Goal: Transaction & Acquisition: Register for event/course

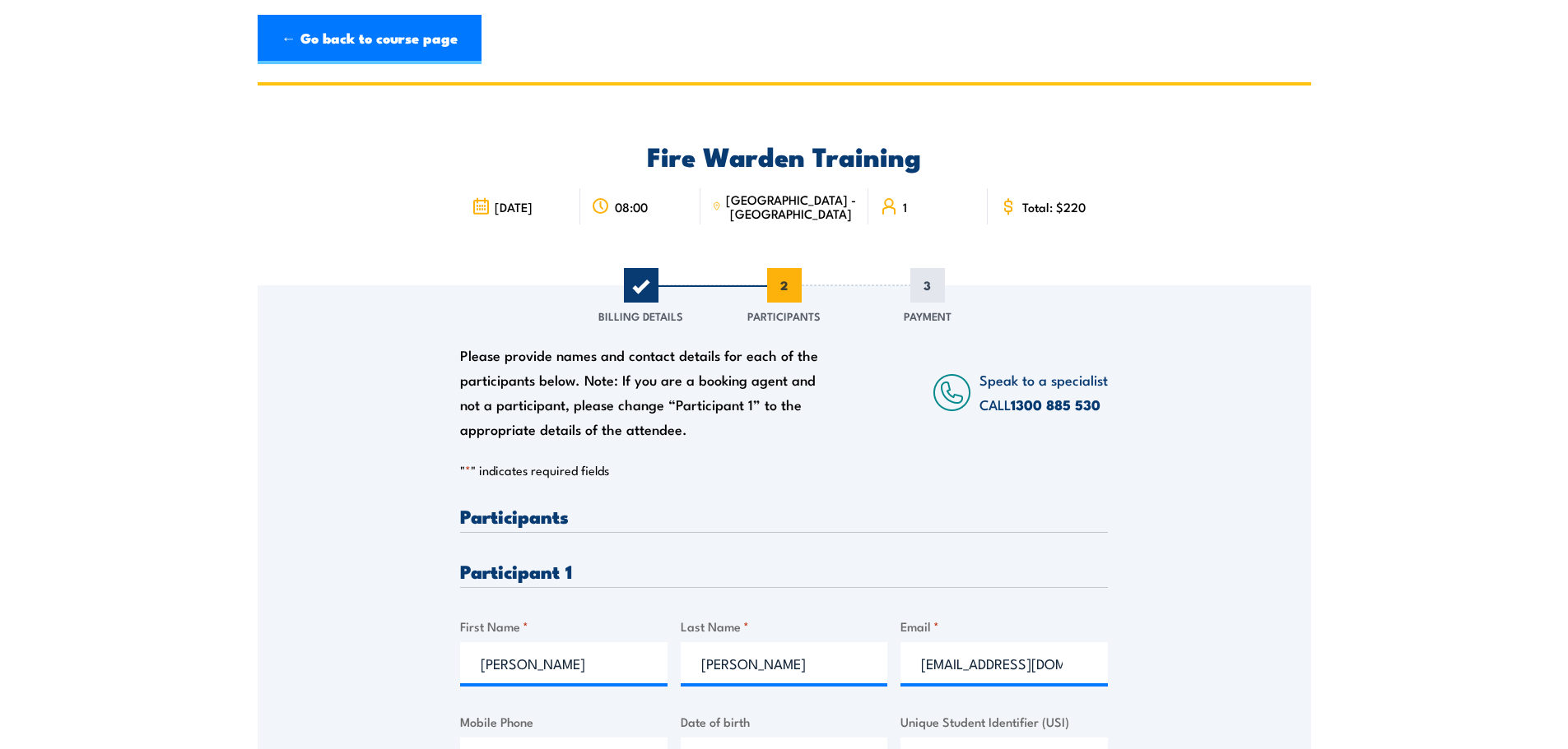
scroll to position [384, 0]
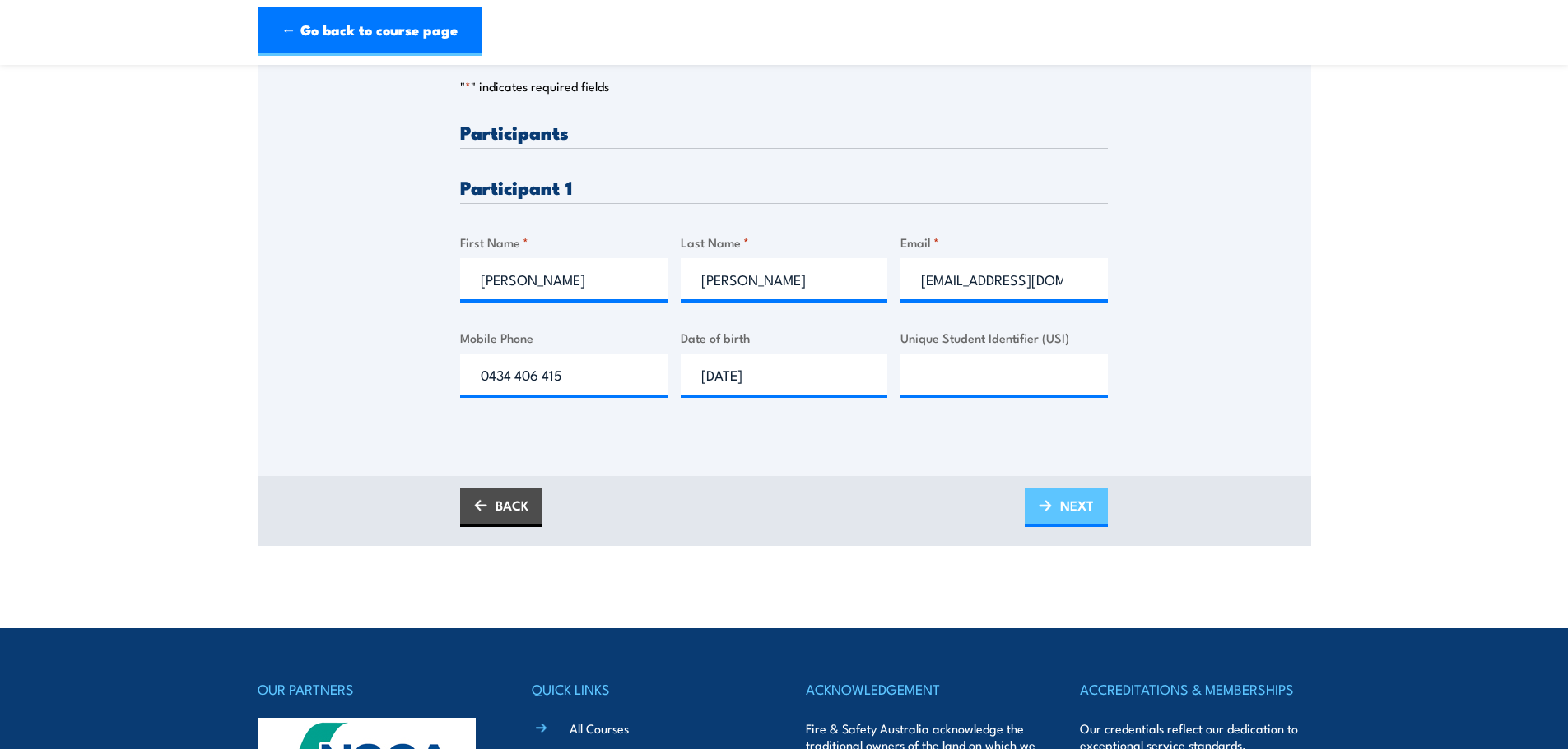
click at [1084, 516] on span "NEXT" at bounding box center [1077, 506] width 34 height 44
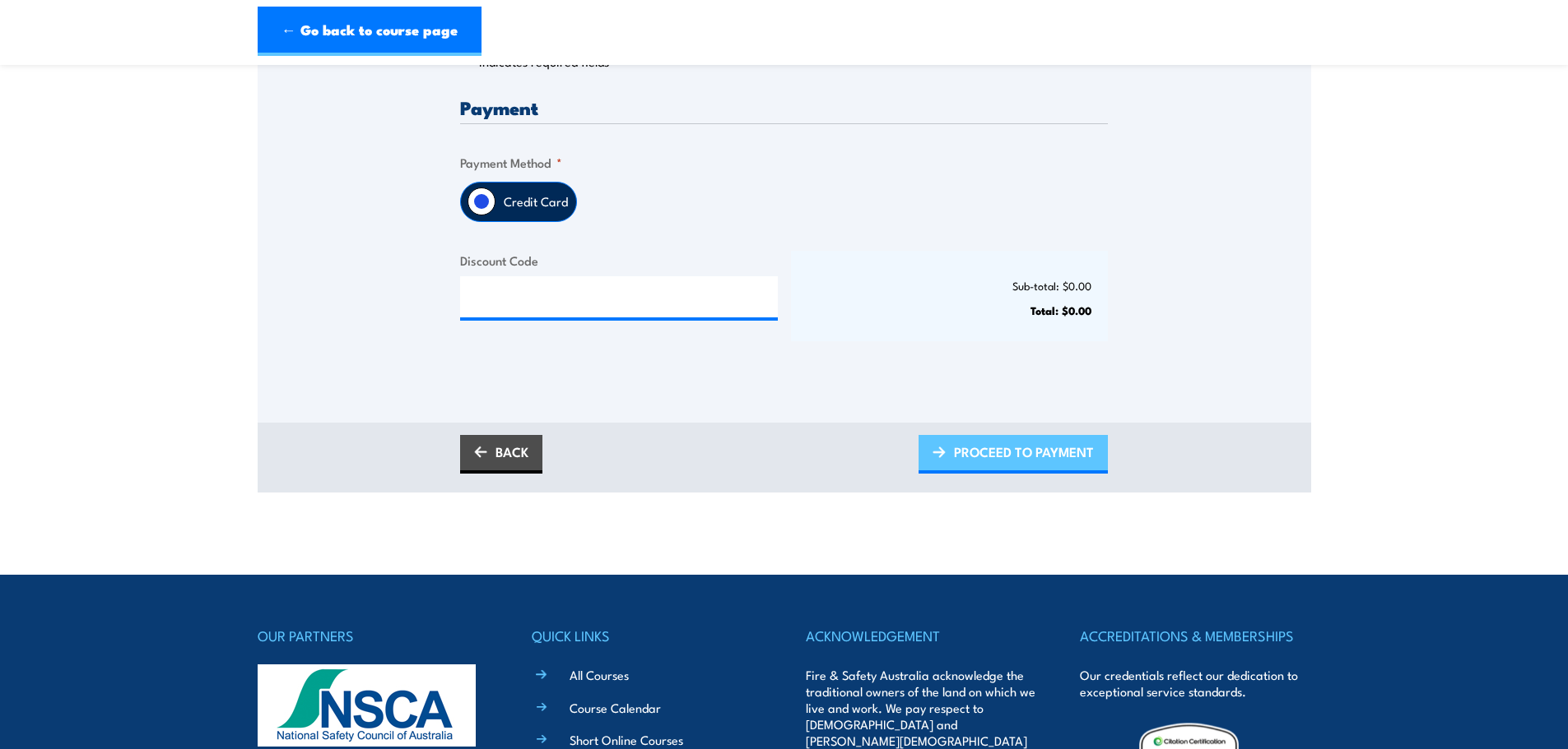
click at [1025, 467] on span "PROCEED TO PAYMENT" at bounding box center [1023, 452] width 140 height 44
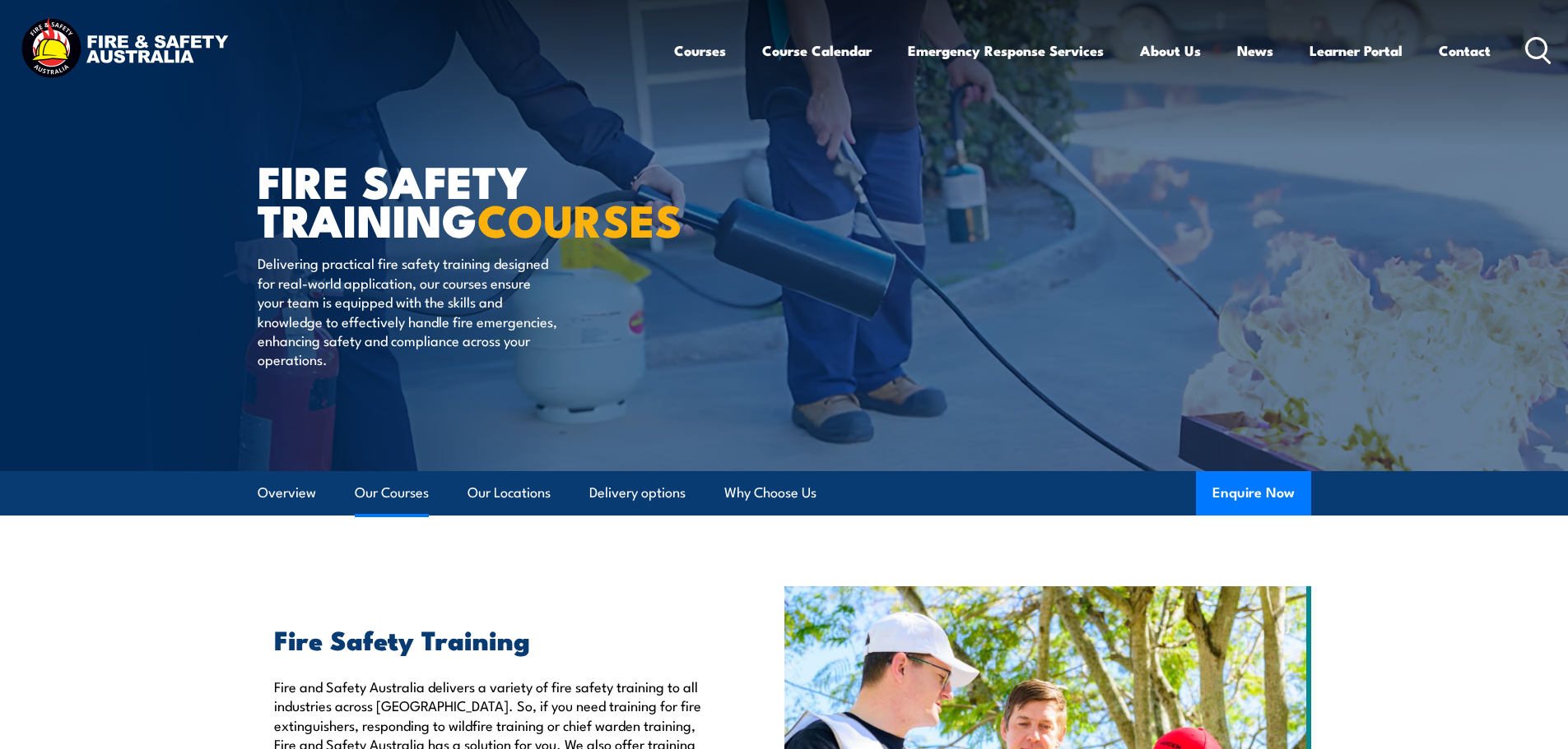
click at [399, 491] on link "Our Courses" at bounding box center [392, 494] width 75 height 44
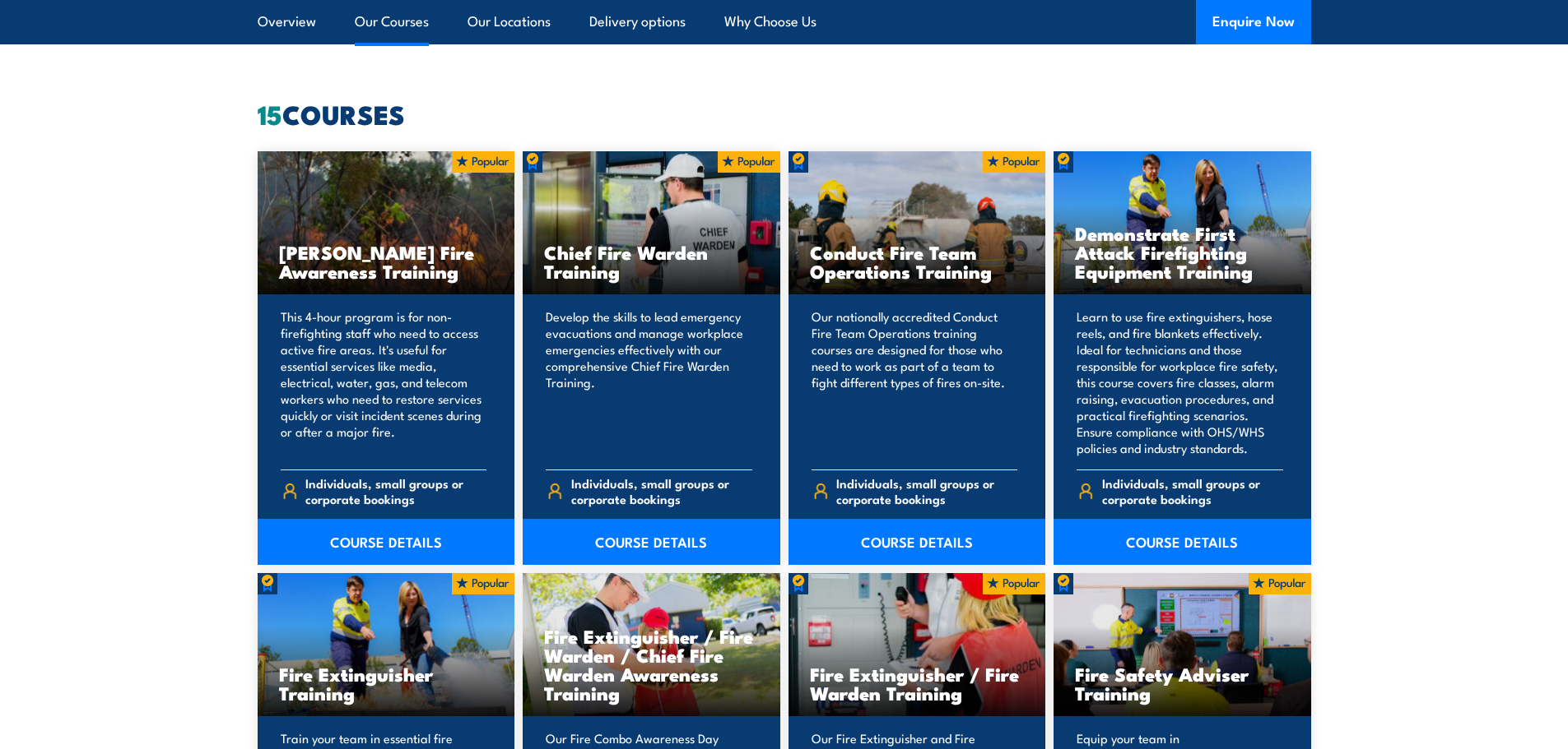
scroll to position [1632, 0]
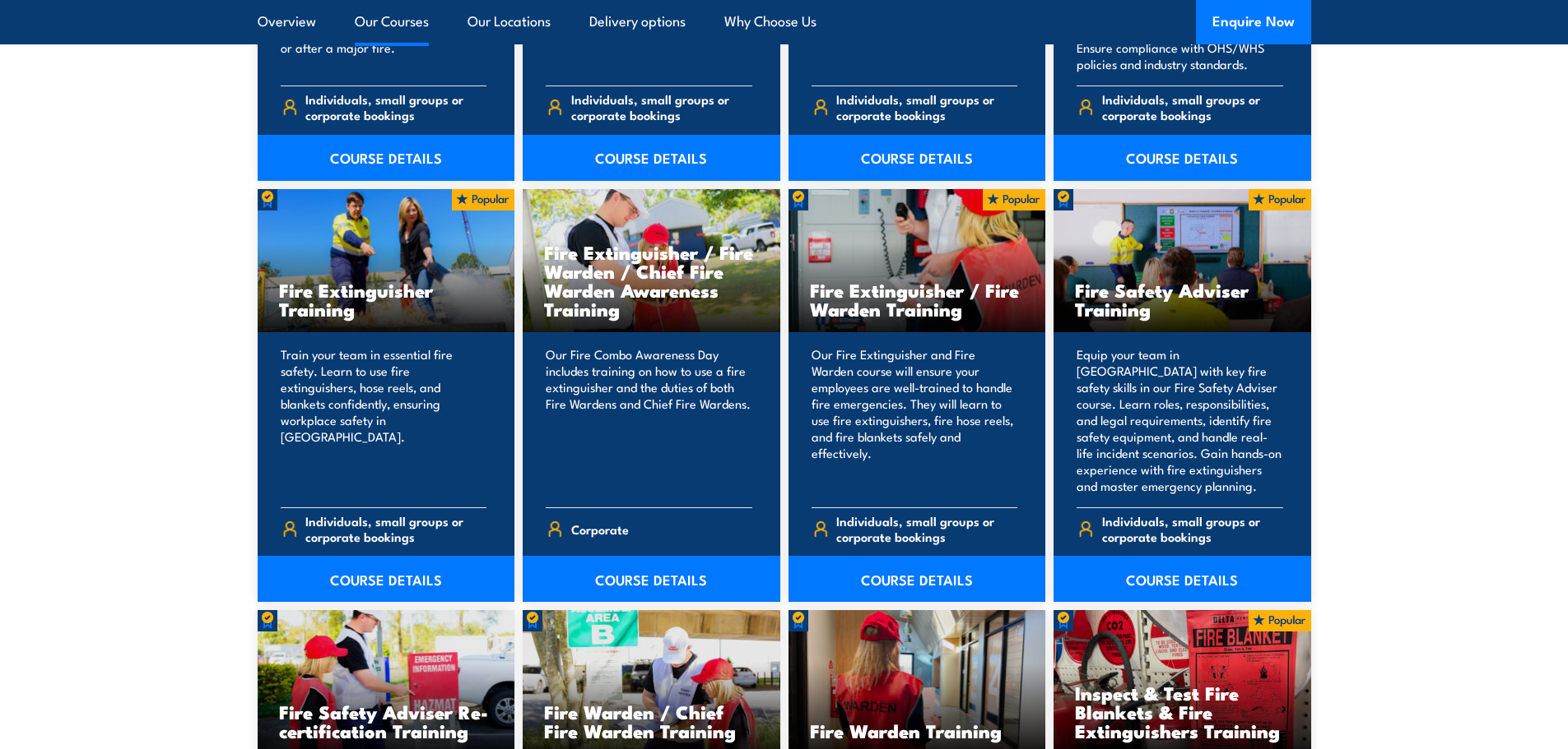
drag, startPoint x: 840, startPoint y: 294, endPoint x: 1431, endPoint y: 363, distance: 595.0
click at [1293, 326] on div "Bush Fire Awareness Training This 4-hour program is for non-firefighting staff …" at bounding box center [784, 563] width 1053 height 1592
click at [1463, 398] on section "15 COURSES Bush Fire Awareness Training" at bounding box center [784, 577] width 1568 height 1720
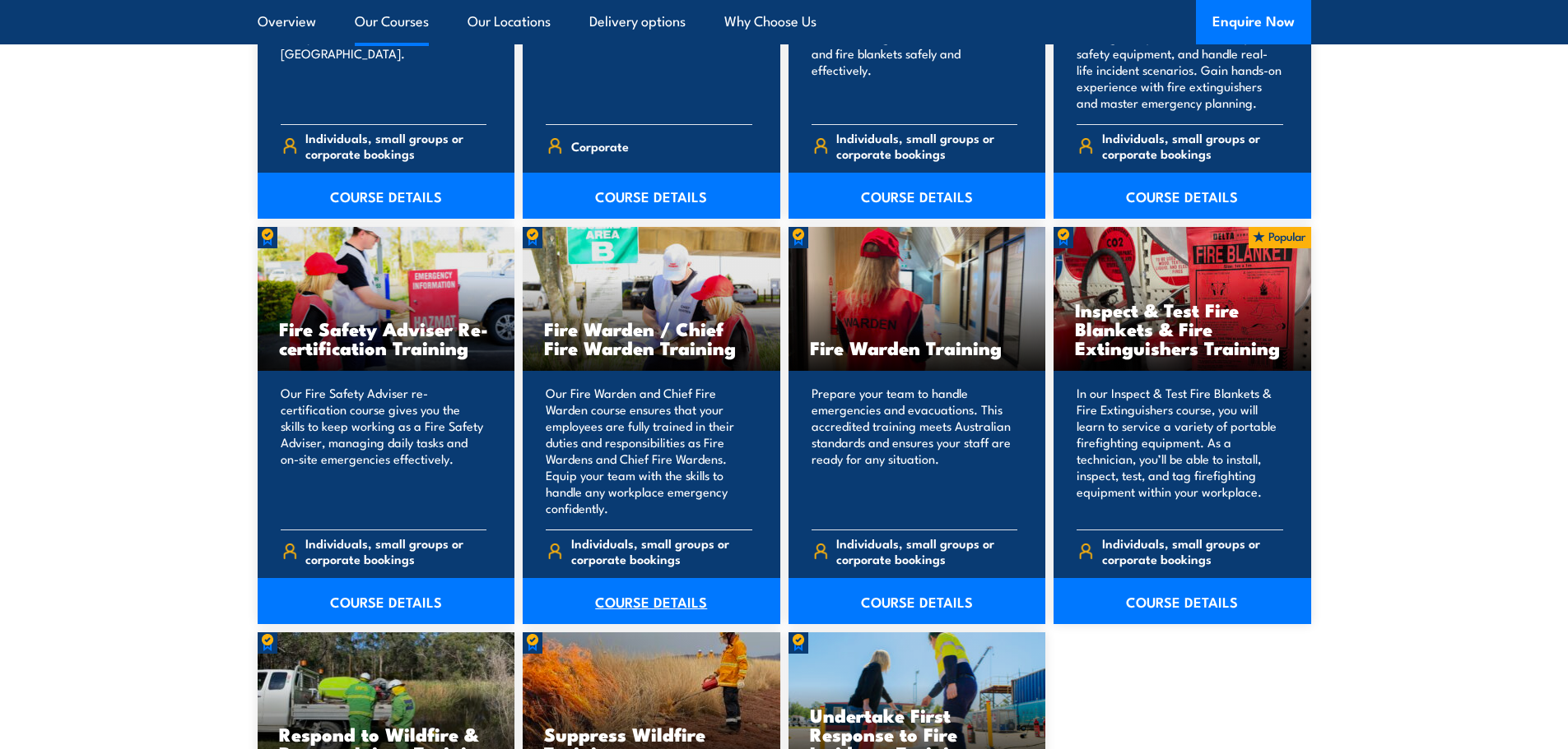
click at [663, 603] on link "COURSE DETAILS" at bounding box center [651, 601] width 257 height 46
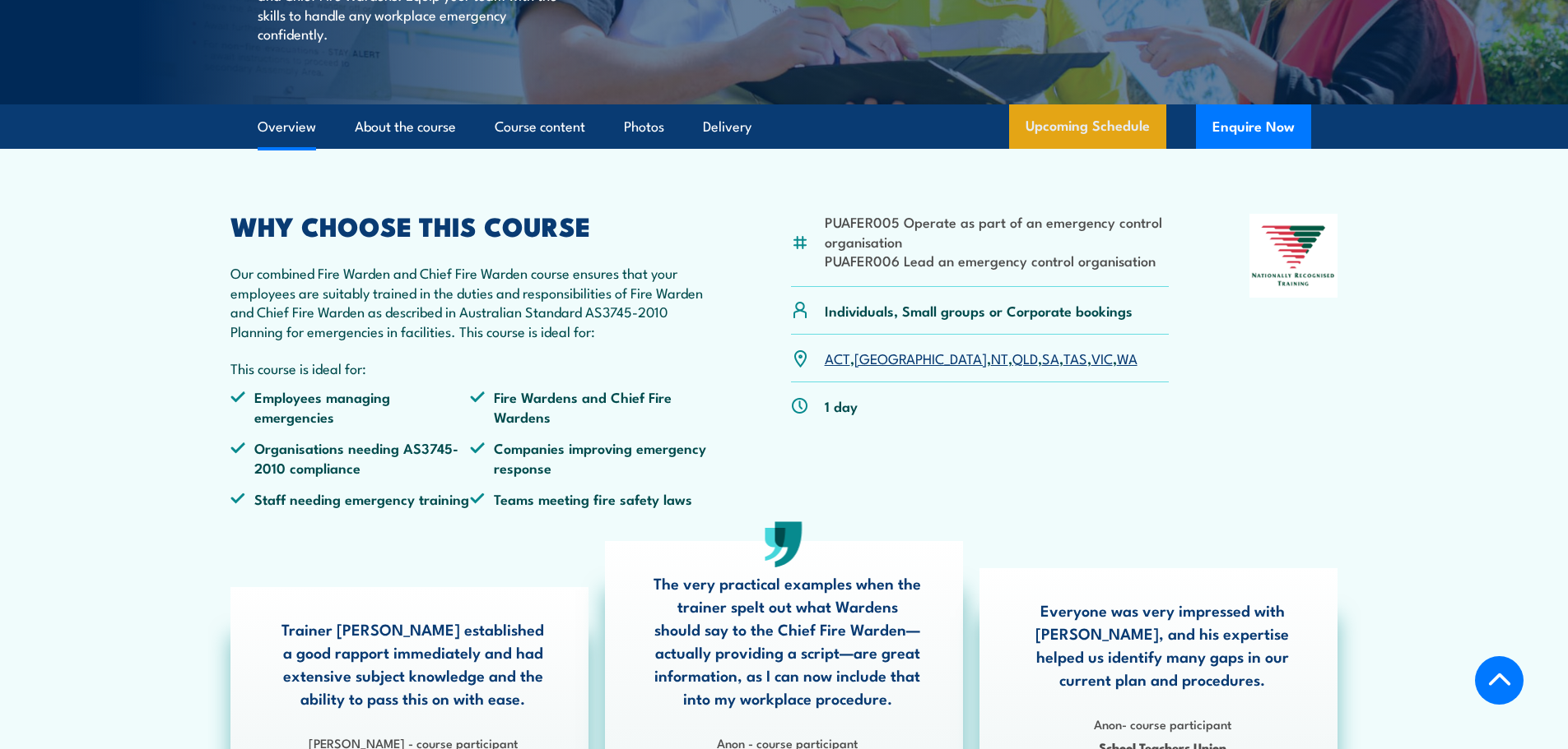
click at [1050, 149] on link "Upcoming Schedule" at bounding box center [1087, 126] width 157 height 45
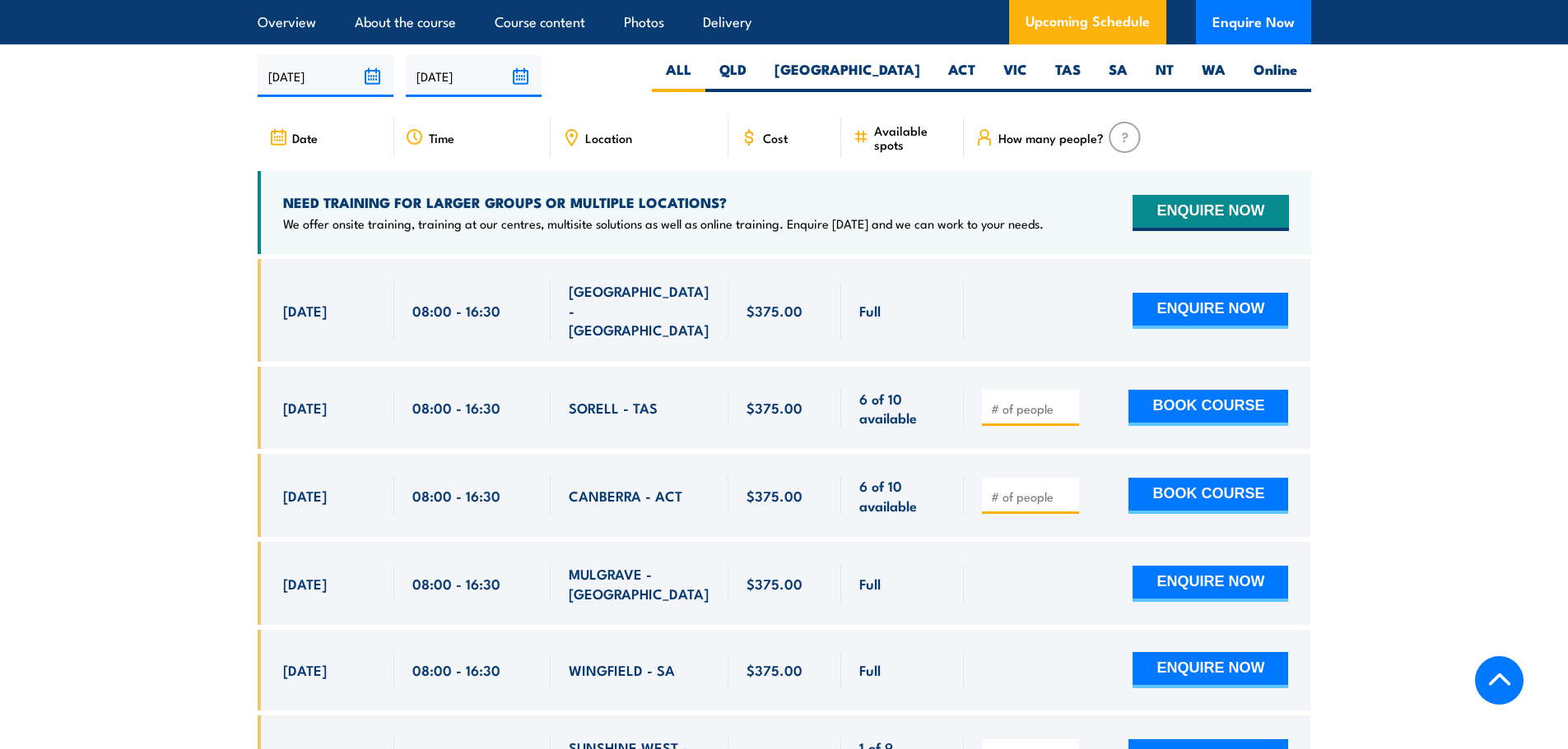
scroll to position [2914, 0]
click at [898, 61] on label "NSW" at bounding box center [847, 75] width 174 height 32
click at [920, 61] on input "NSW" at bounding box center [925, 65] width 11 height 11
radio input "true"
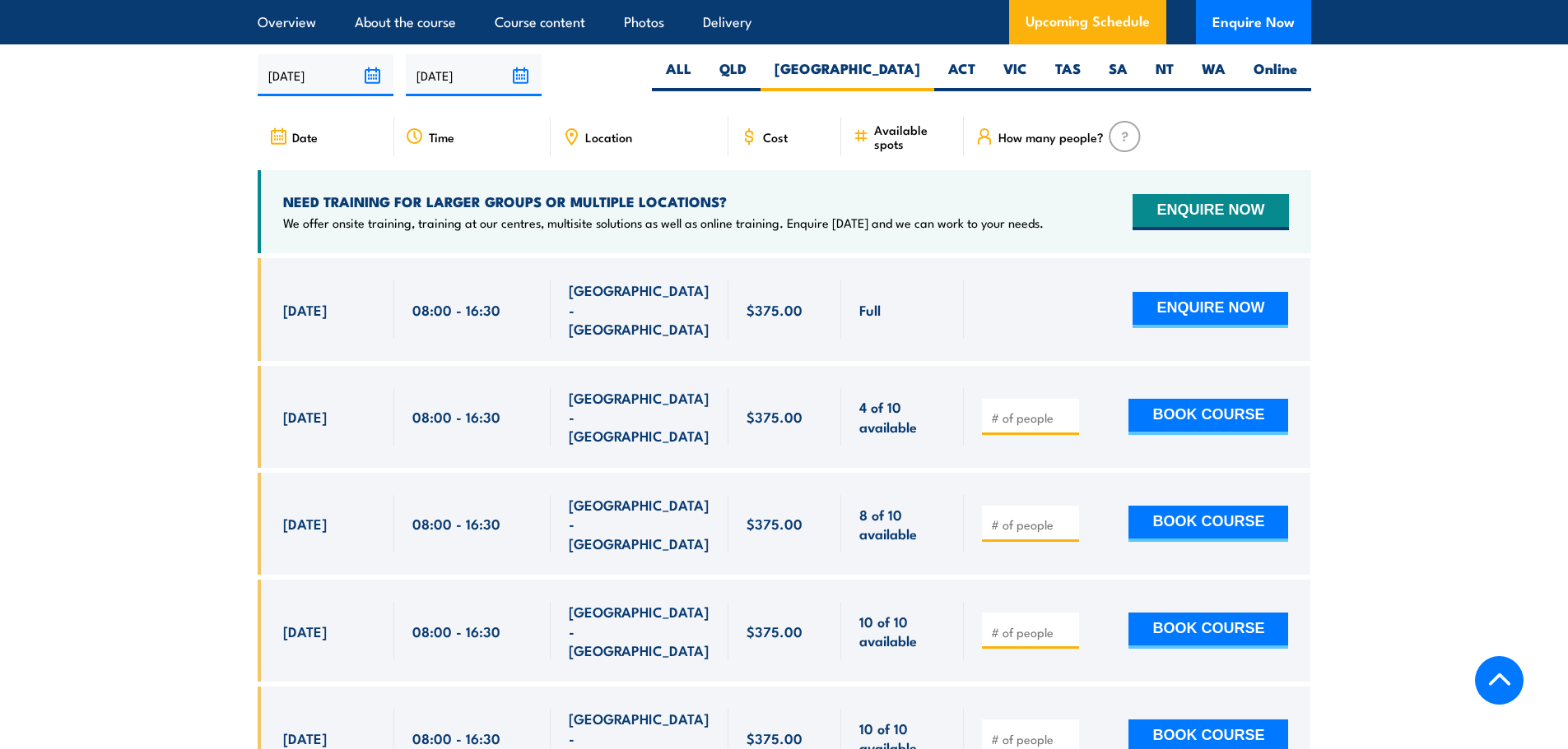
click at [1535, 97] on section "UPCOMING SCHEDULE FOR - "Fire Warden / Chief Fire Warden Training" 17/09/2025 1…" at bounding box center [784, 517] width 1568 height 1023
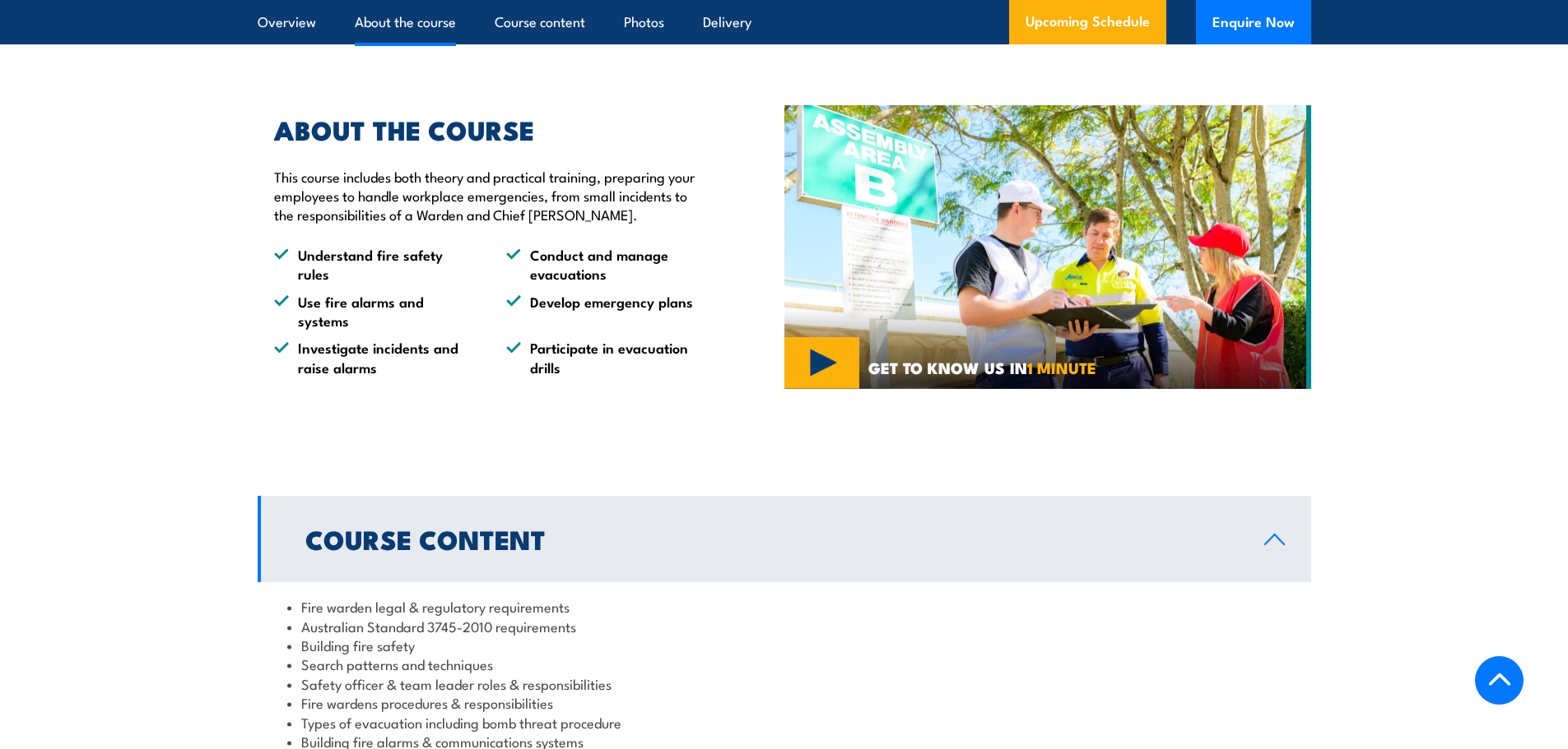
scroll to position [783, 0]
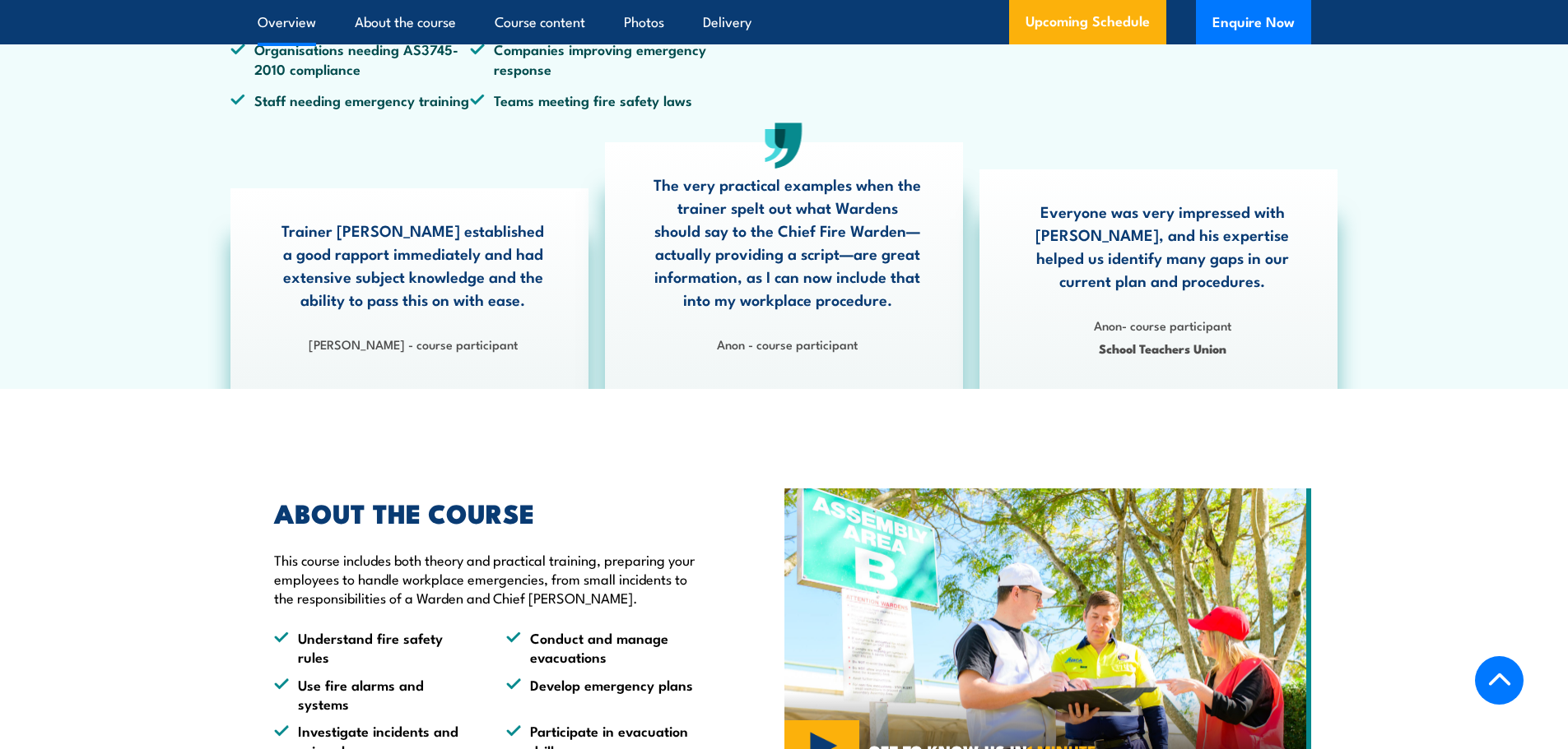
click at [1361, 228] on section "PUAFER005 Operate as part of an emergency control organisation PUAFER006 Lead a…" at bounding box center [784, 69] width 1568 height 639
click at [399, 20] on link "About the course" at bounding box center [405, 22] width 101 height 44
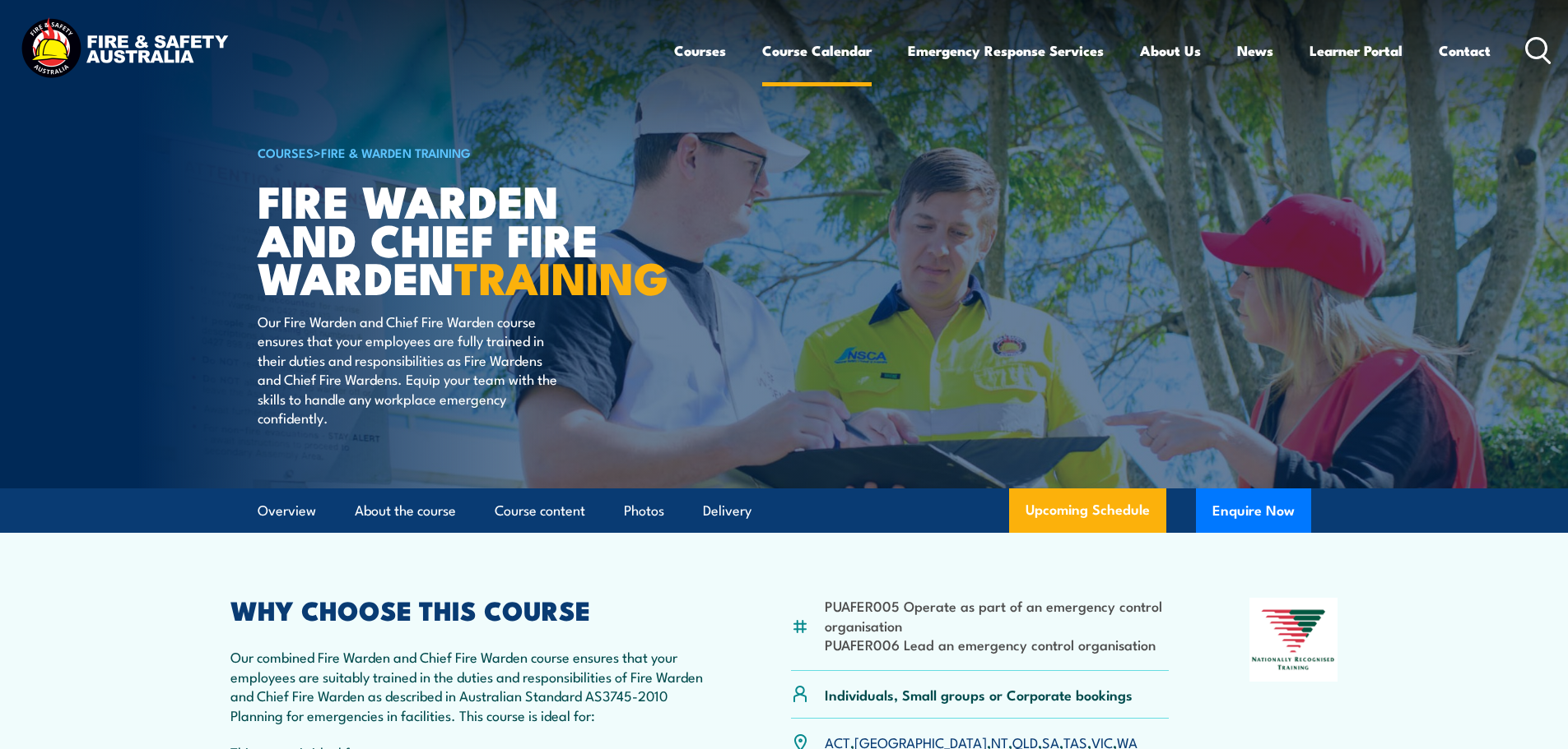
click at [781, 46] on link "Course Calendar" at bounding box center [817, 51] width 109 height 44
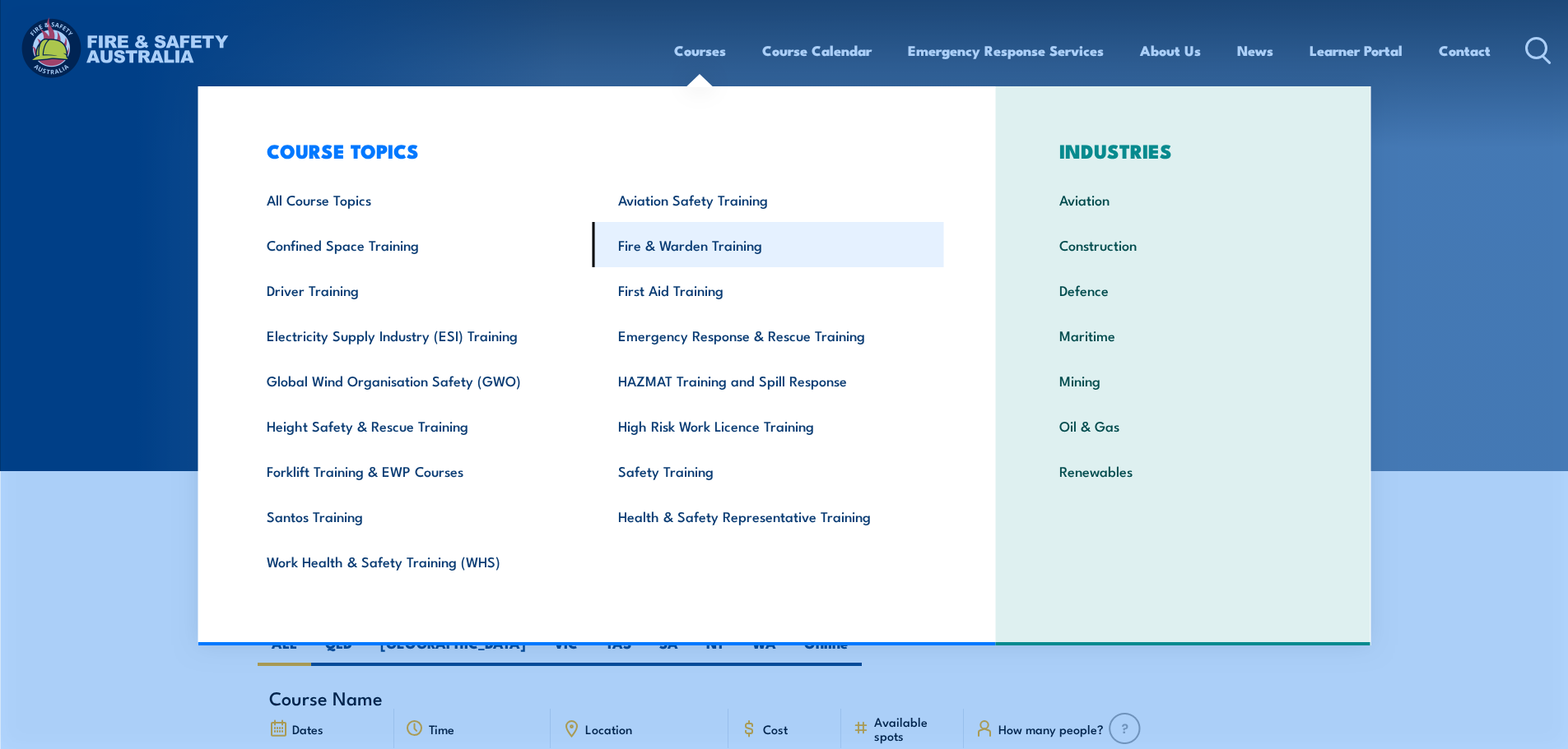
click at [681, 251] on link "Fire & Warden Training" at bounding box center [768, 245] width 352 height 46
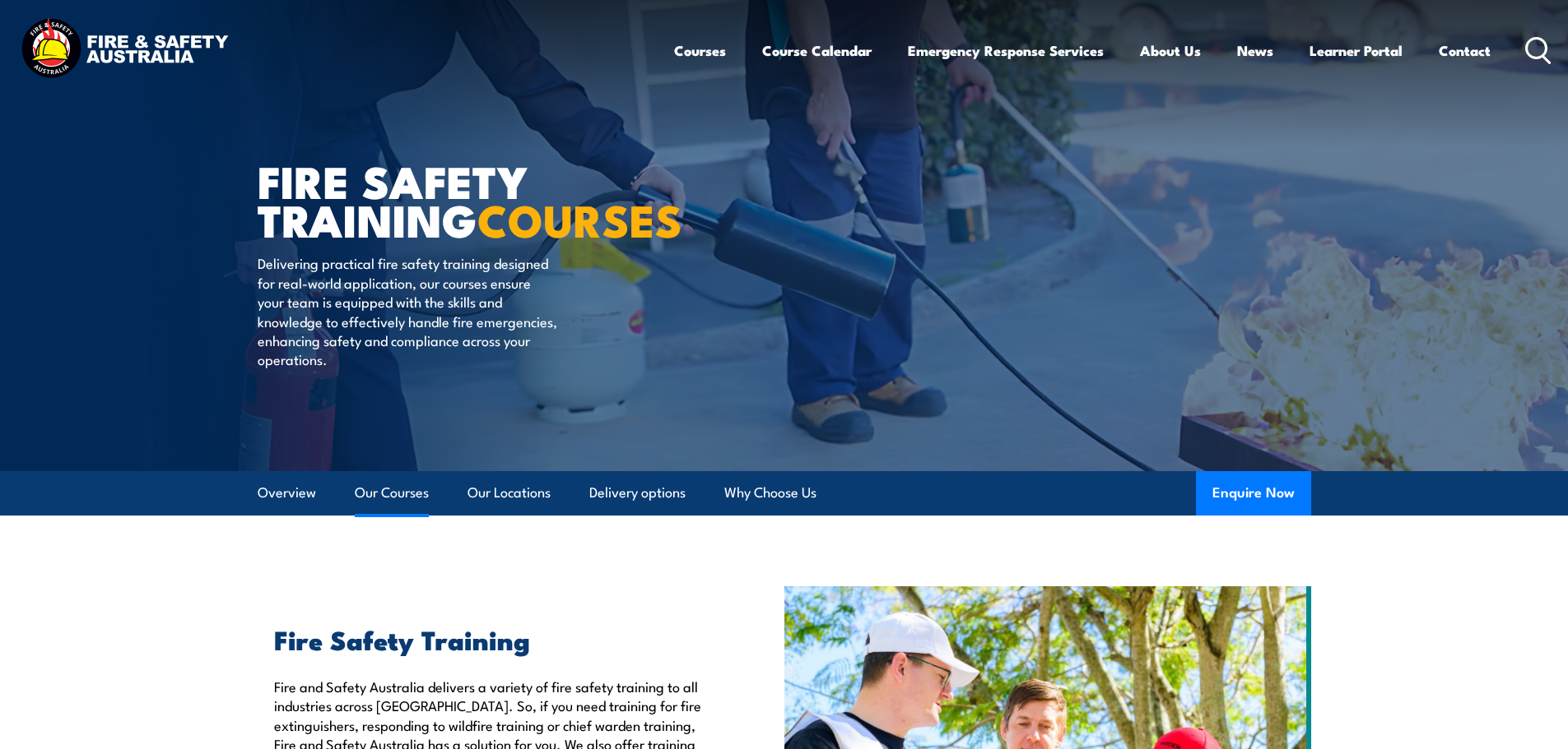
click at [410, 508] on link "Our Courses" at bounding box center [392, 494] width 75 height 44
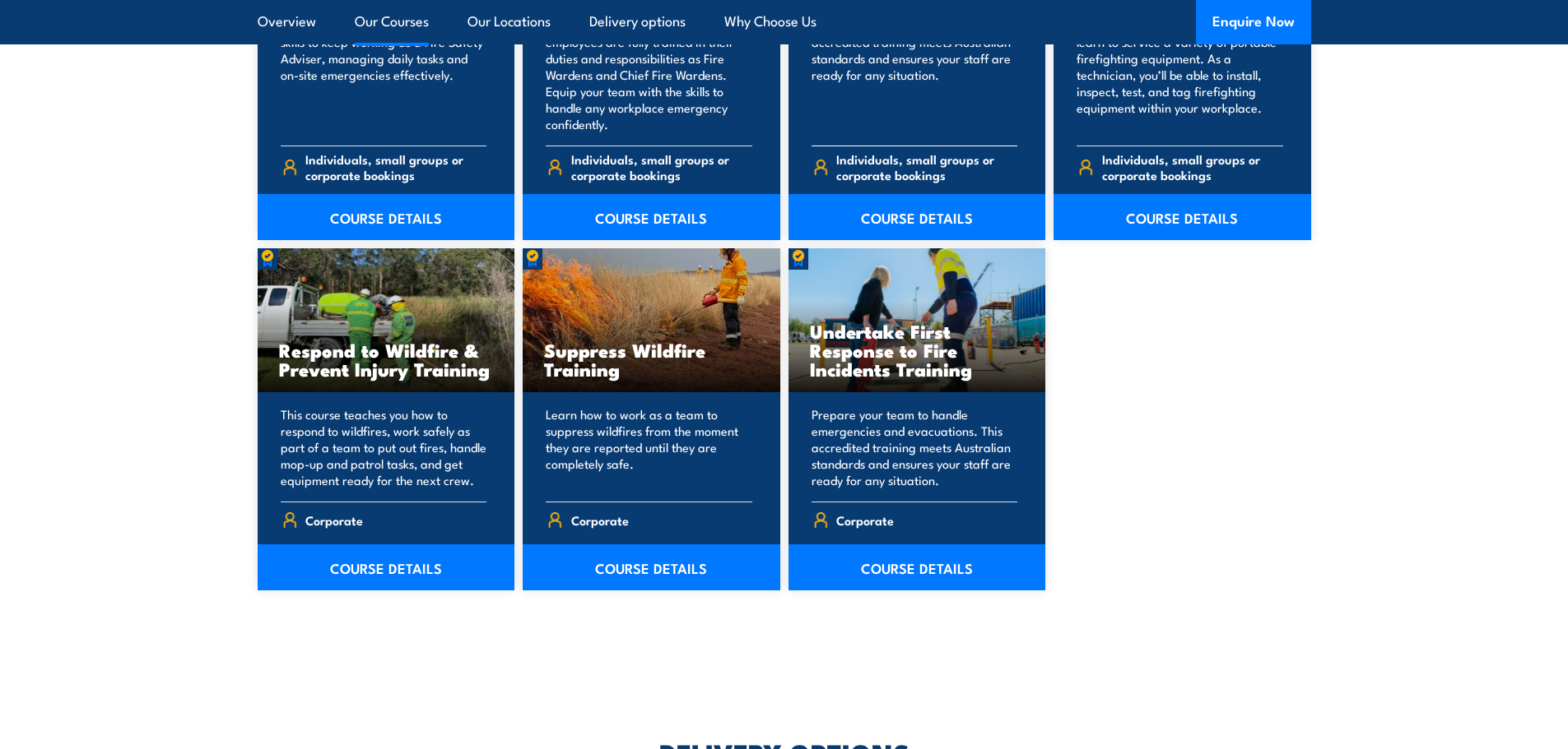
scroll to position [2016, 0]
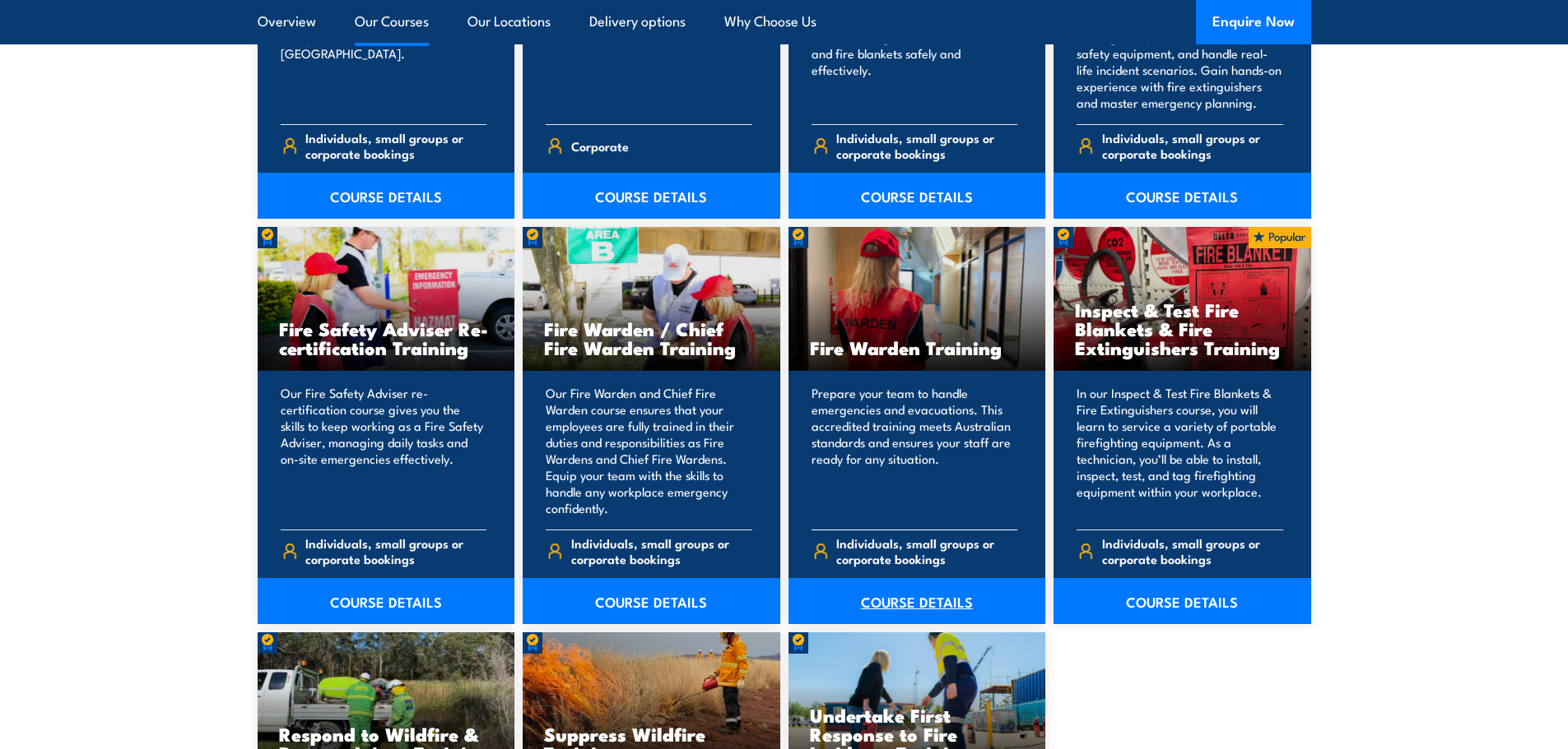
click at [909, 611] on link "COURSE DETAILS" at bounding box center [916, 601] width 257 height 46
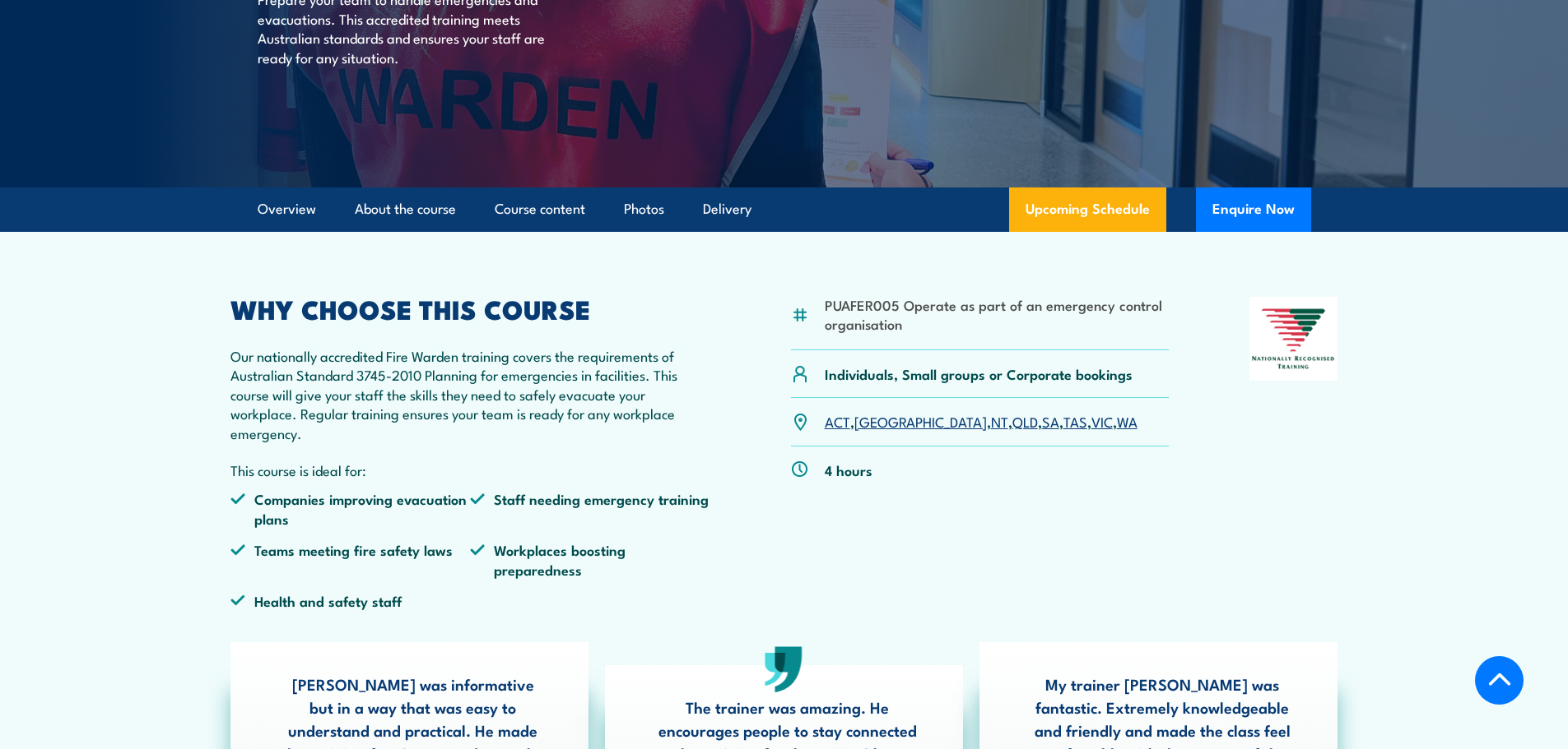
scroll to position [384, 0]
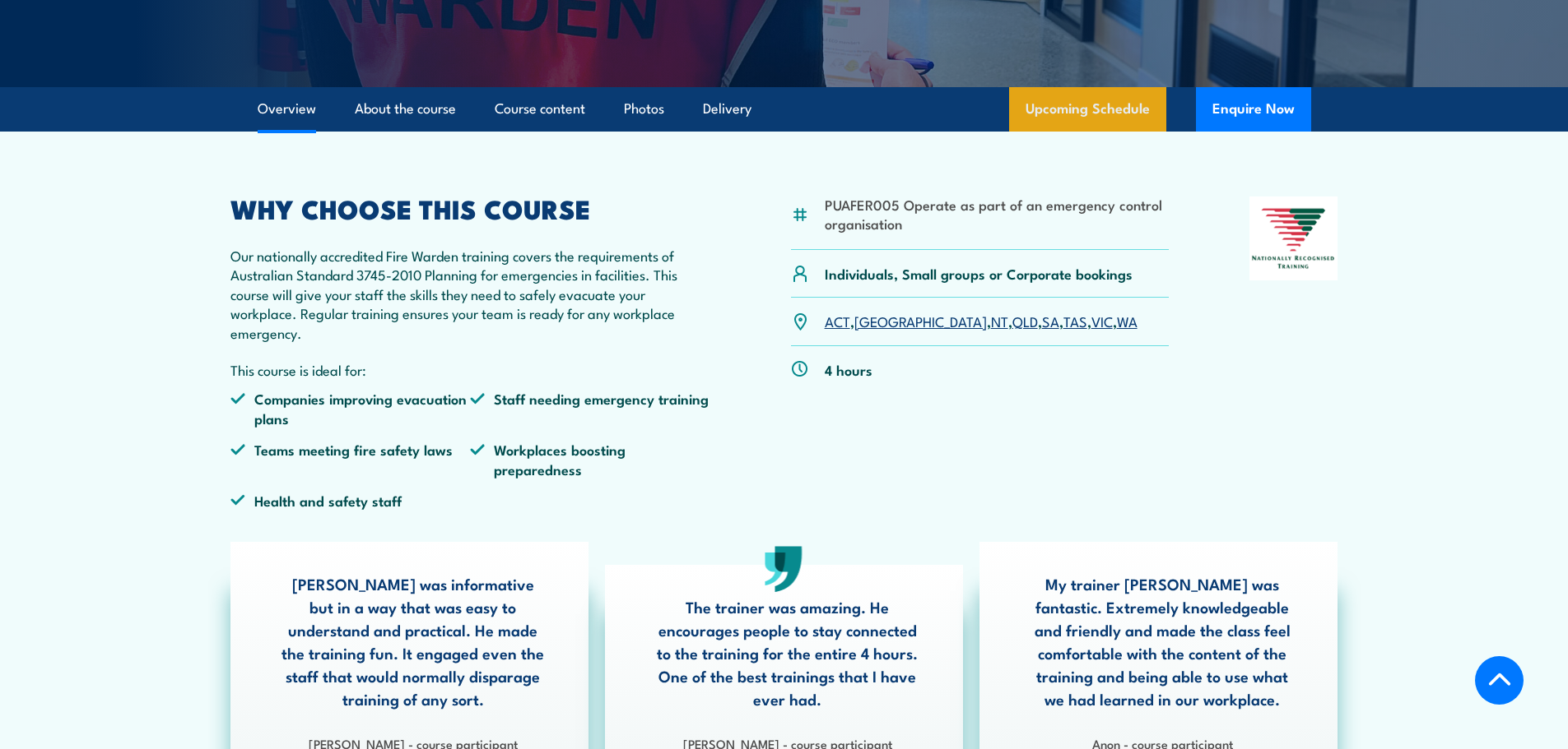
click at [1071, 117] on link "Upcoming Schedule" at bounding box center [1087, 109] width 157 height 45
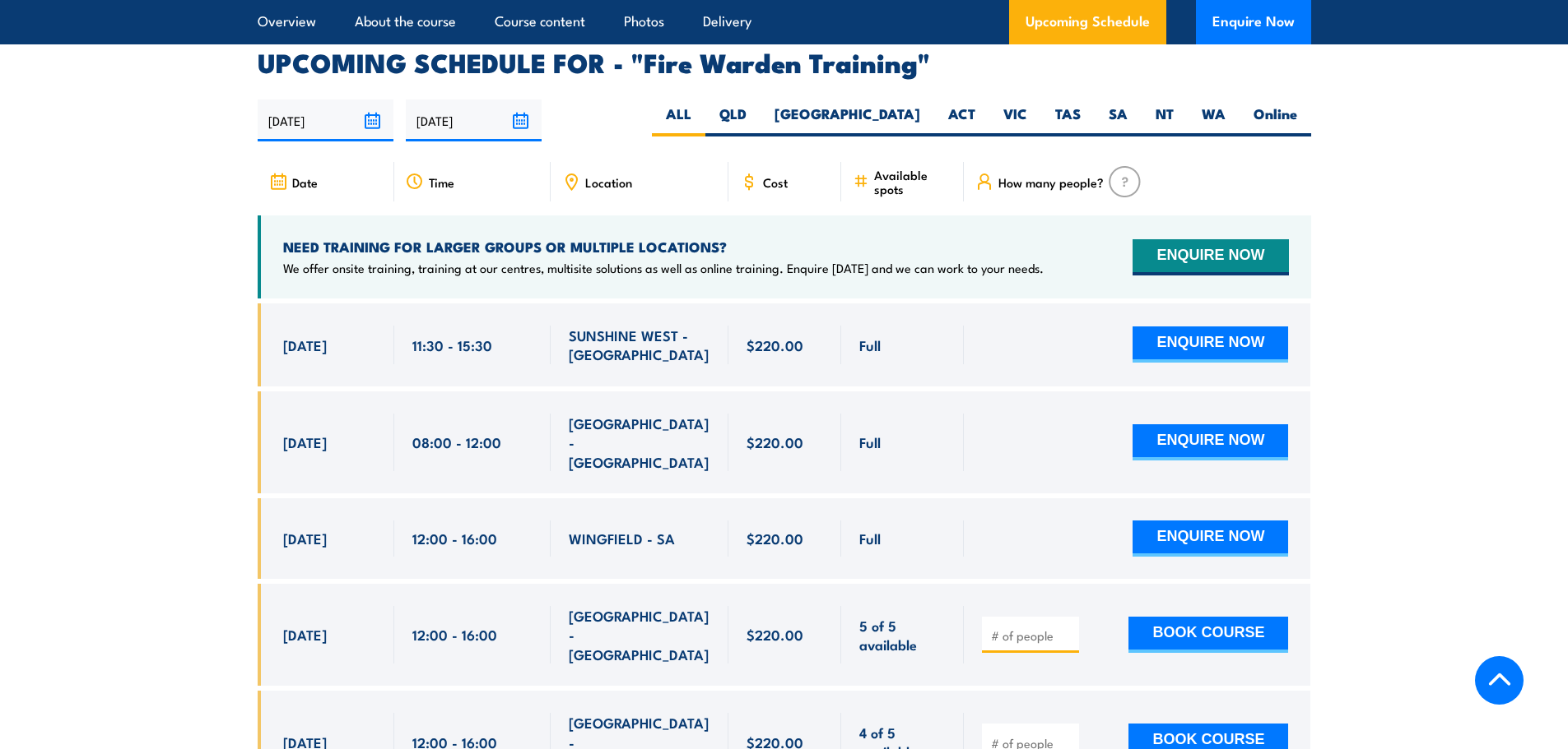
scroll to position [3060, 0]
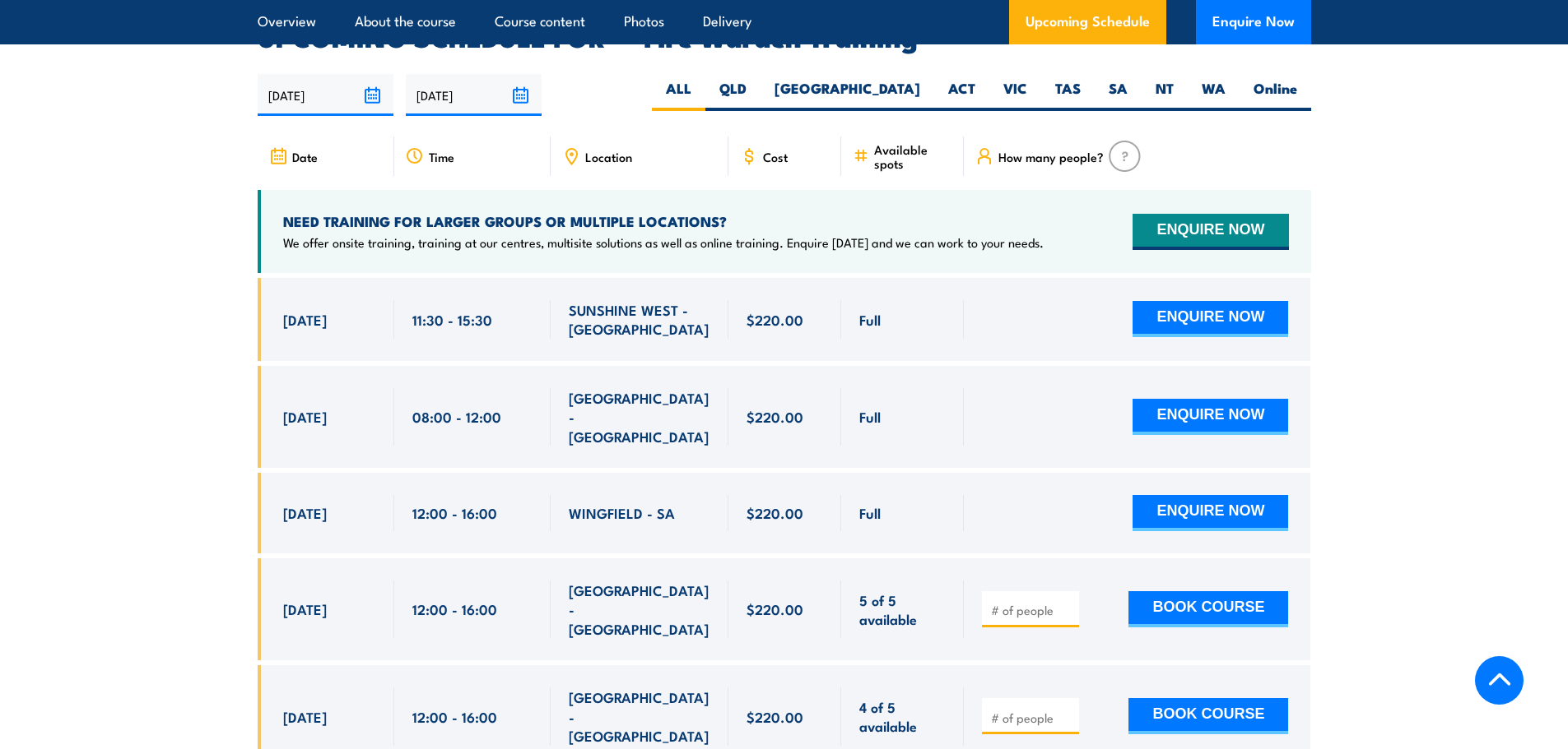
click at [893, 75] on div "[DATE] [DATE]" at bounding box center [784, 95] width 1053 height 42
click at [898, 79] on label "[GEOGRAPHIC_DATA]" at bounding box center [847, 95] width 174 height 32
click at [920, 79] on input "[GEOGRAPHIC_DATA]" at bounding box center [925, 84] width 11 height 11
radio input "true"
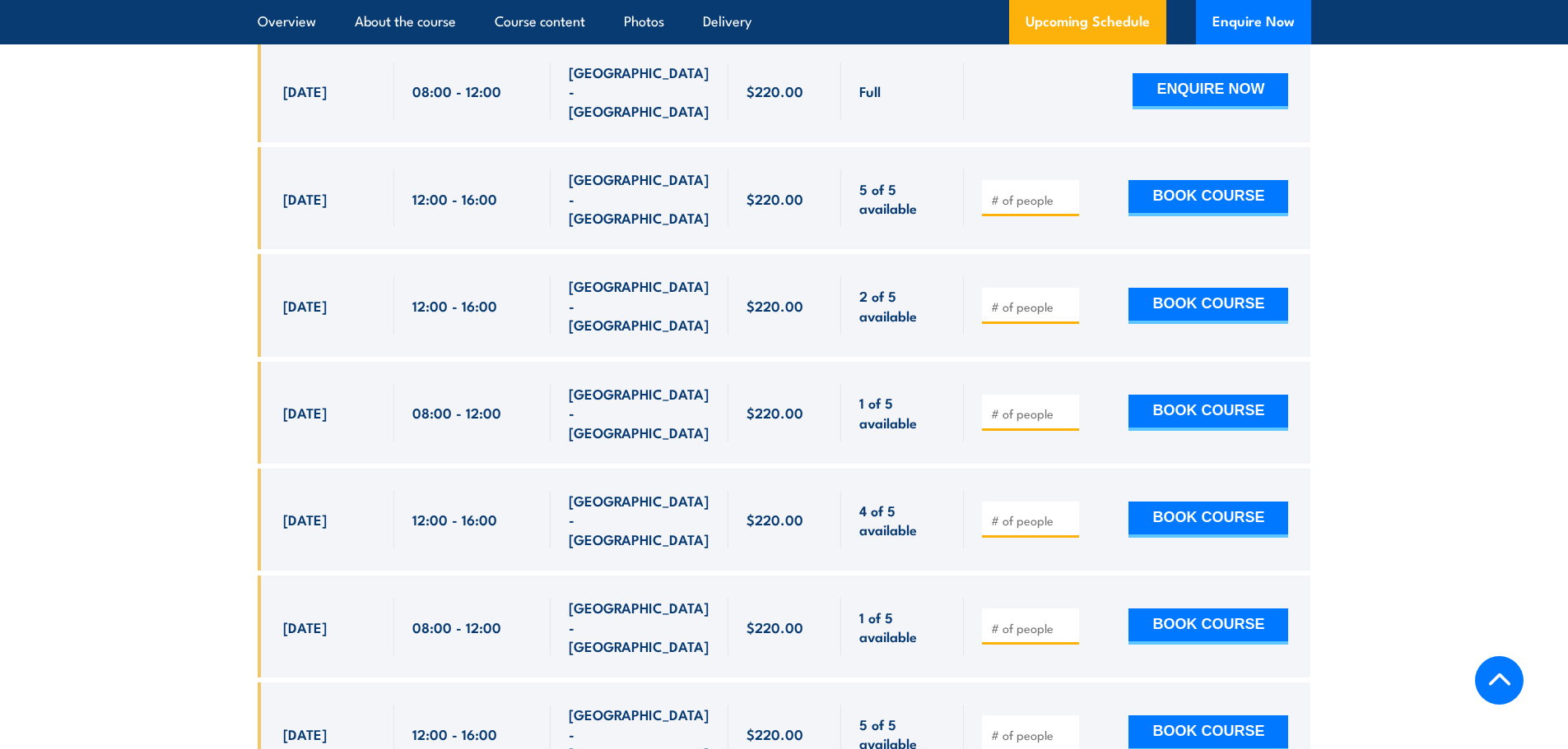
scroll to position [3331, 0]
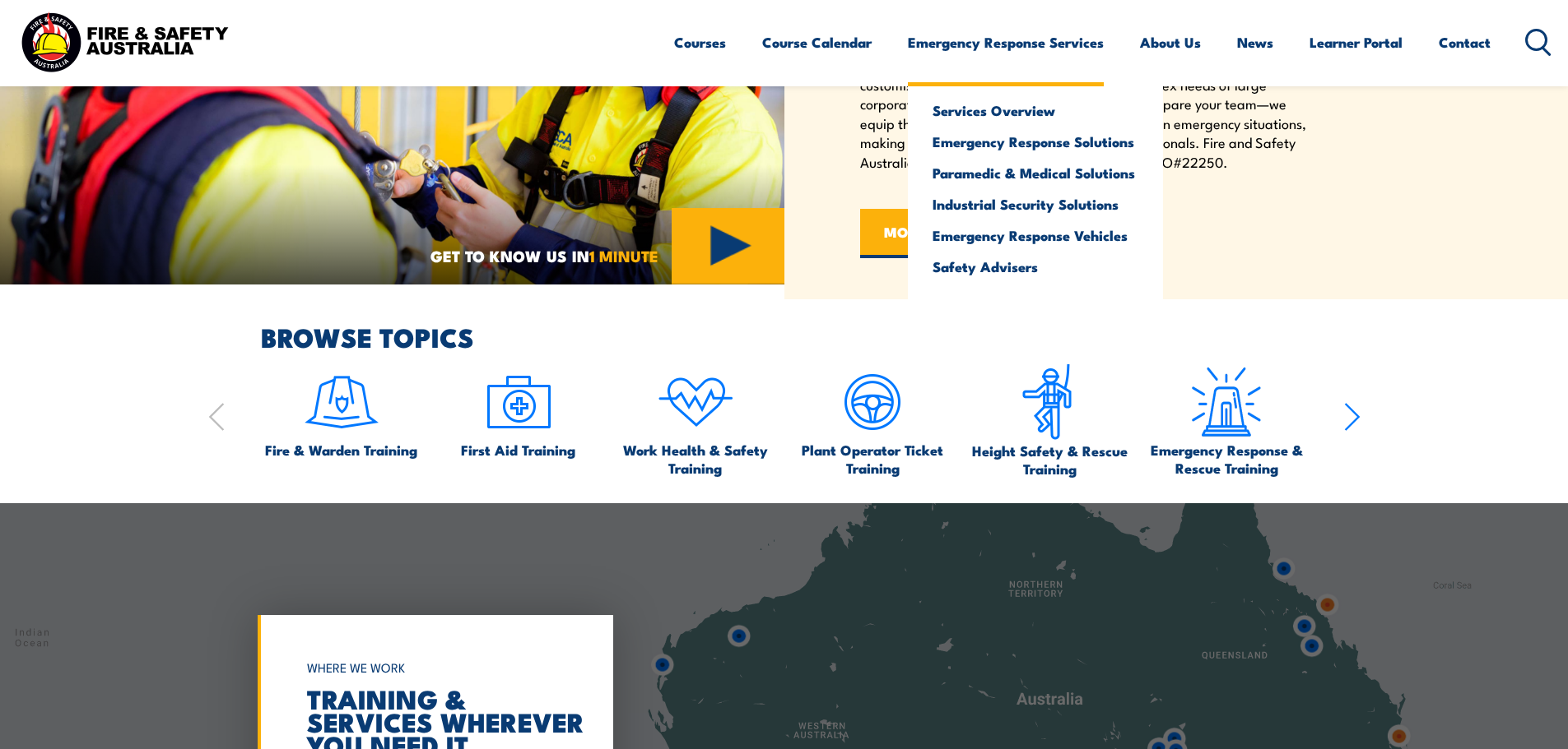
scroll to position [768, 0]
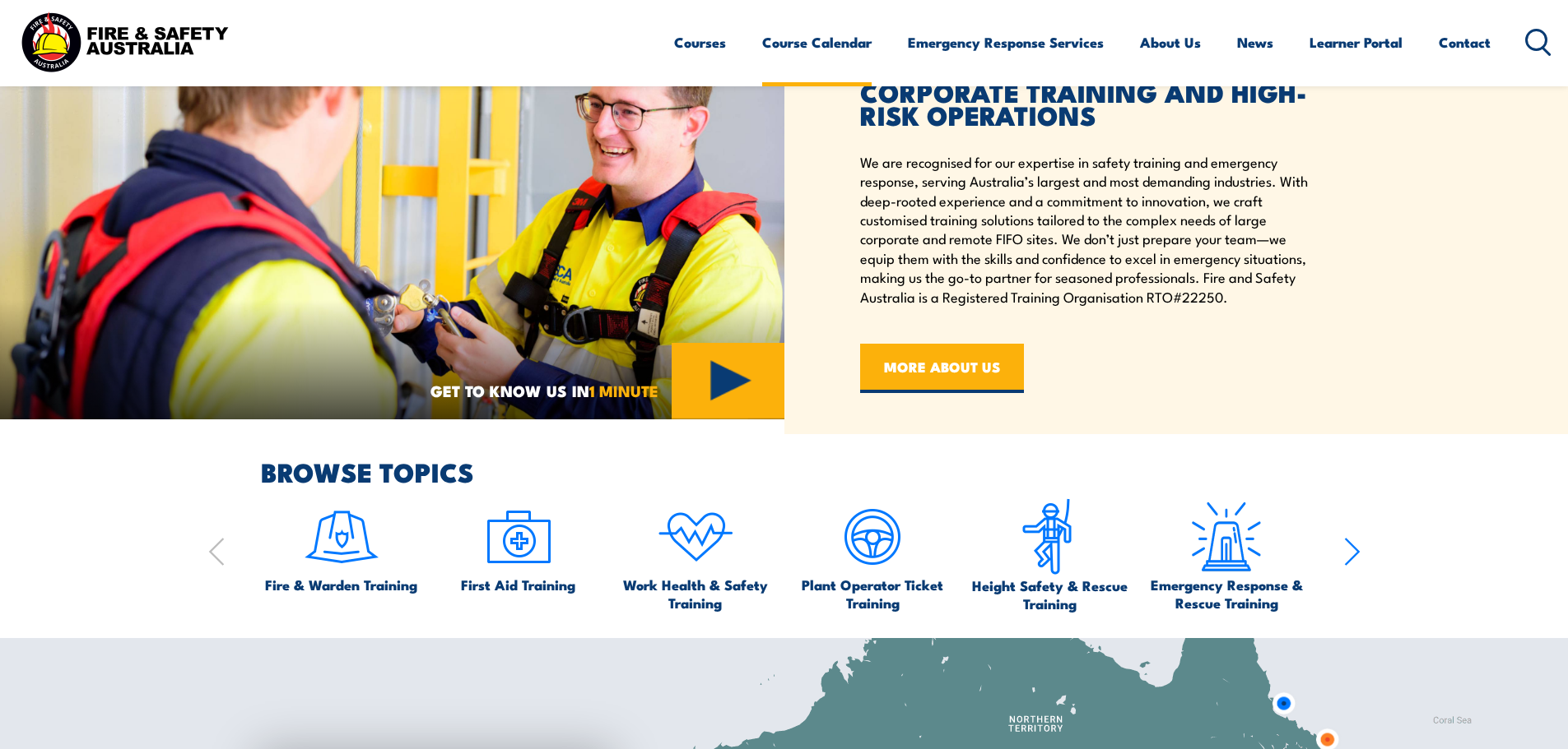
click at [802, 47] on link "Course Calendar" at bounding box center [817, 43] width 109 height 44
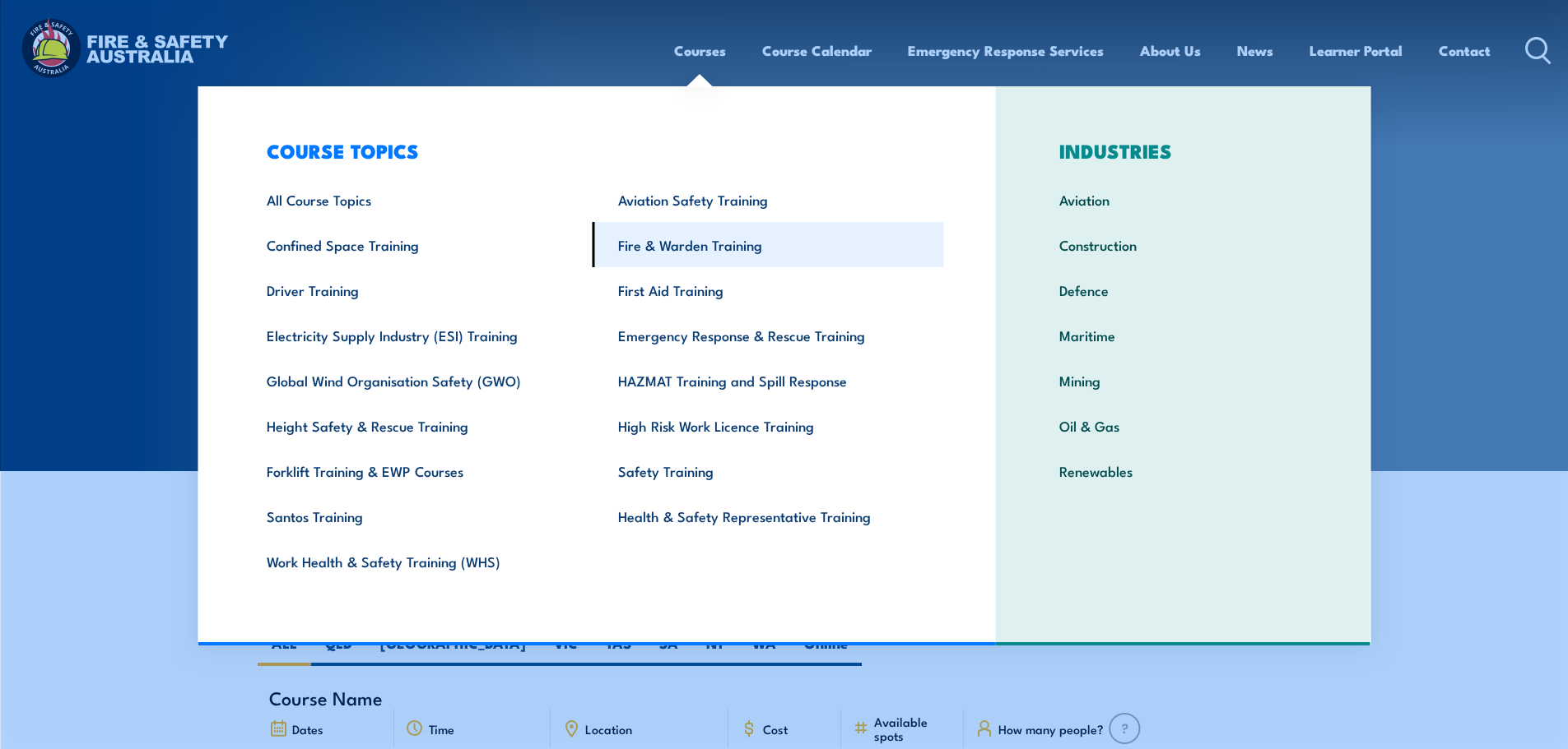
click at [720, 243] on link "Fire & Warden Training" at bounding box center [768, 245] width 352 height 46
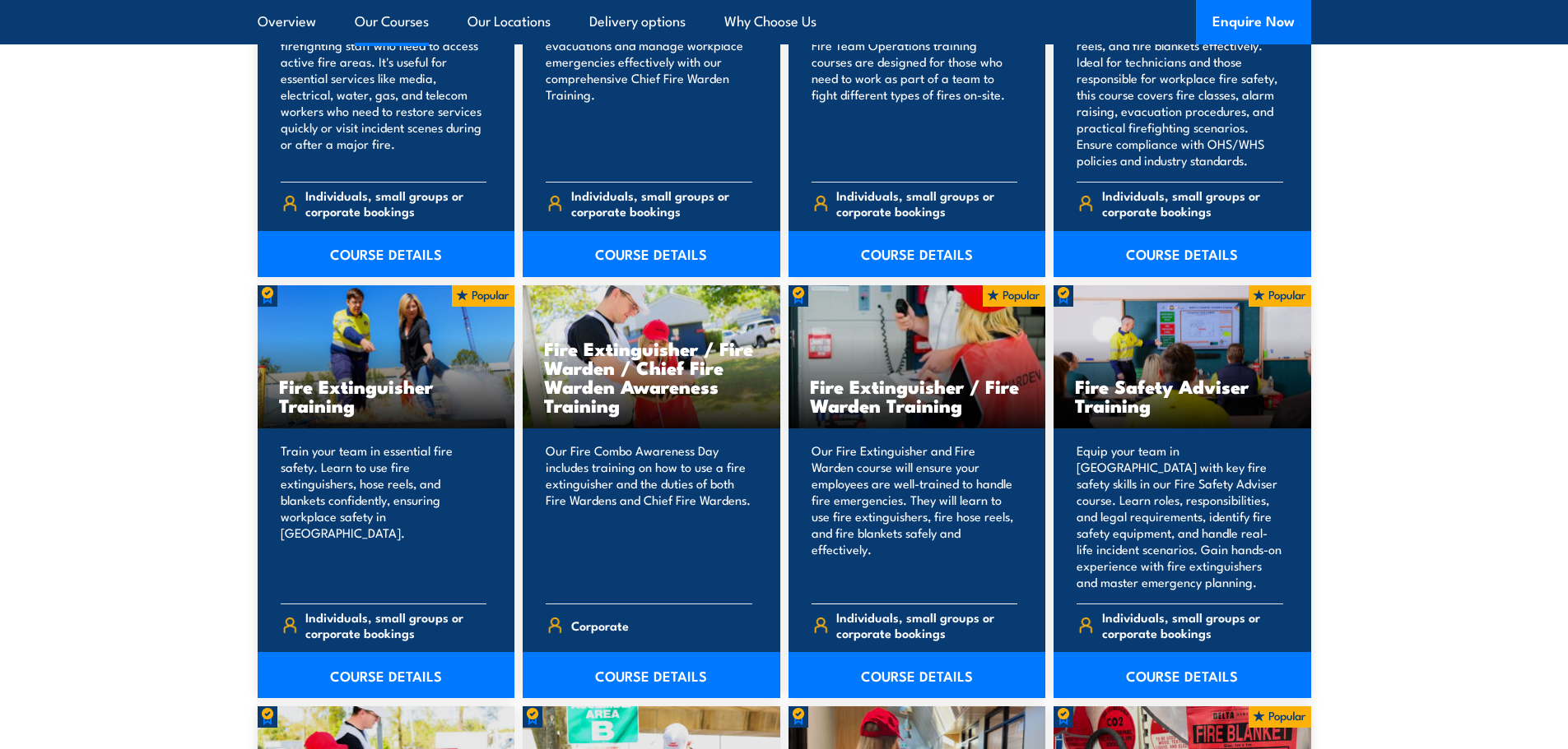
scroll to position [1919, 0]
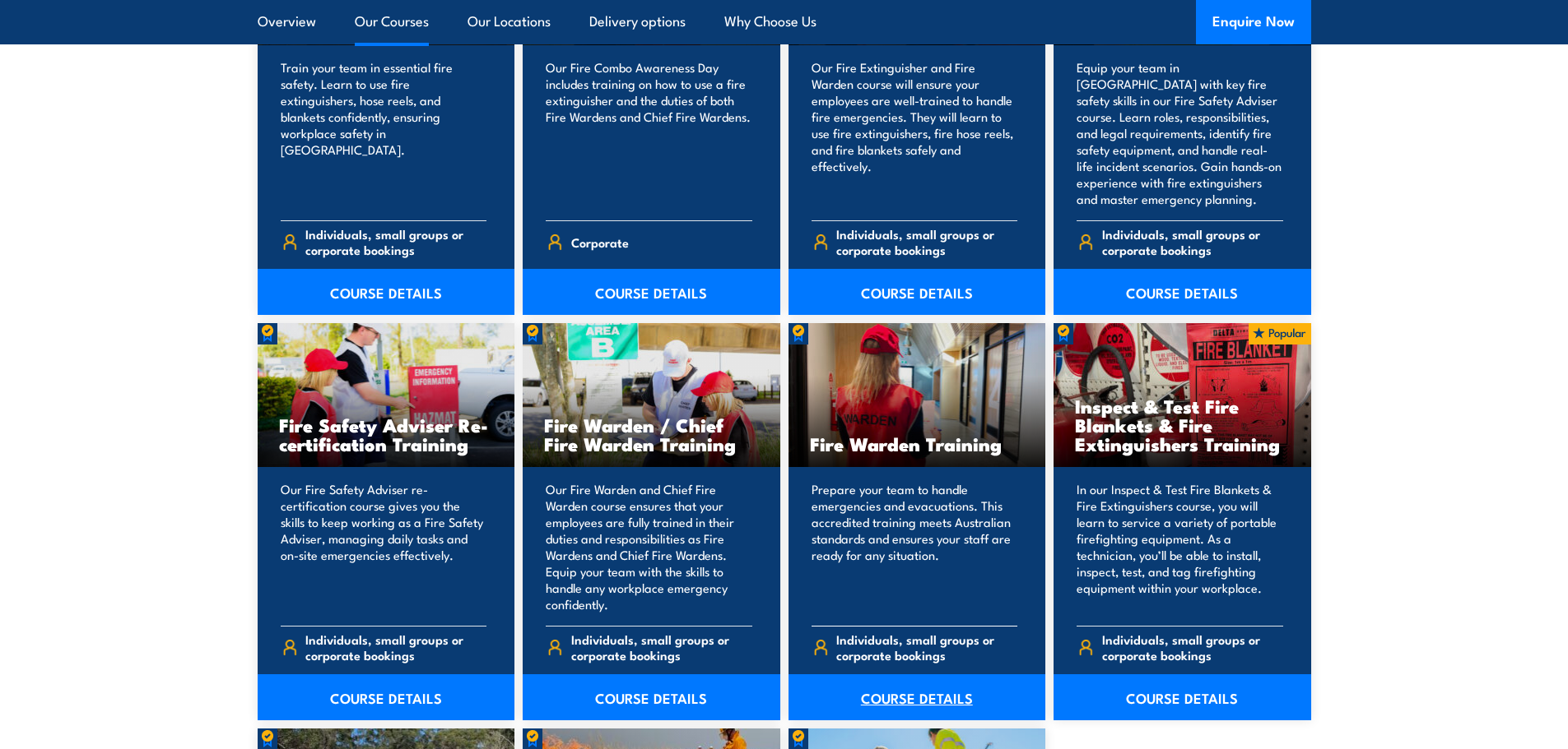
click at [896, 697] on link "COURSE DETAILS" at bounding box center [916, 697] width 257 height 46
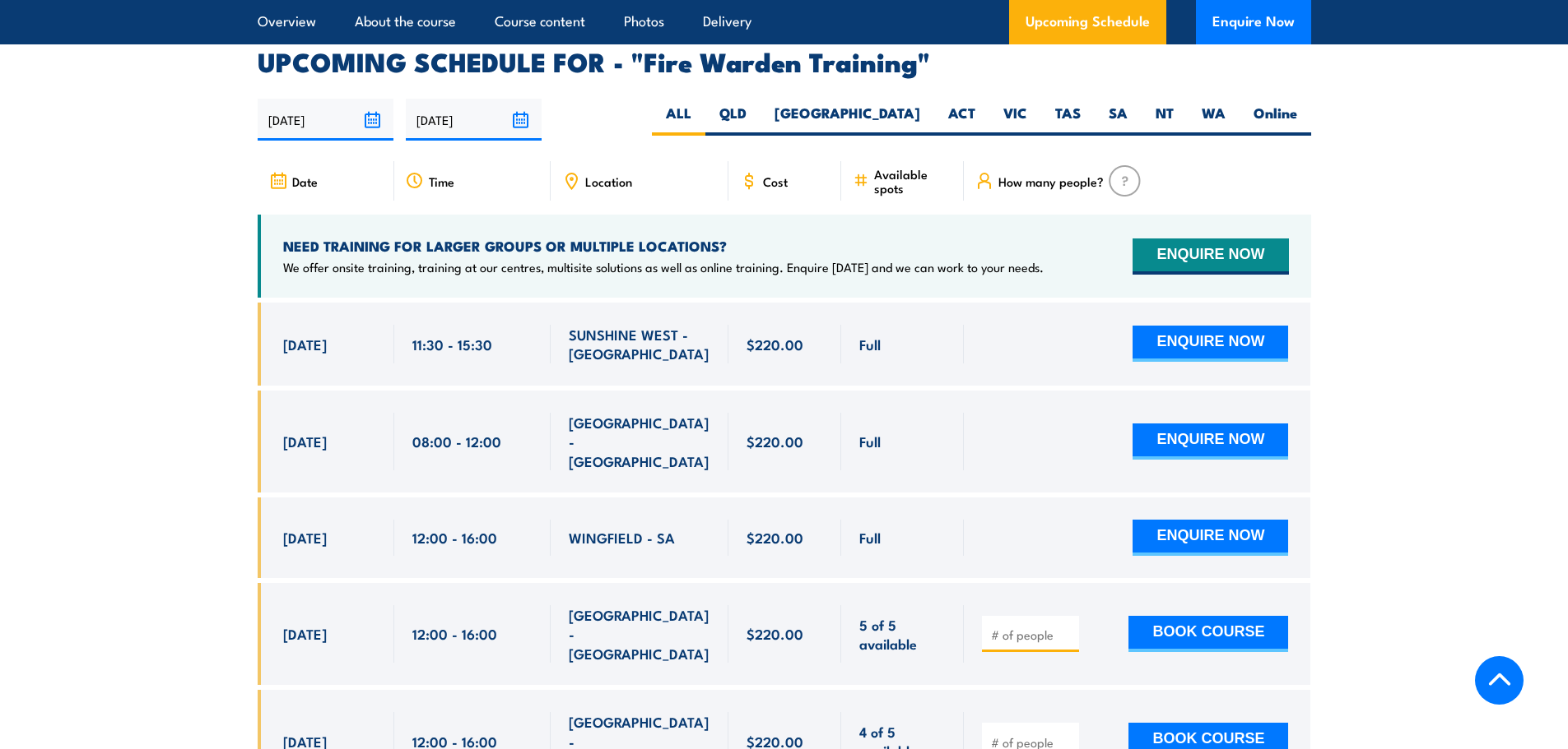
scroll to position [3060, 0]
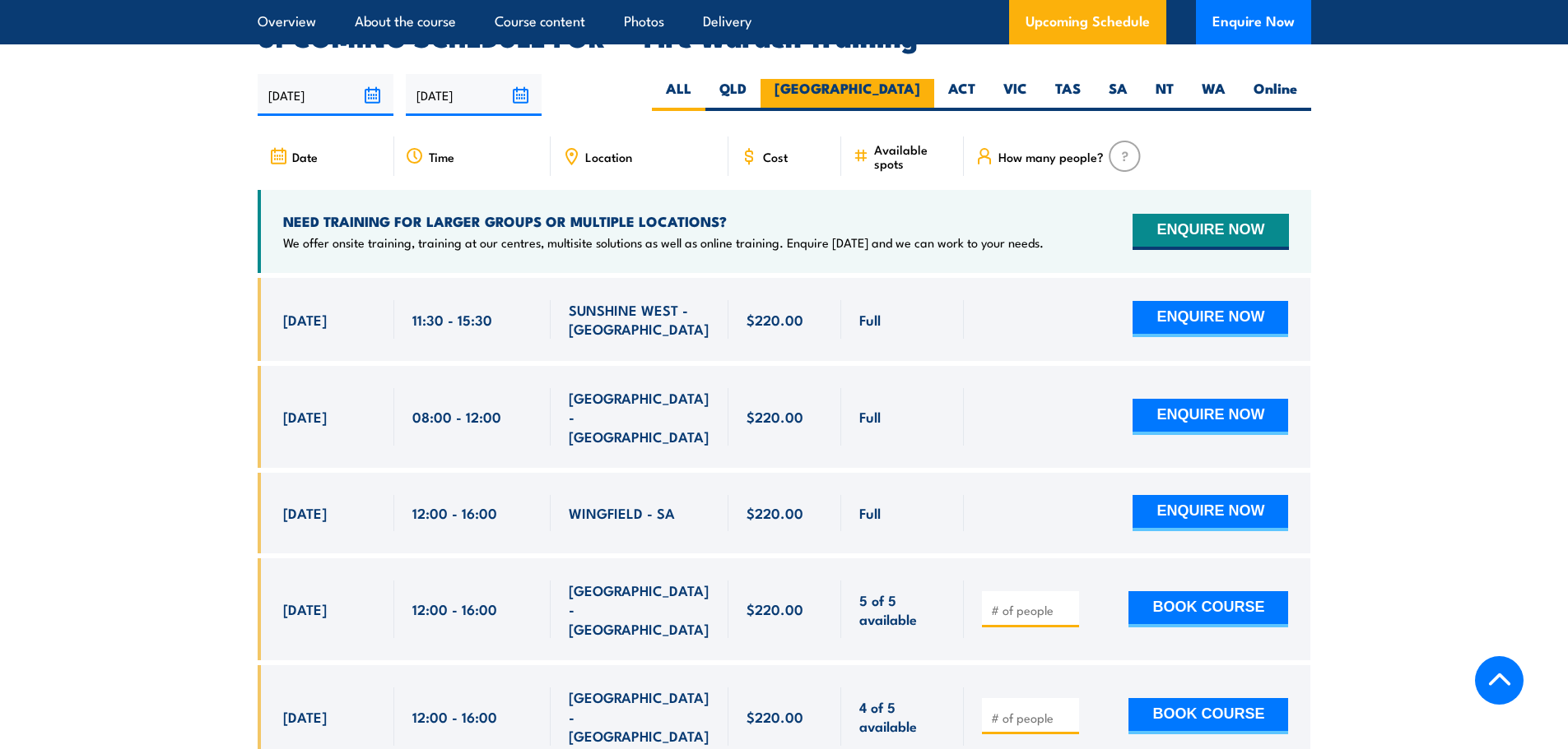
click at [922, 79] on label "NSW" at bounding box center [847, 95] width 174 height 32
click at [922, 79] on input "NSW" at bounding box center [925, 84] width 11 height 11
radio input "true"
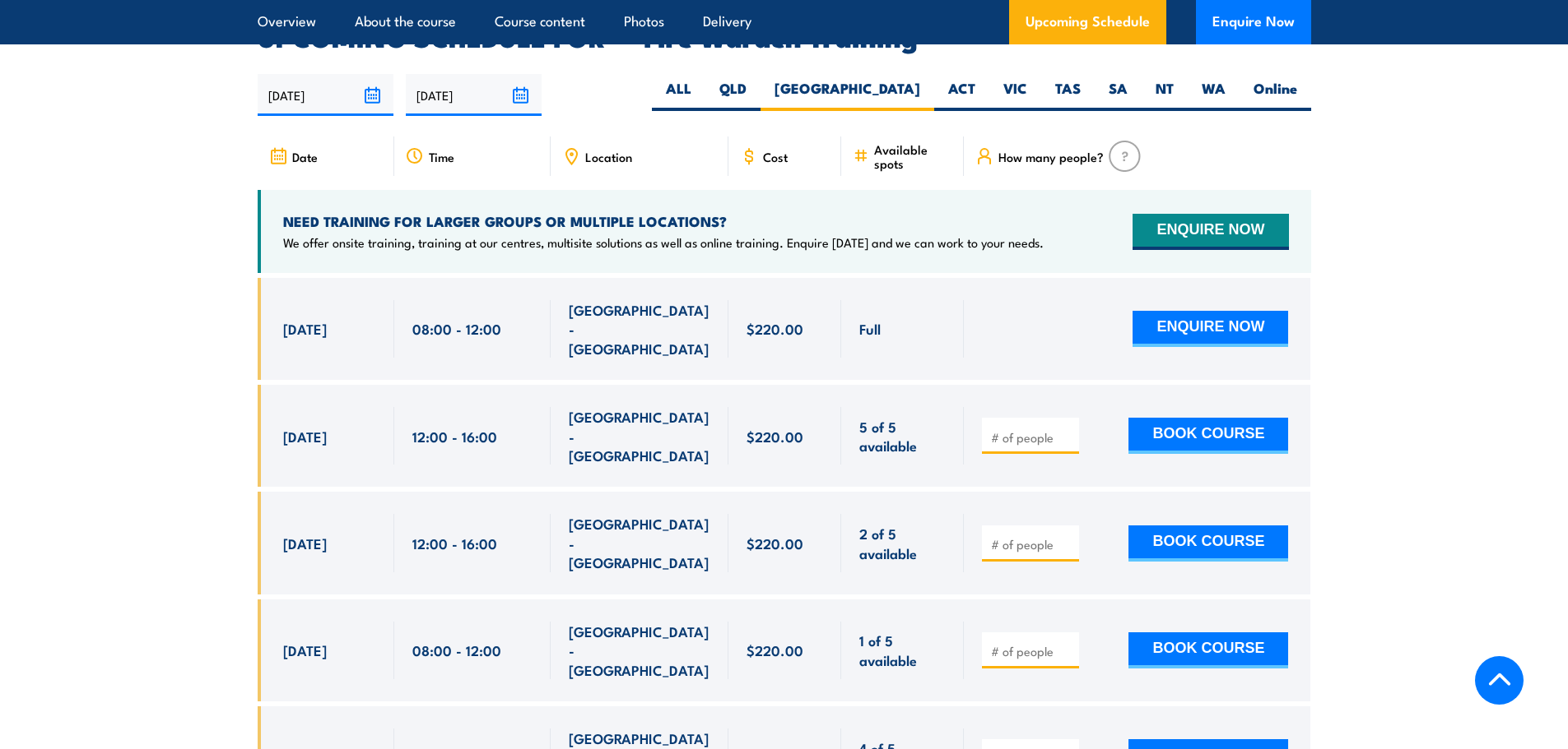
scroll to position [3444, 0]
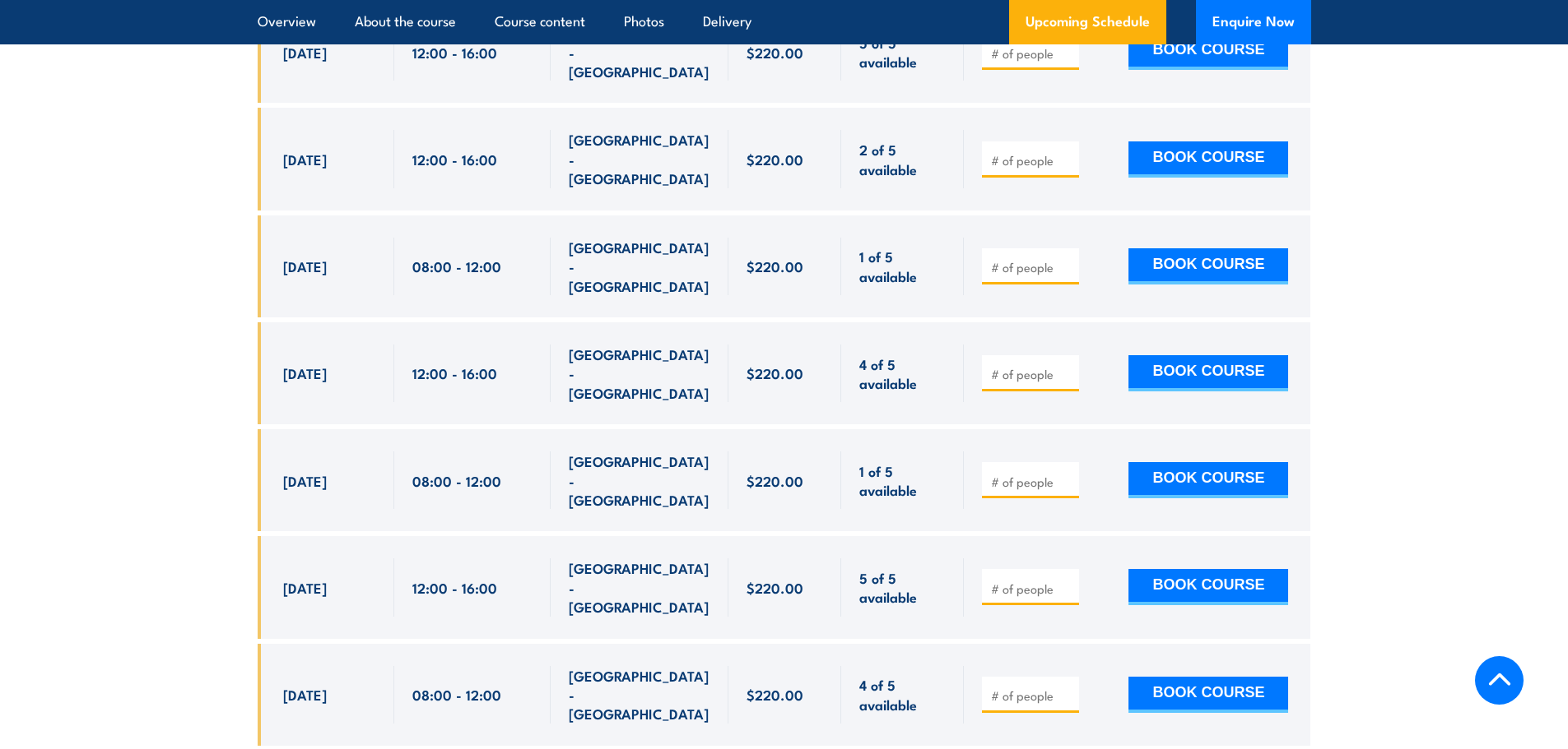
click at [999, 687] on input "number" at bounding box center [1031, 695] width 82 height 17
type input "1"
click at [1202, 677] on button "BOOK COURSE" at bounding box center [1207, 695] width 160 height 36
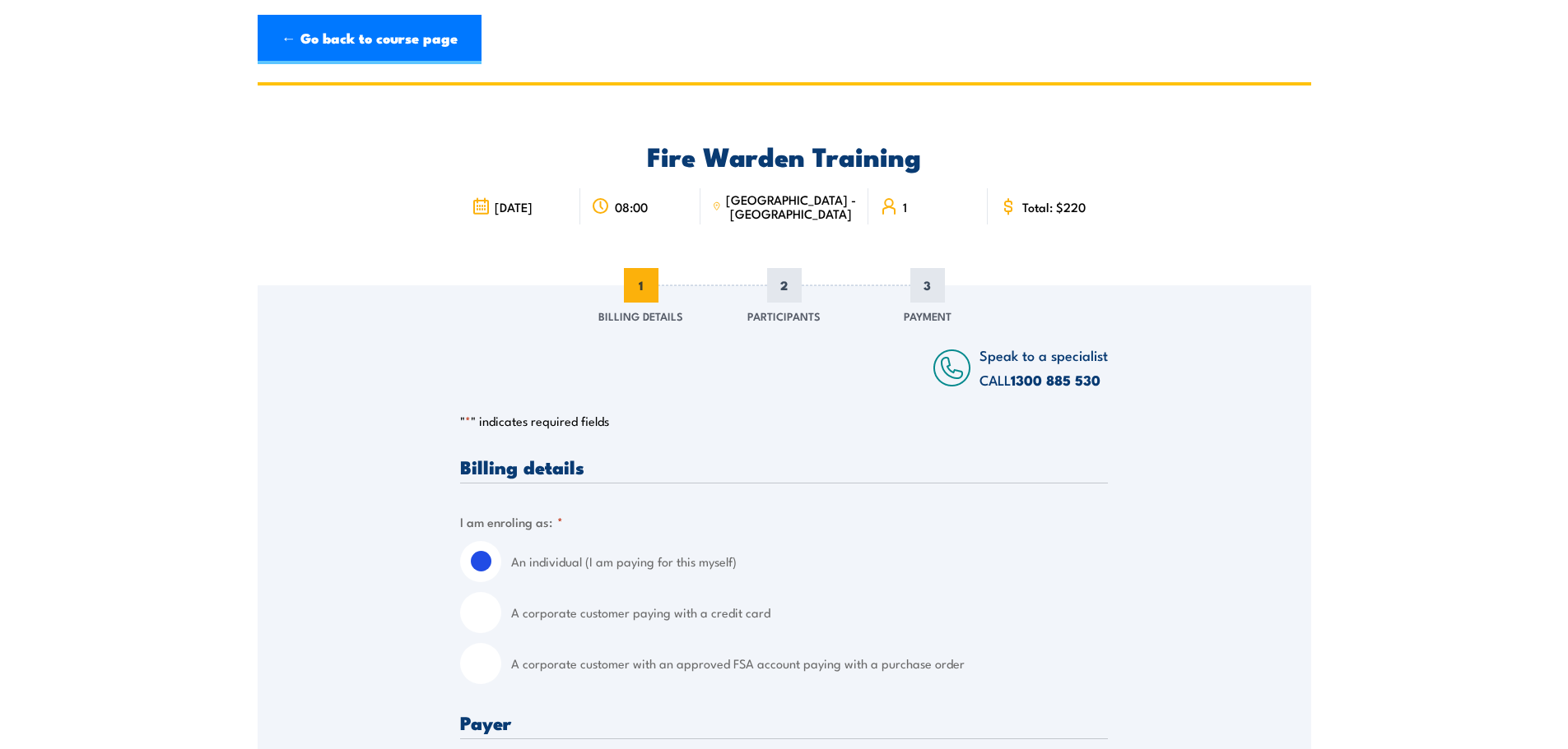
click at [587, 606] on label "A corporate customer paying with a credit card" at bounding box center [809, 612] width 596 height 41
click at [501, 606] on input "A corporate customer paying with a credit card" at bounding box center [480, 612] width 41 height 41
radio input "true"
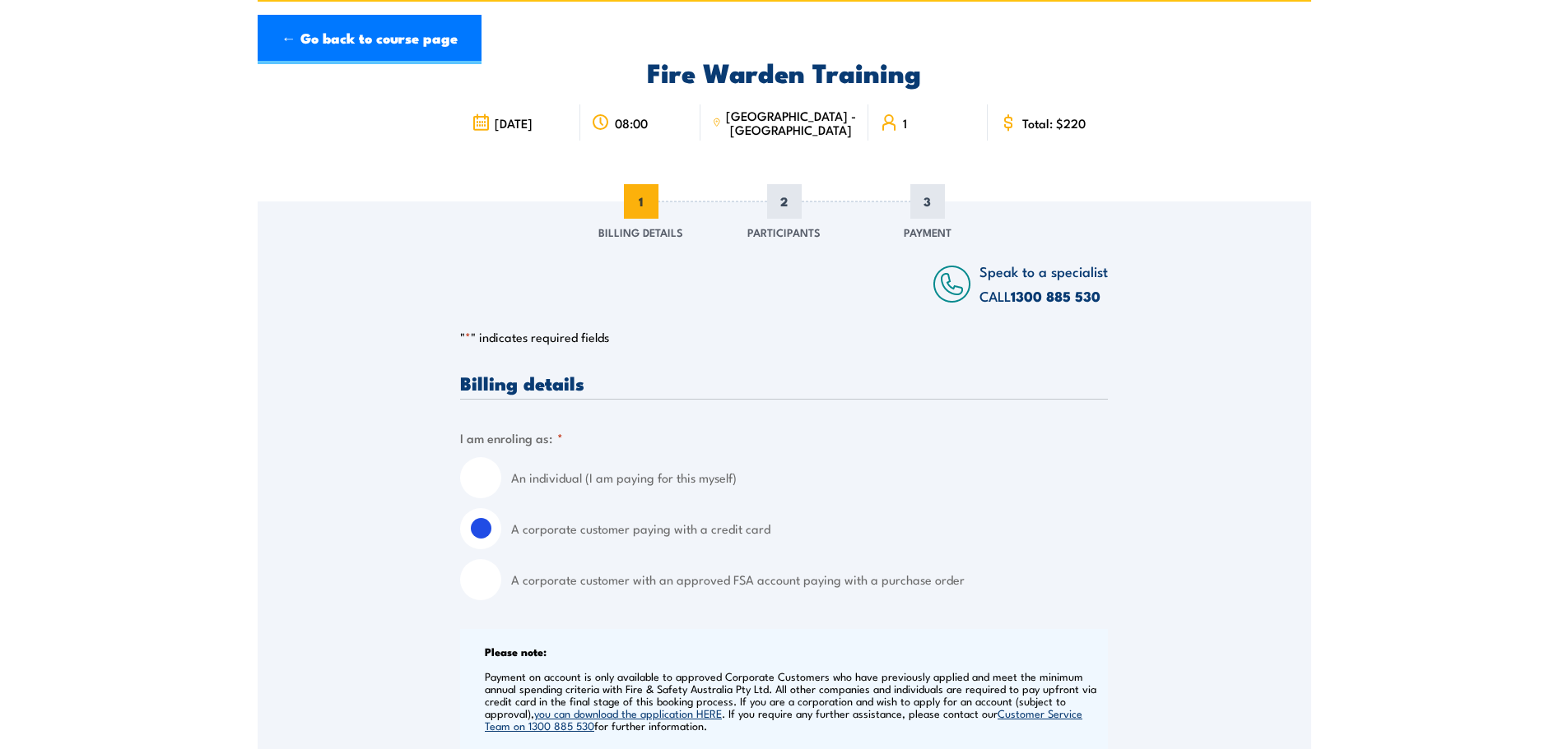
scroll to position [384, 0]
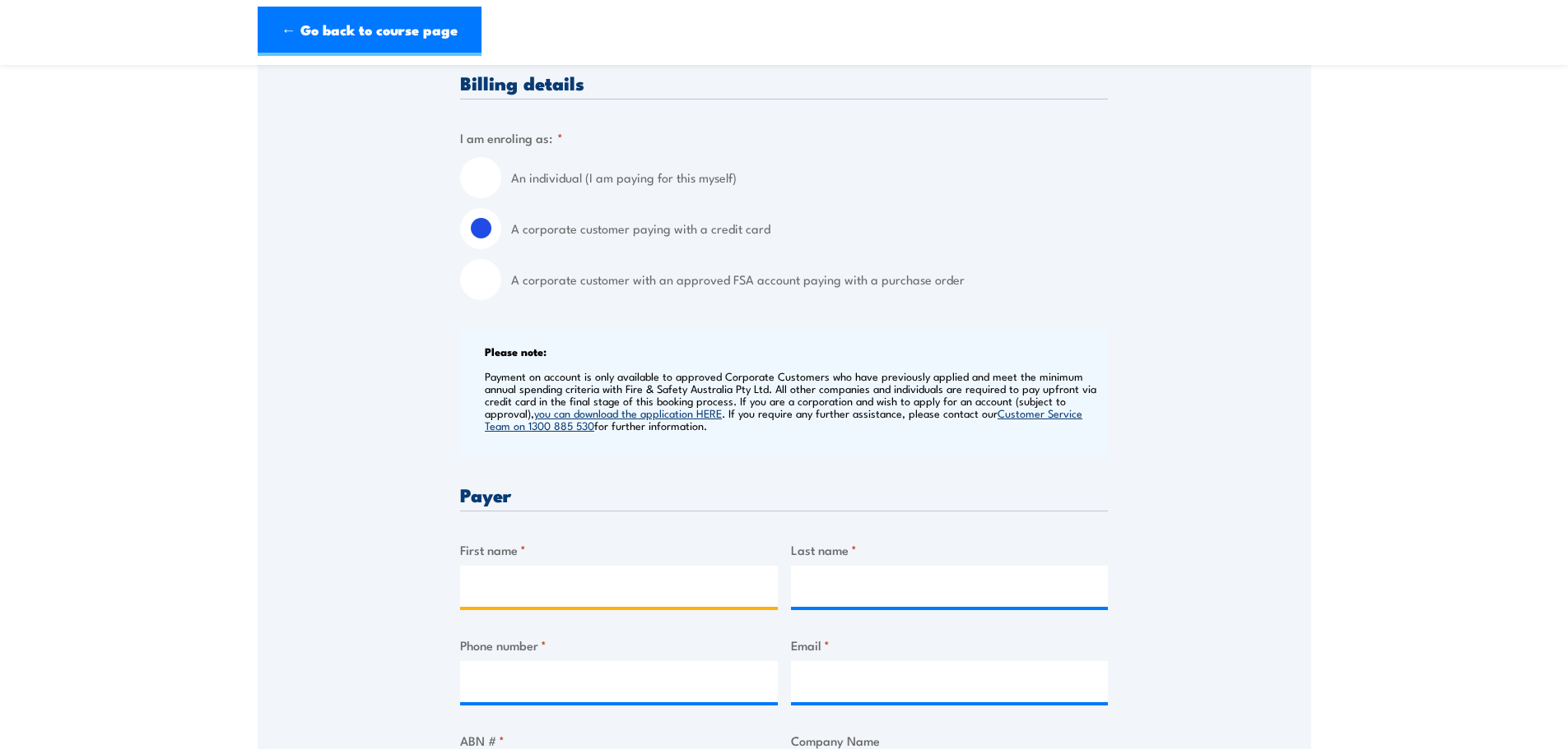
click at [596, 576] on input "First name *" at bounding box center [619, 586] width 318 height 41
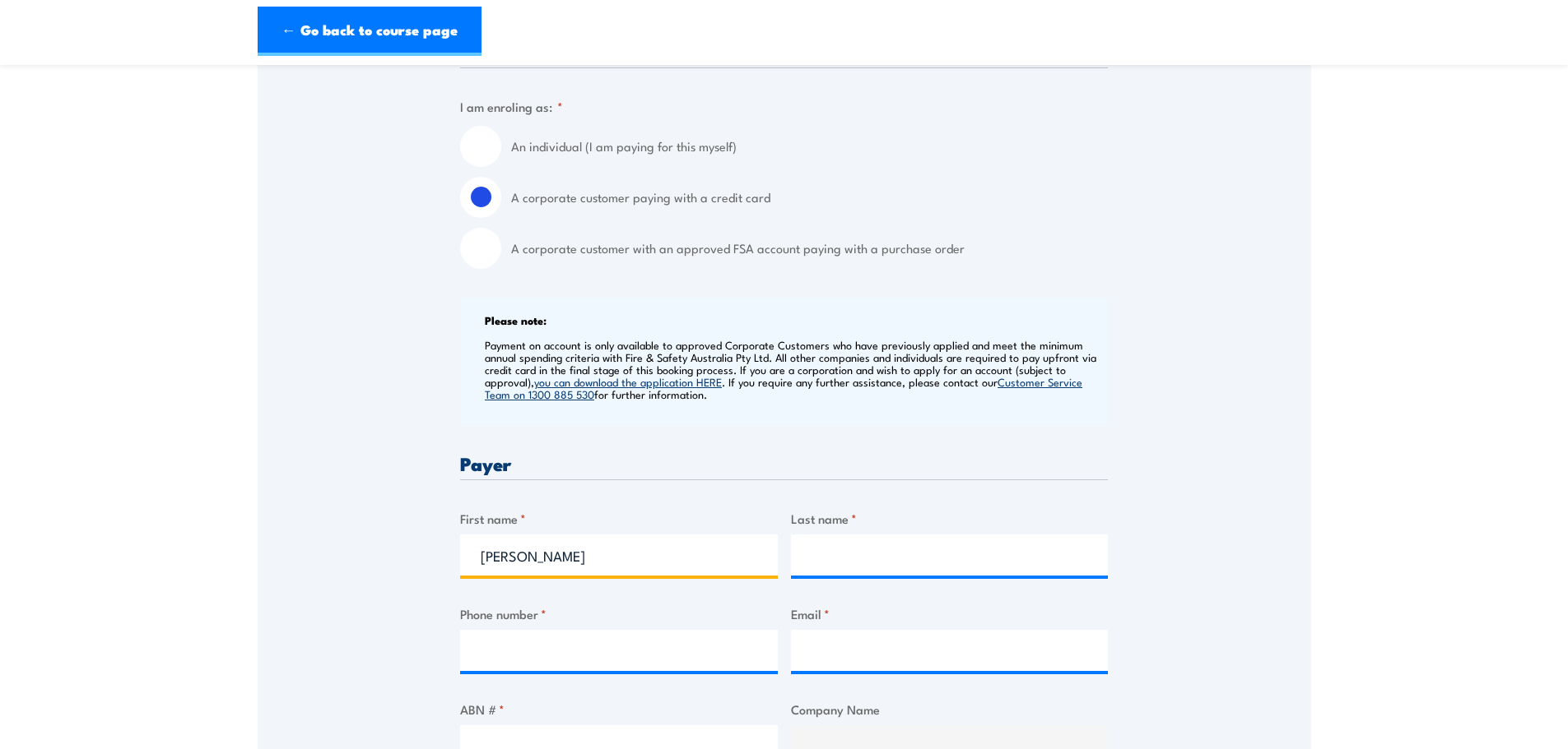
type input "[PERSON_NAME]"
type input "Tsui"
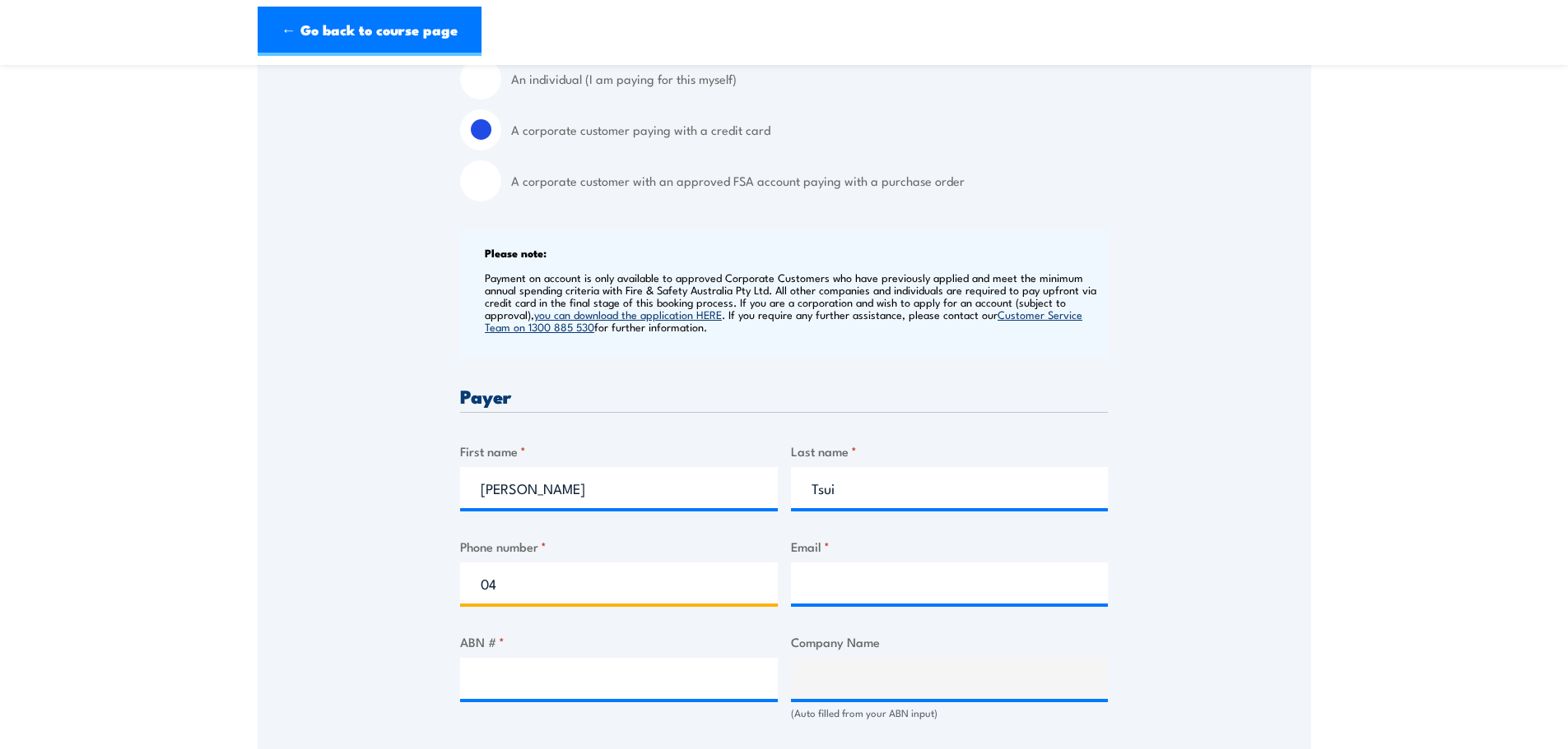
scroll to position [485, 0]
type input "0478287506"
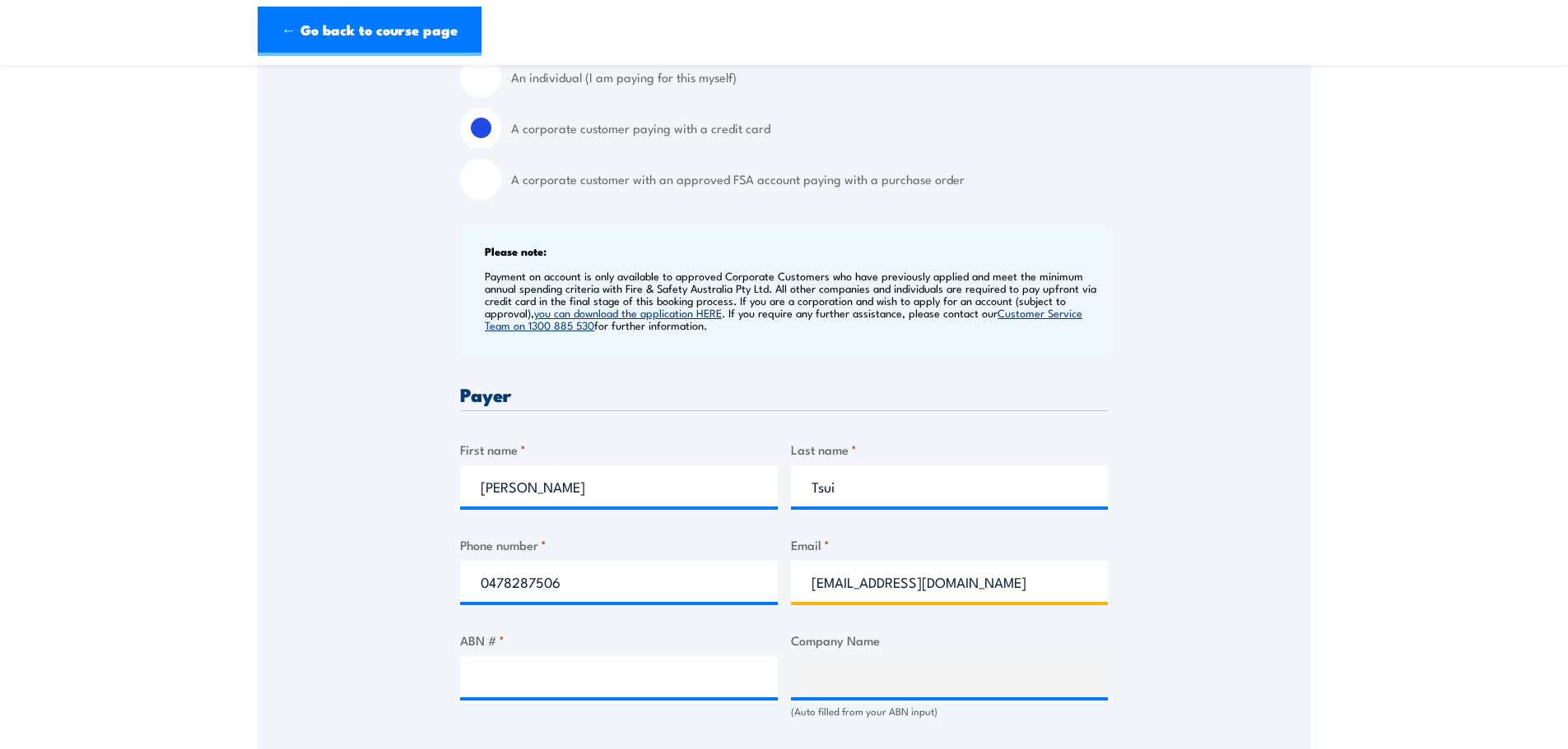
type input "[EMAIL_ADDRESS][DOMAIN_NAME]"
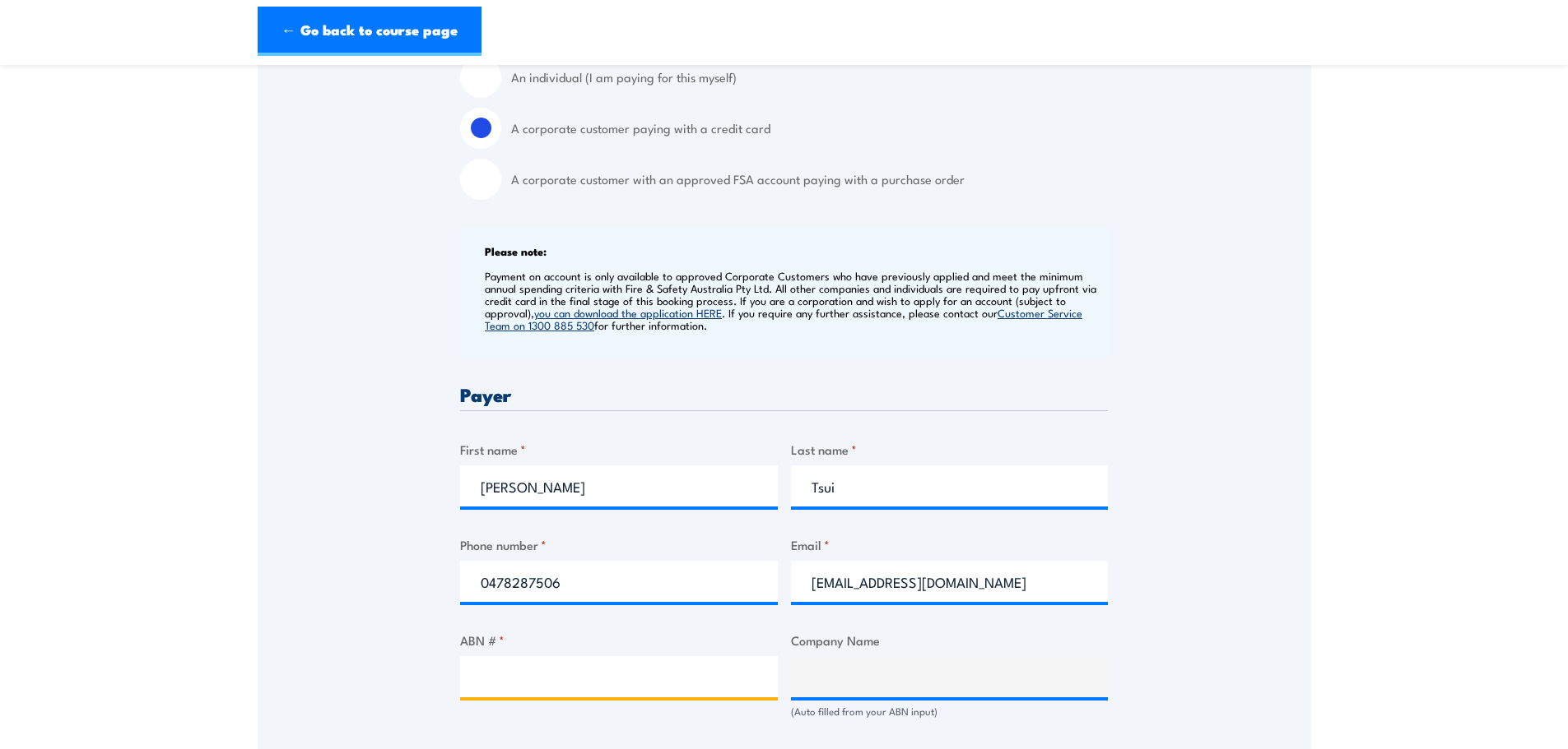
scroll to position [869, 0]
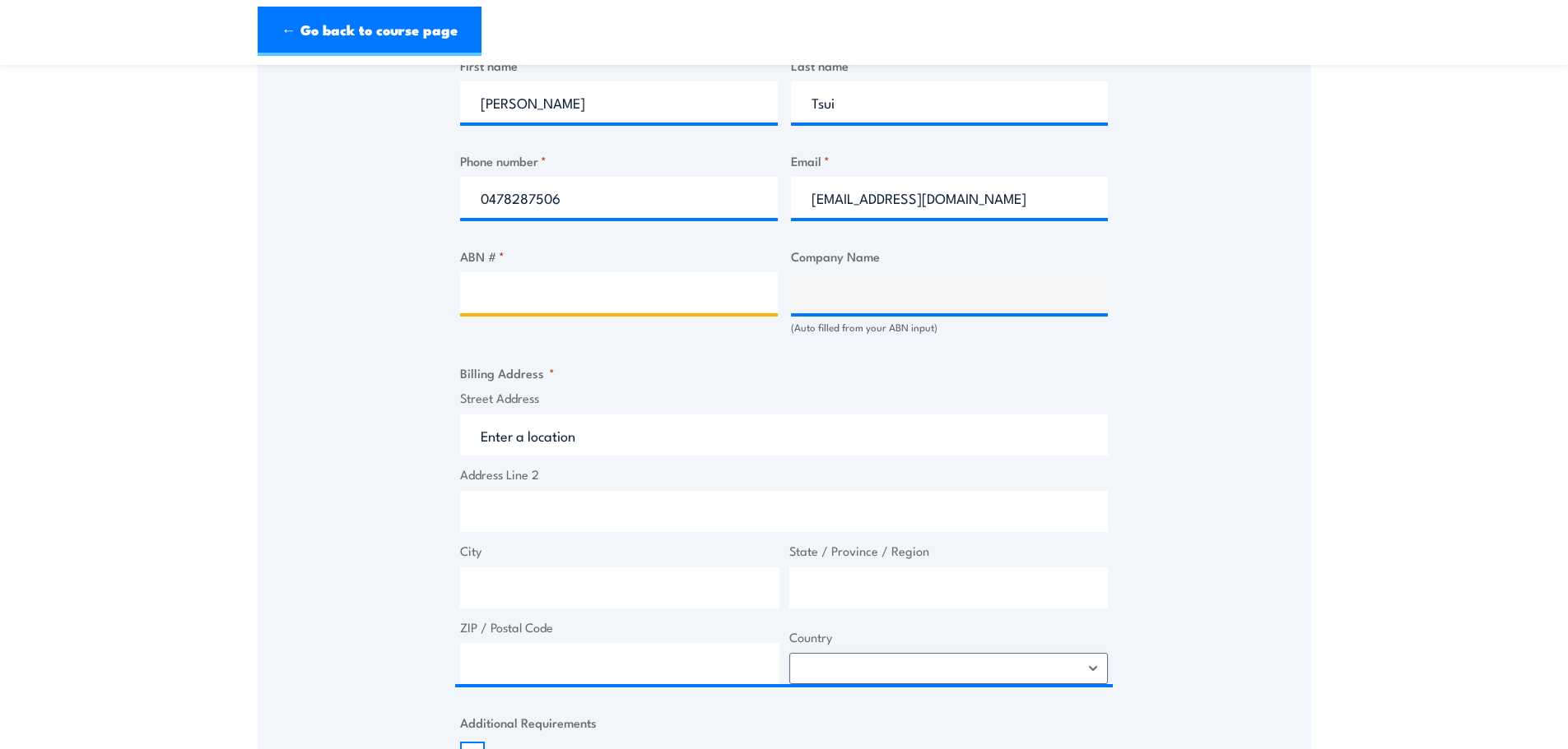
click at [558, 292] on input "ABN # *" at bounding box center [619, 292] width 318 height 41
paste input "54 281 755 117"
type input "54 281 755 117"
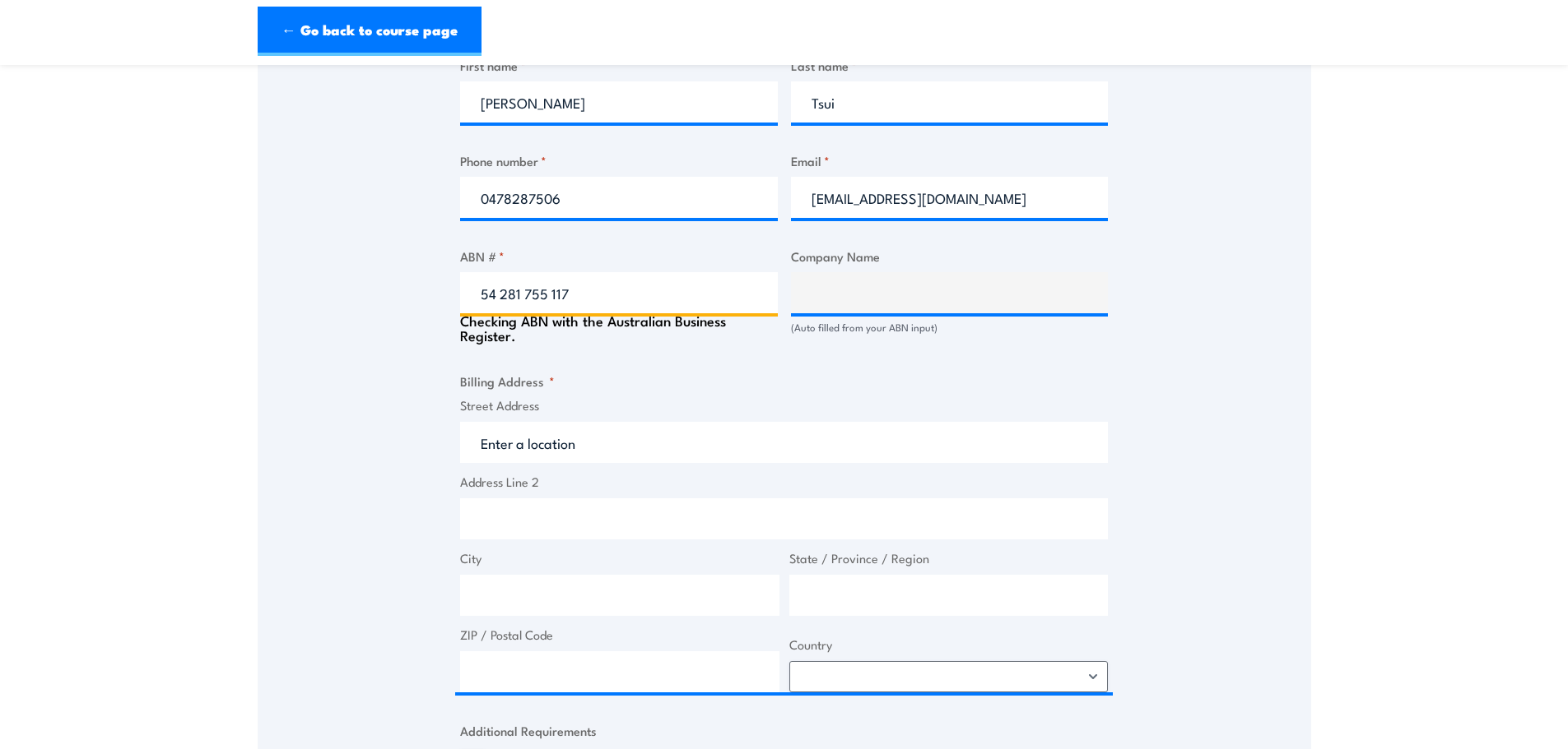
type input "The Trustee for [DEMOGRAPHIC_DATA] Cemeteries & Crematoria Trust"
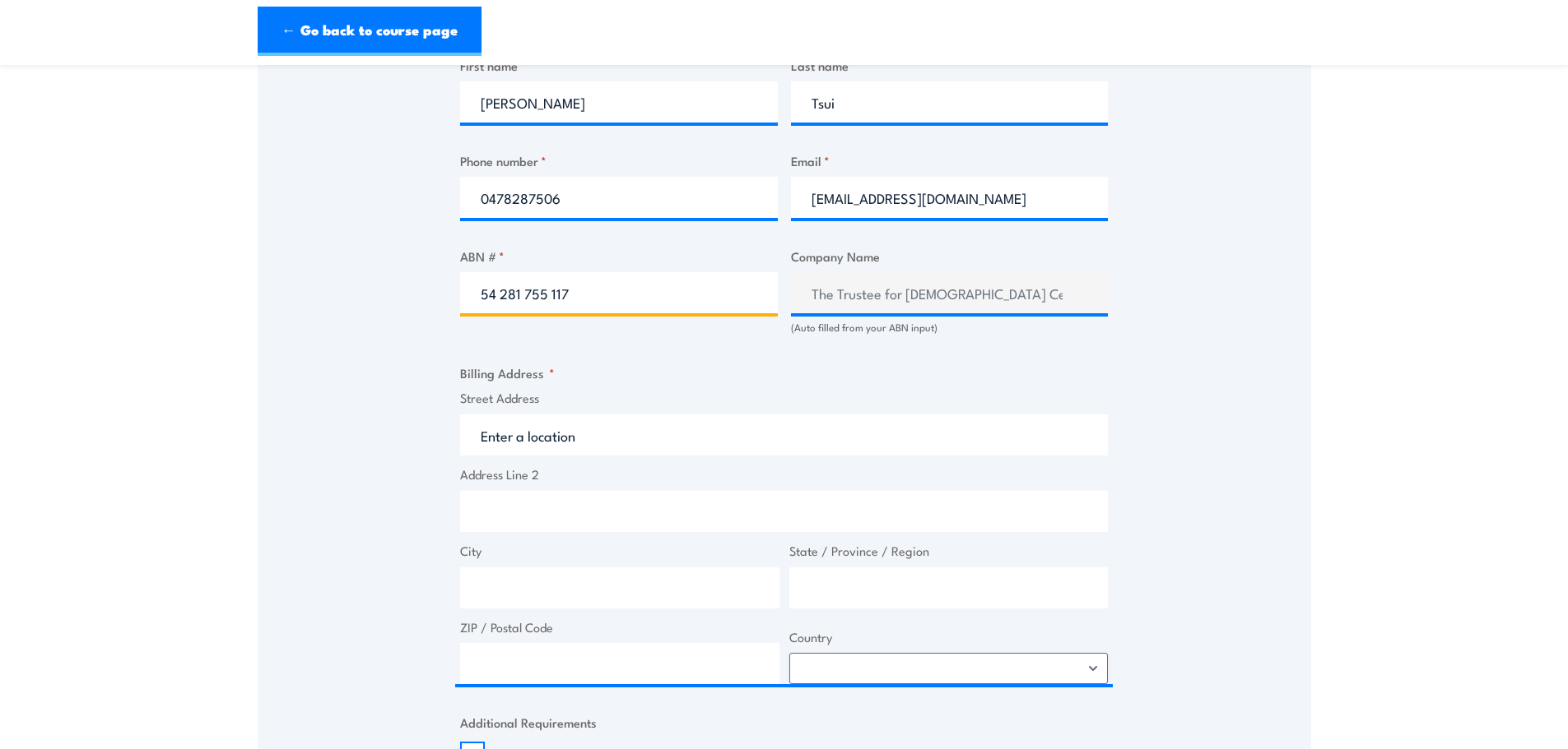
type input "54 281 755 117"
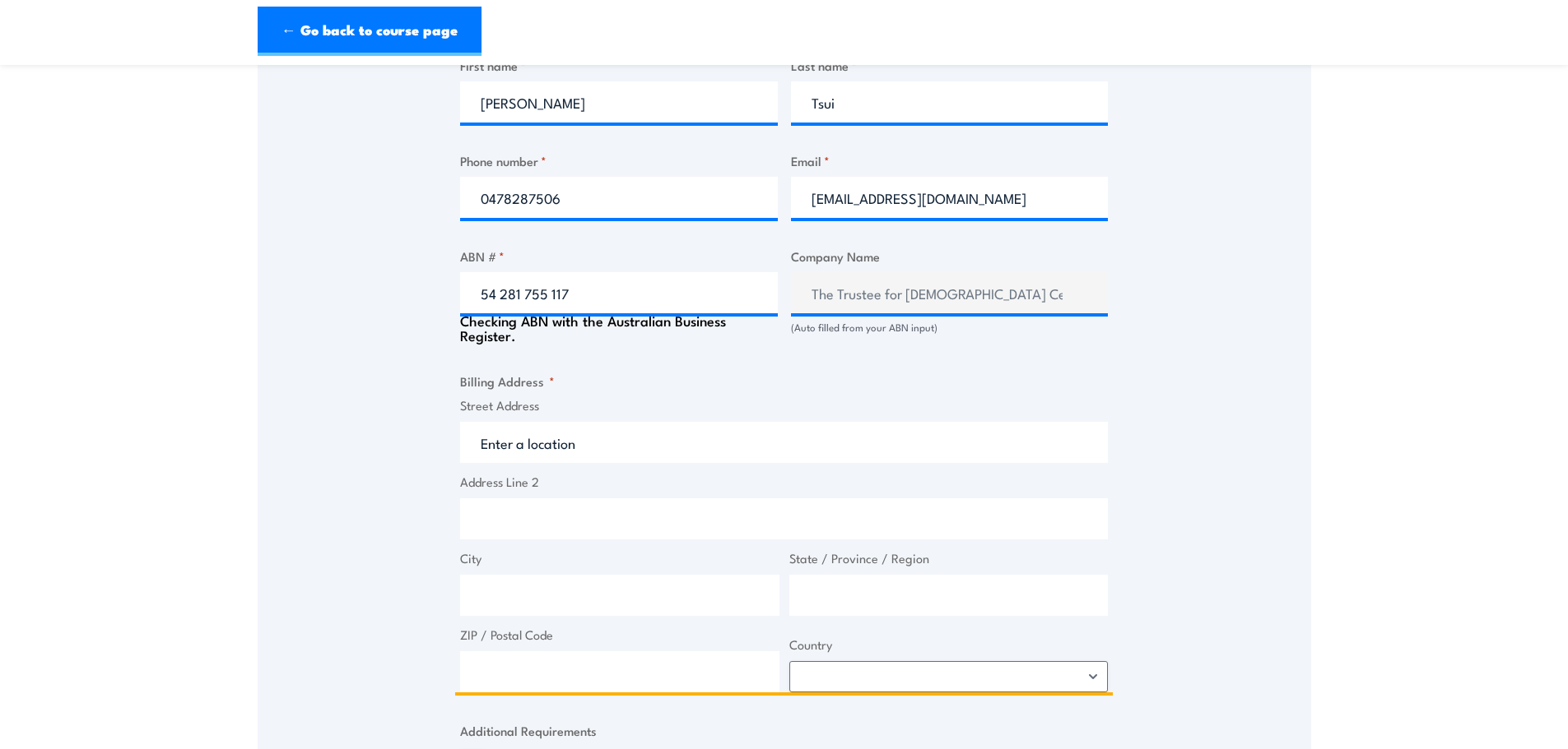
click at [651, 436] on input "Street Address" at bounding box center [784, 442] width 648 height 41
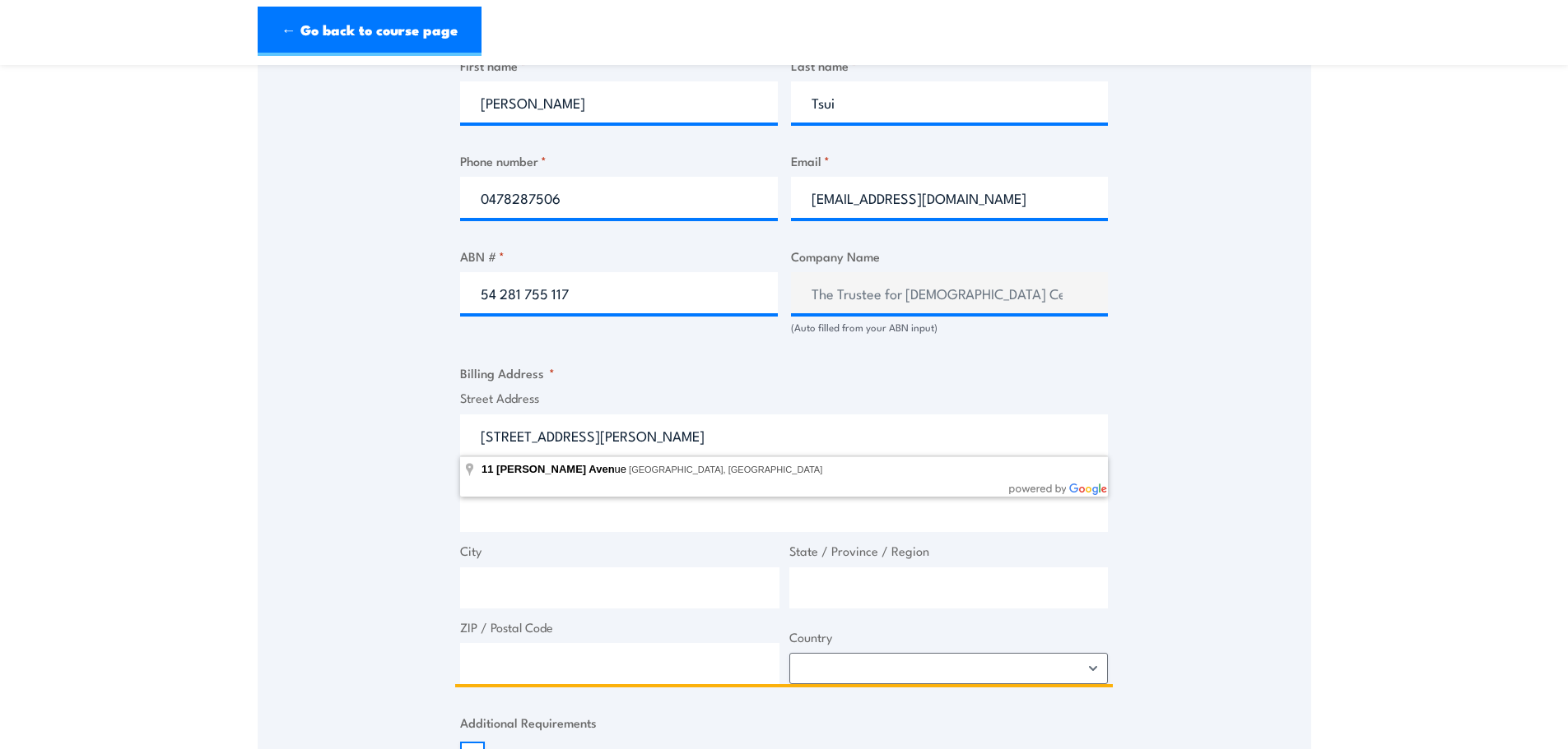
type input "[STREET_ADDRESS][PERSON_NAME]"
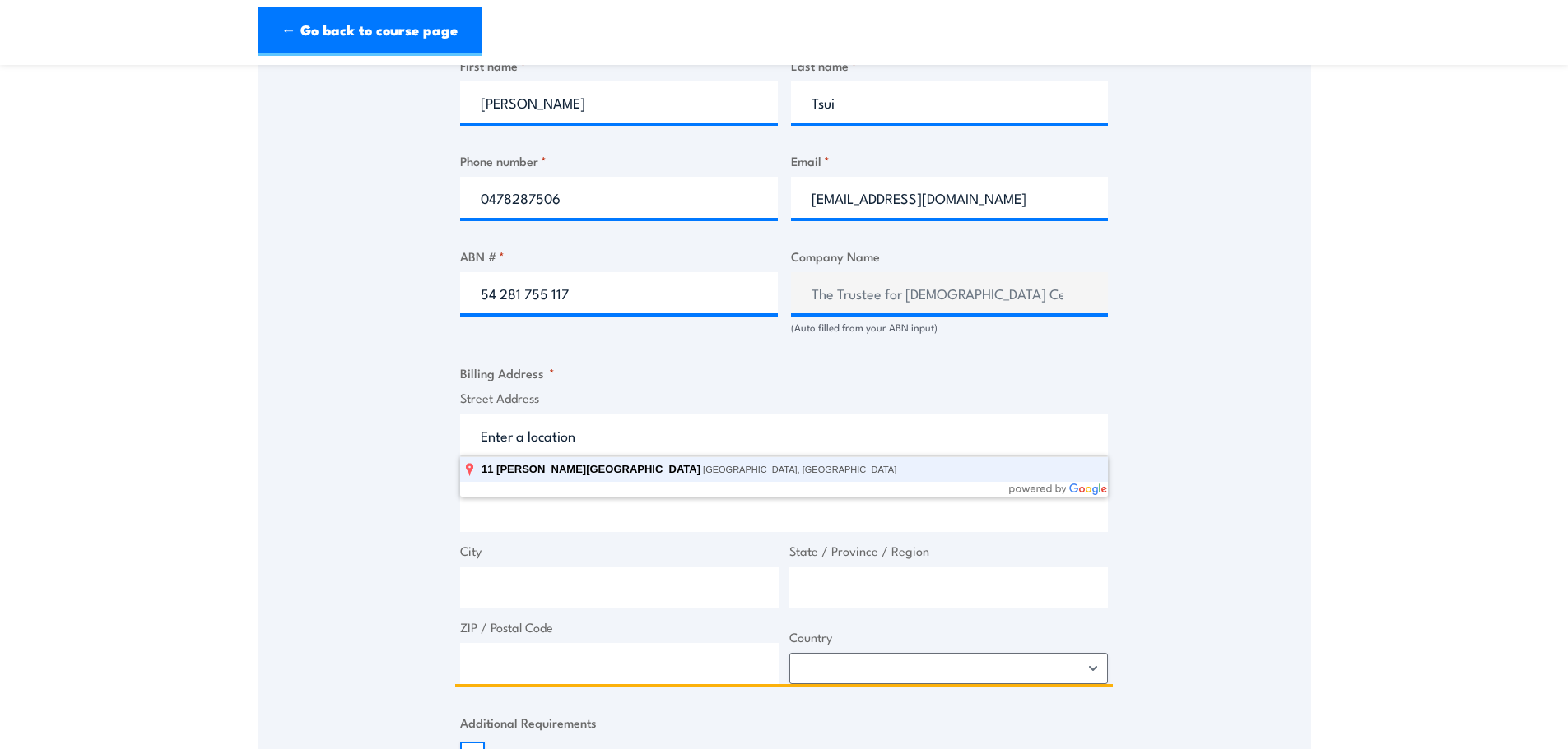
type input "[STREET_ADDRESS][PERSON_NAME]"
type input "[GEOGRAPHIC_DATA]"
type input "2127"
select select "[GEOGRAPHIC_DATA]"
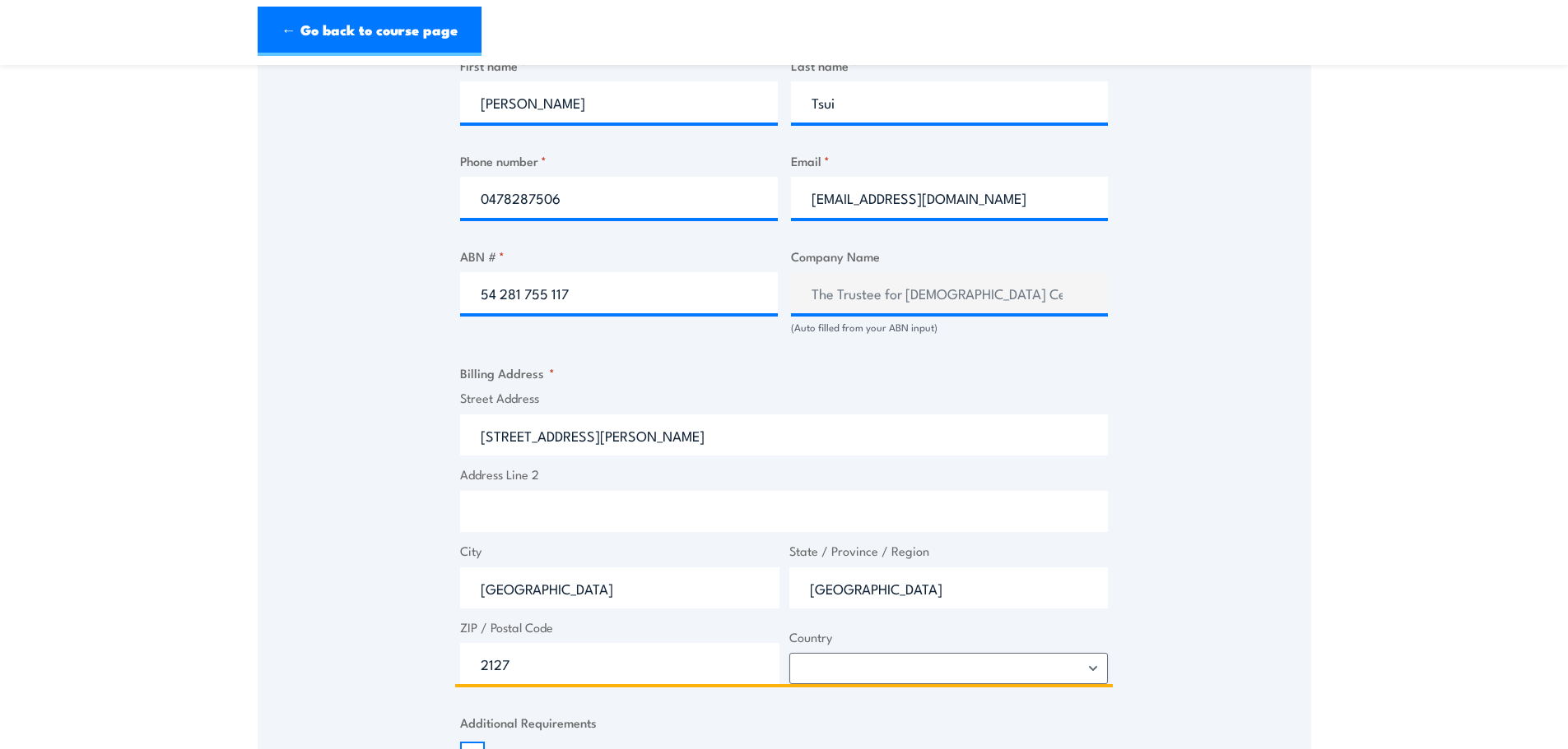
type input "[STREET_ADDRESS][PERSON_NAME]"
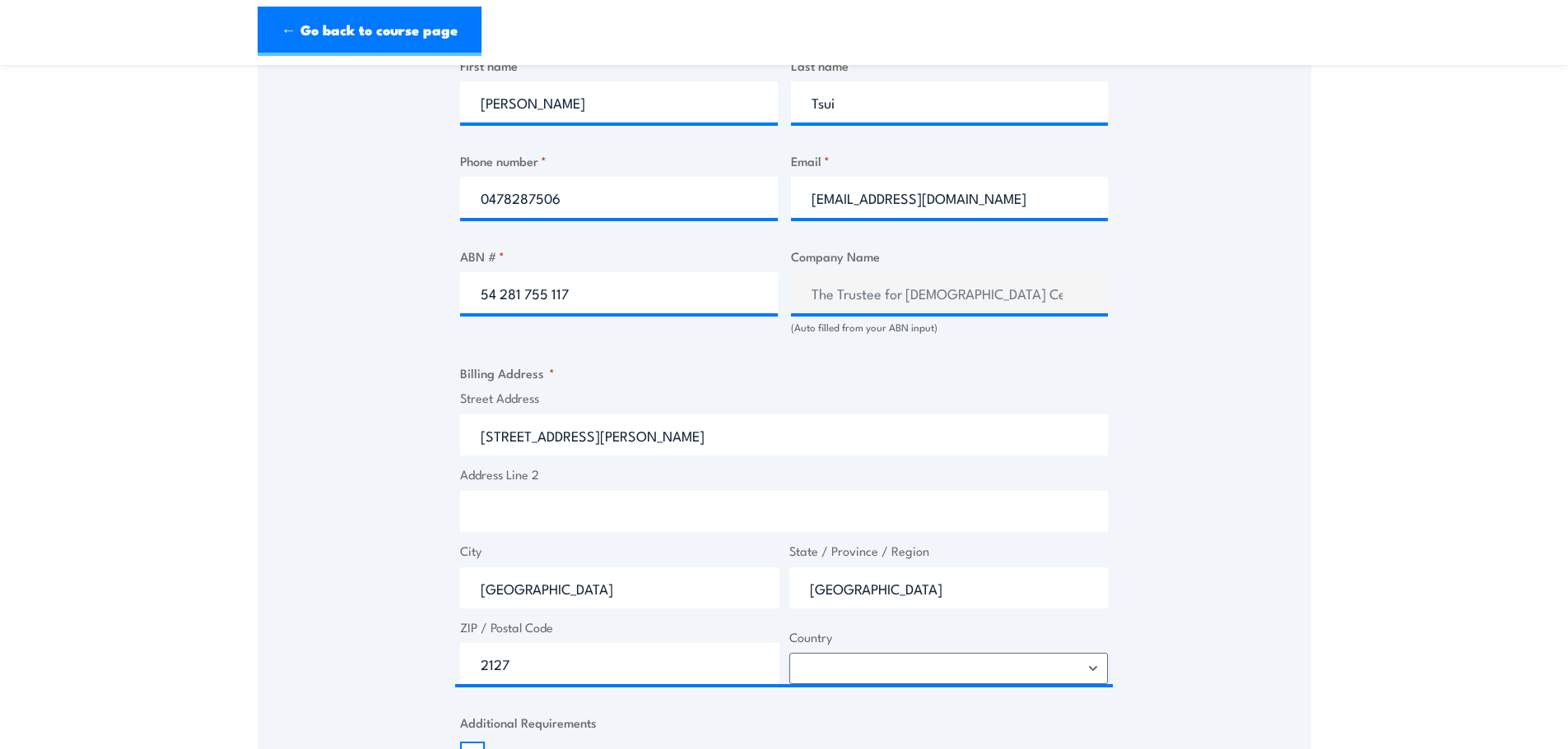
click at [636, 505] on input "Address Line 2" at bounding box center [784, 511] width 648 height 41
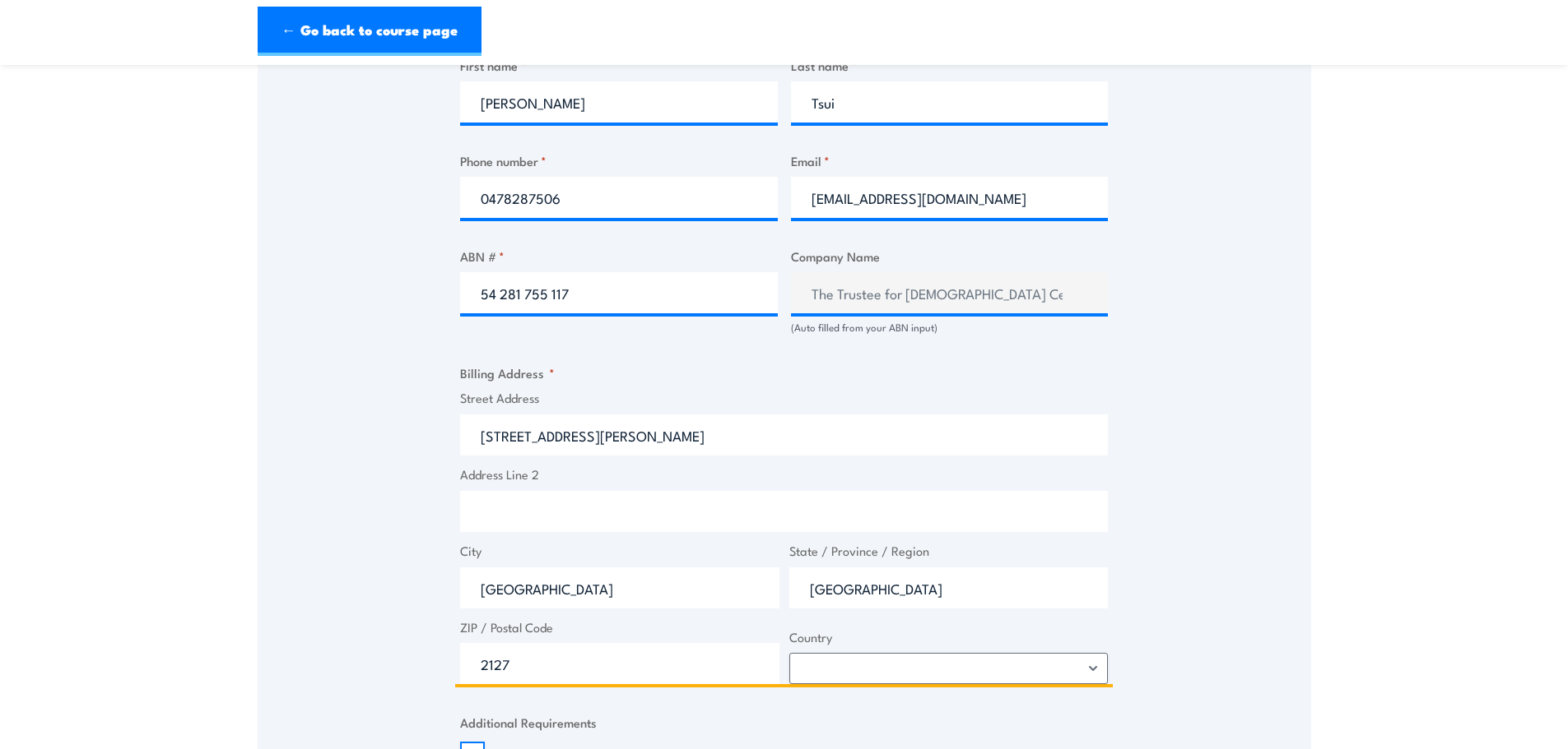
click at [892, 509] on input "Address Line 2" at bounding box center [784, 511] width 648 height 41
type input "Level 2"
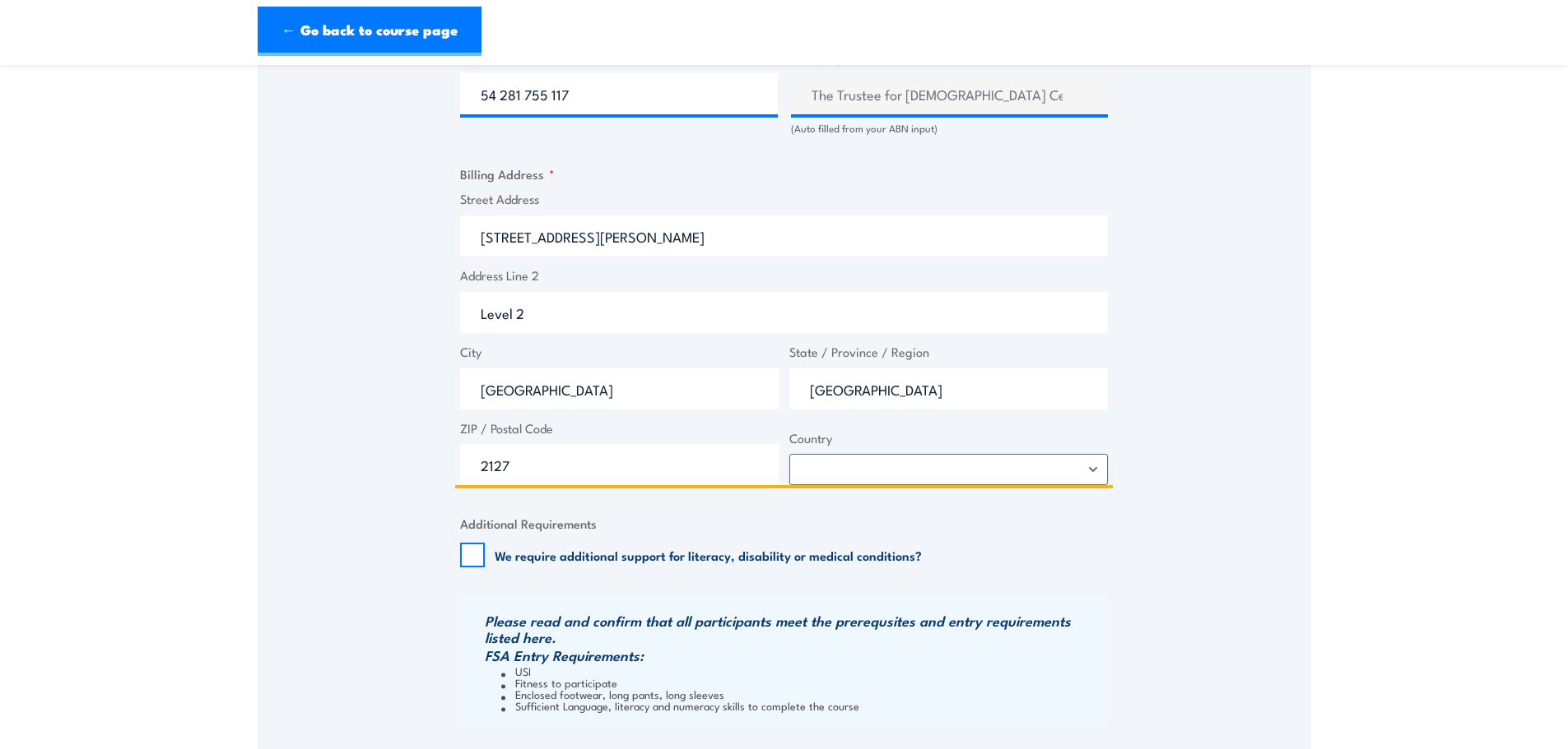
scroll to position [1252, 0]
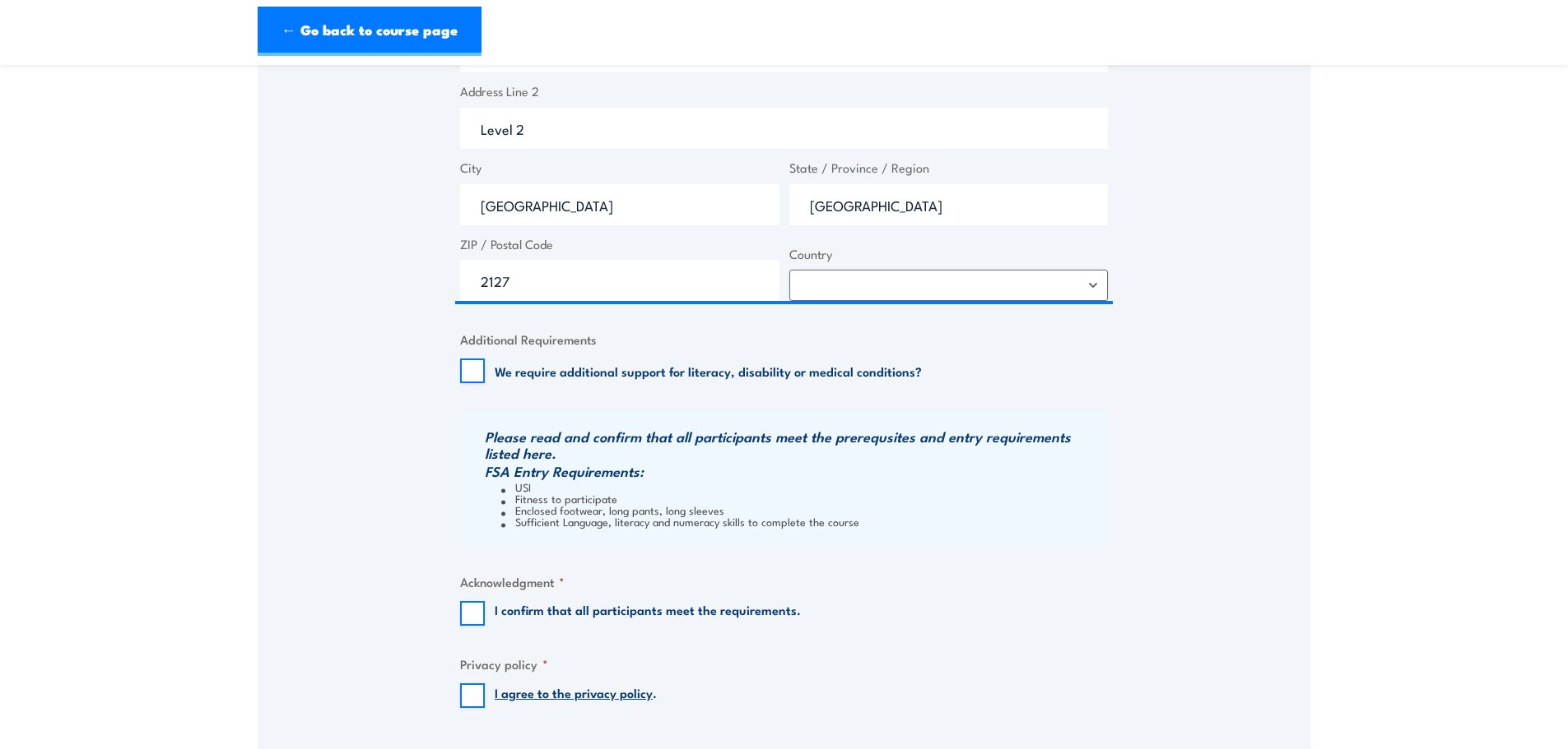
click at [570, 611] on label "I confirm that all participants meet the requirements." at bounding box center [648, 613] width 306 height 25
click at [485, 611] on input "I confirm that all participants meet the requirements." at bounding box center [472, 613] width 25 height 25
checkbox input "true"
click at [462, 698] on input "I agree to the privacy policy ." at bounding box center [472, 695] width 25 height 25
checkbox input "true"
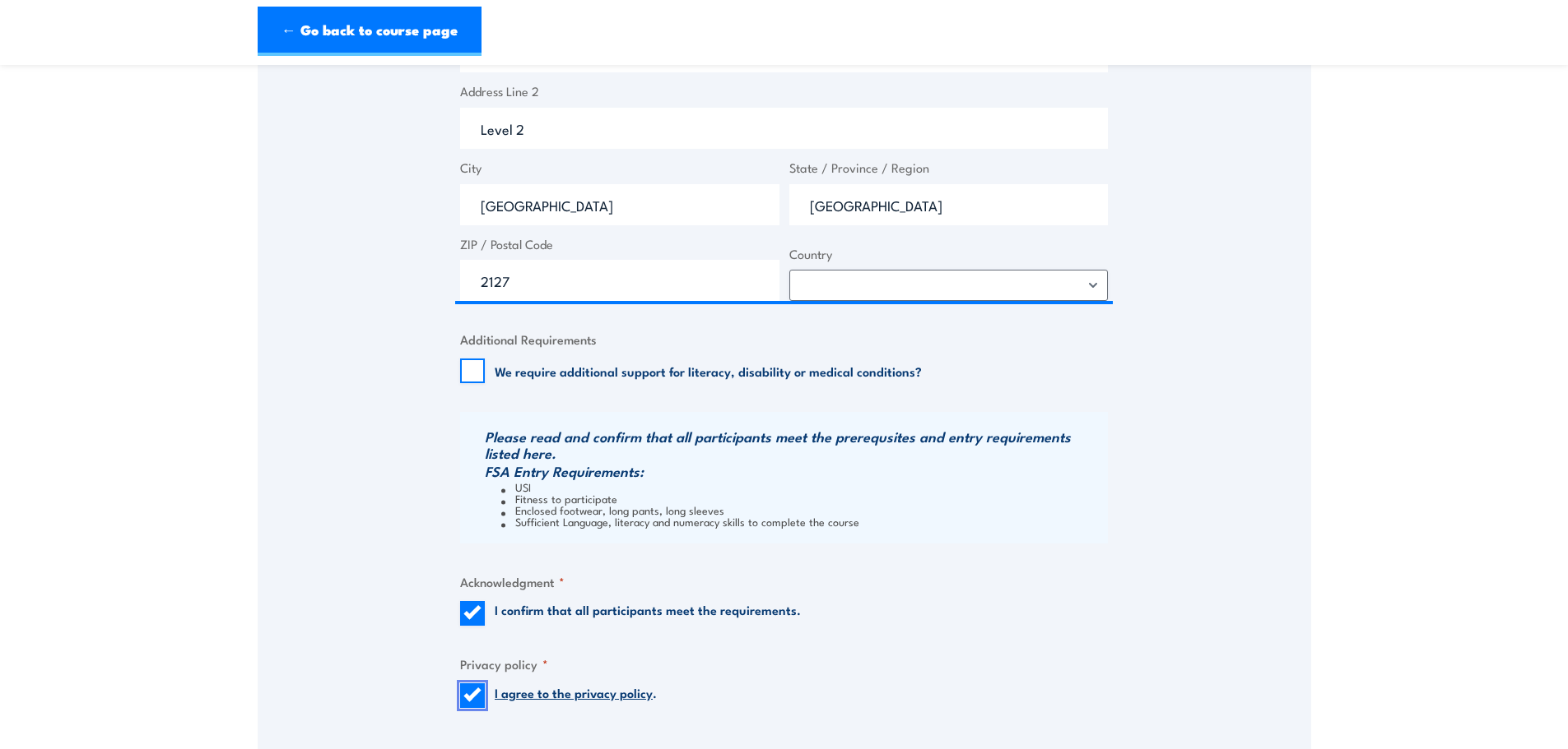
scroll to position [1636, 0]
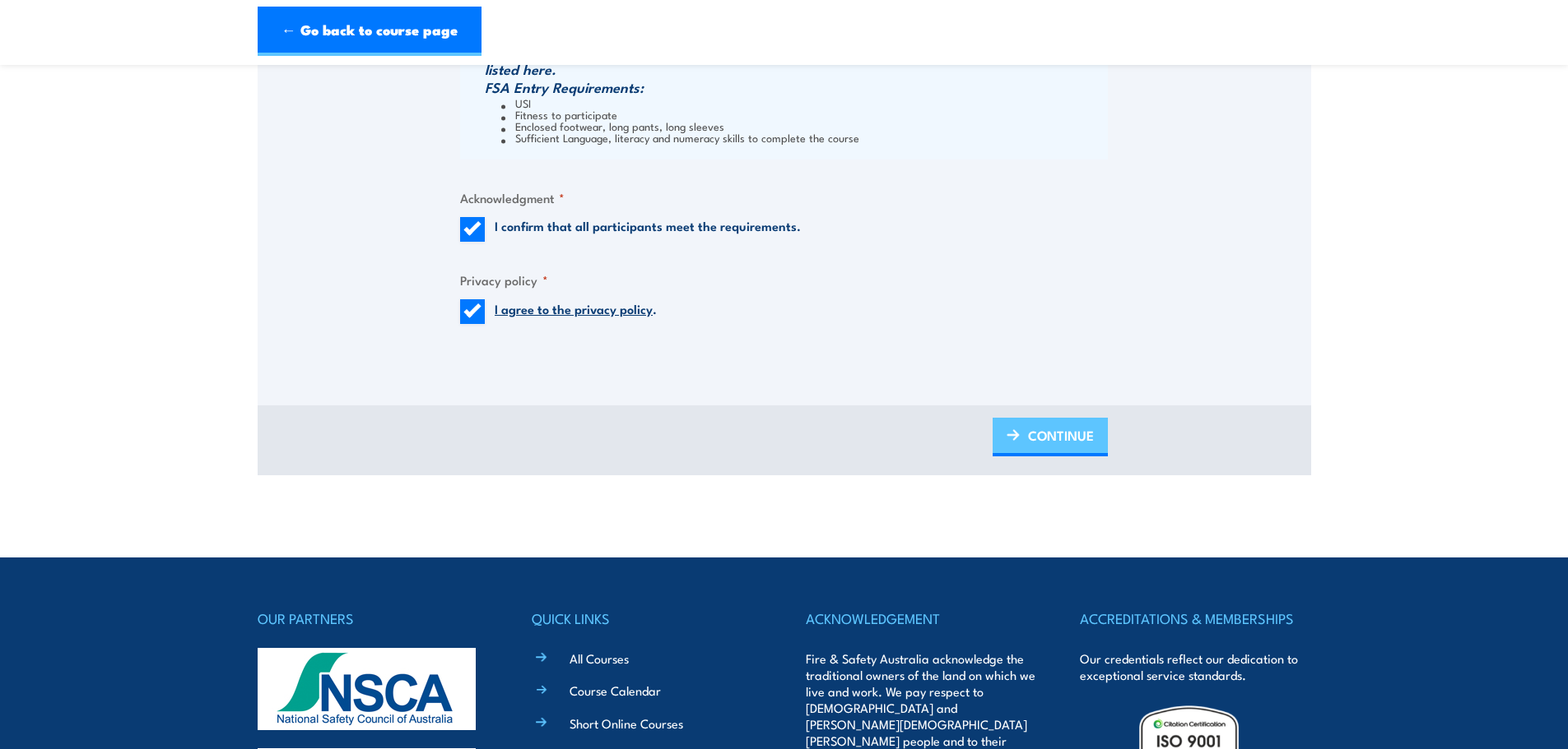
click at [1072, 446] on span "CONTINUE" at bounding box center [1060, 436] width 66 height 44
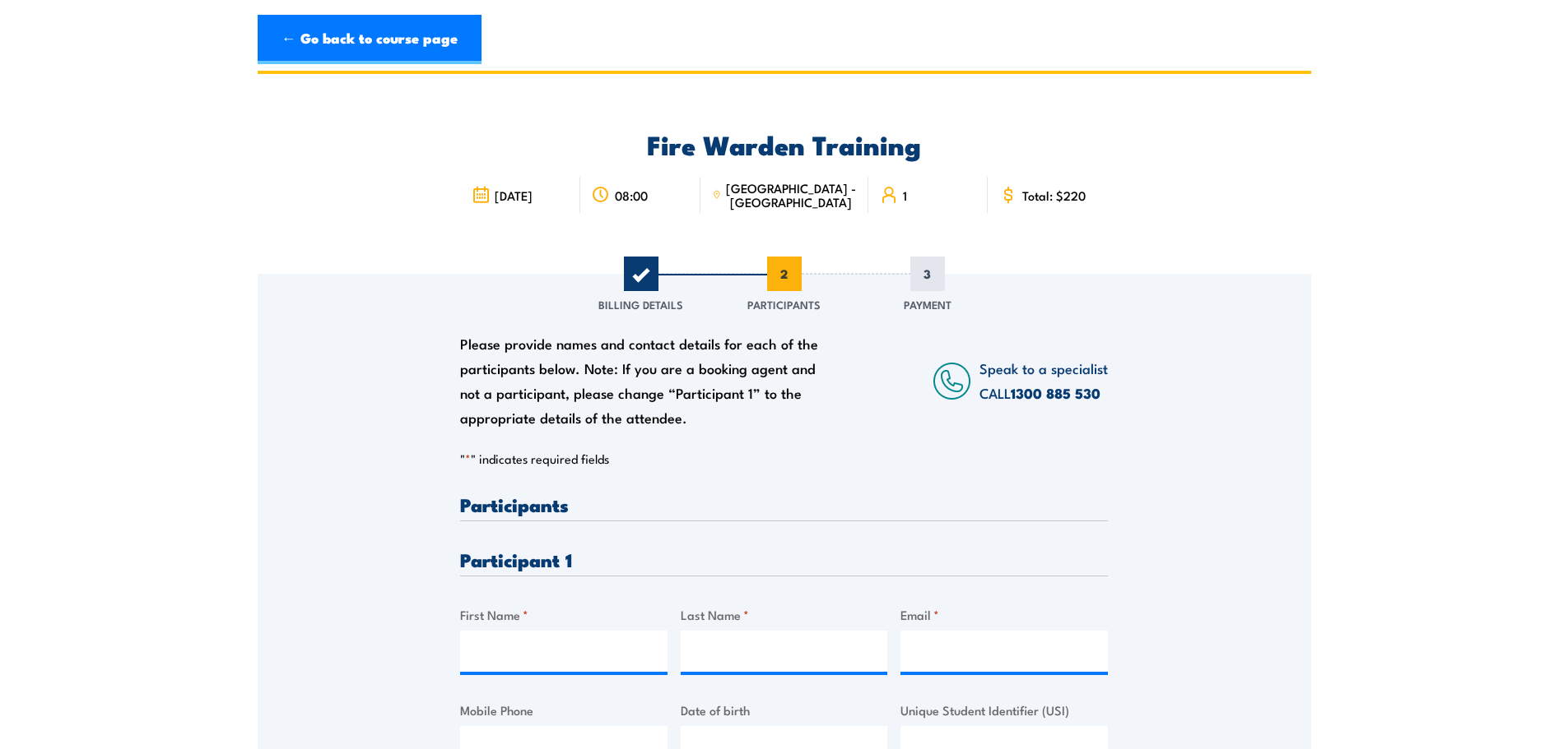
scroll to position [0, 0]
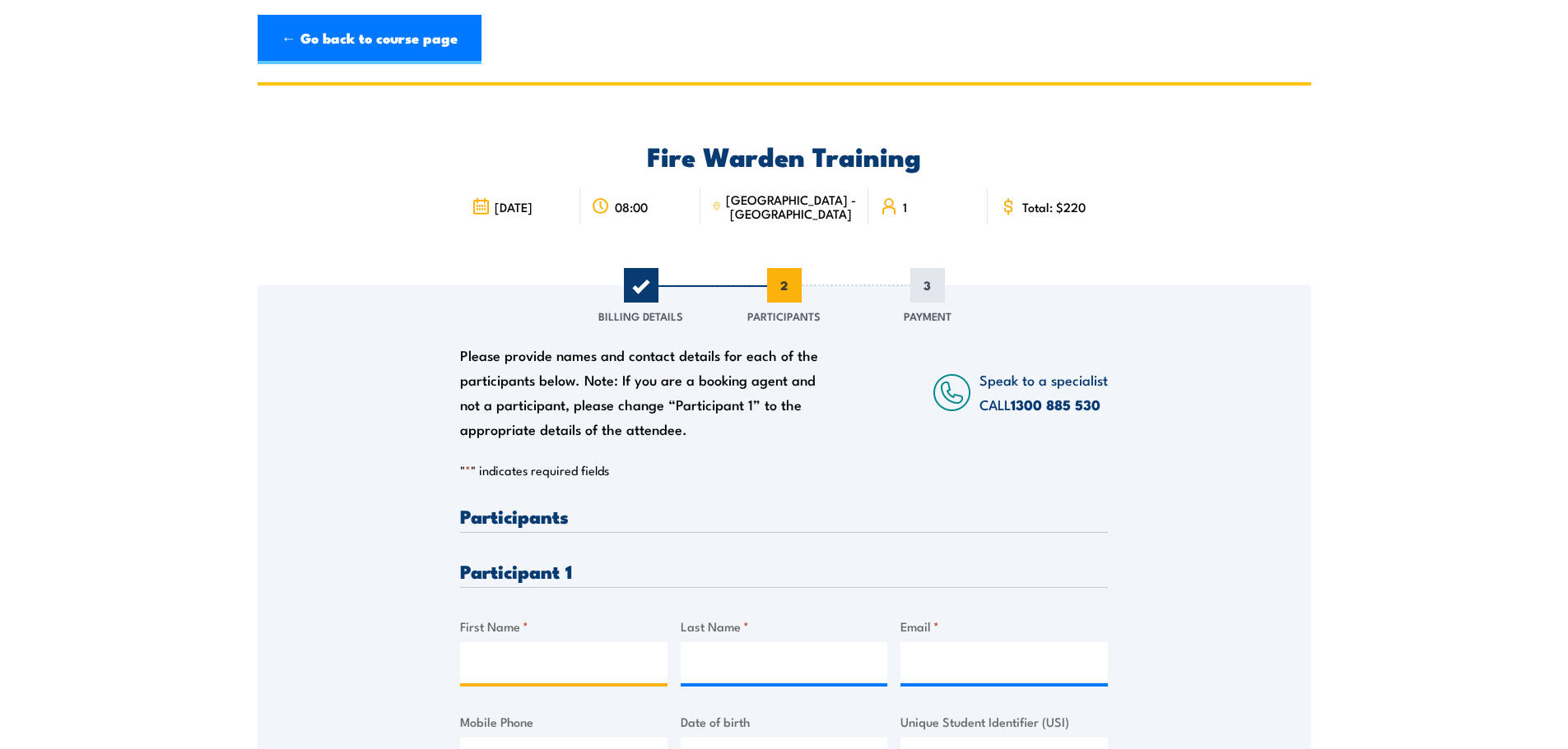
click at [518, 651] on input "First Name *" at bounding box center [563, 663] width 208 height 41
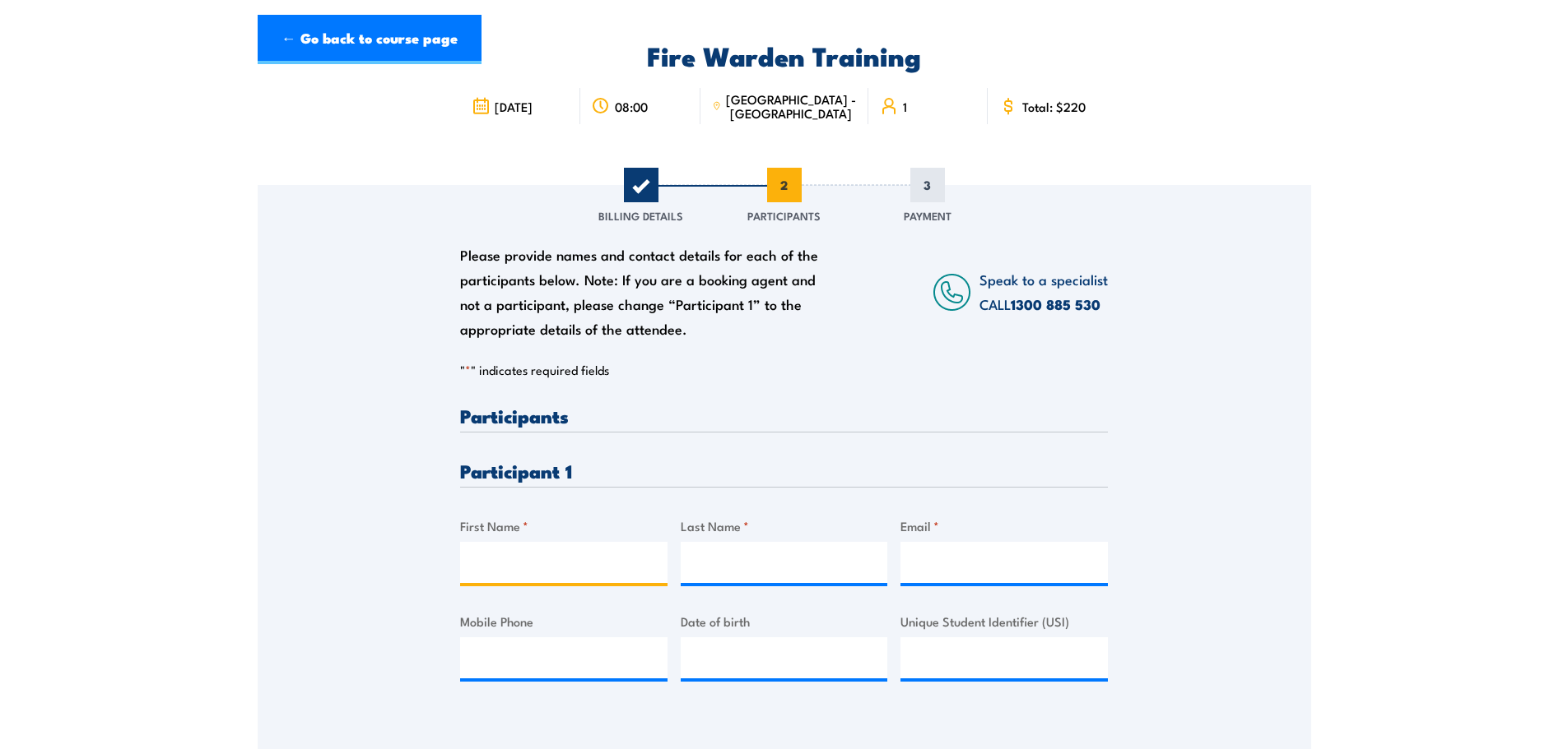
scroll to position [107, 0]
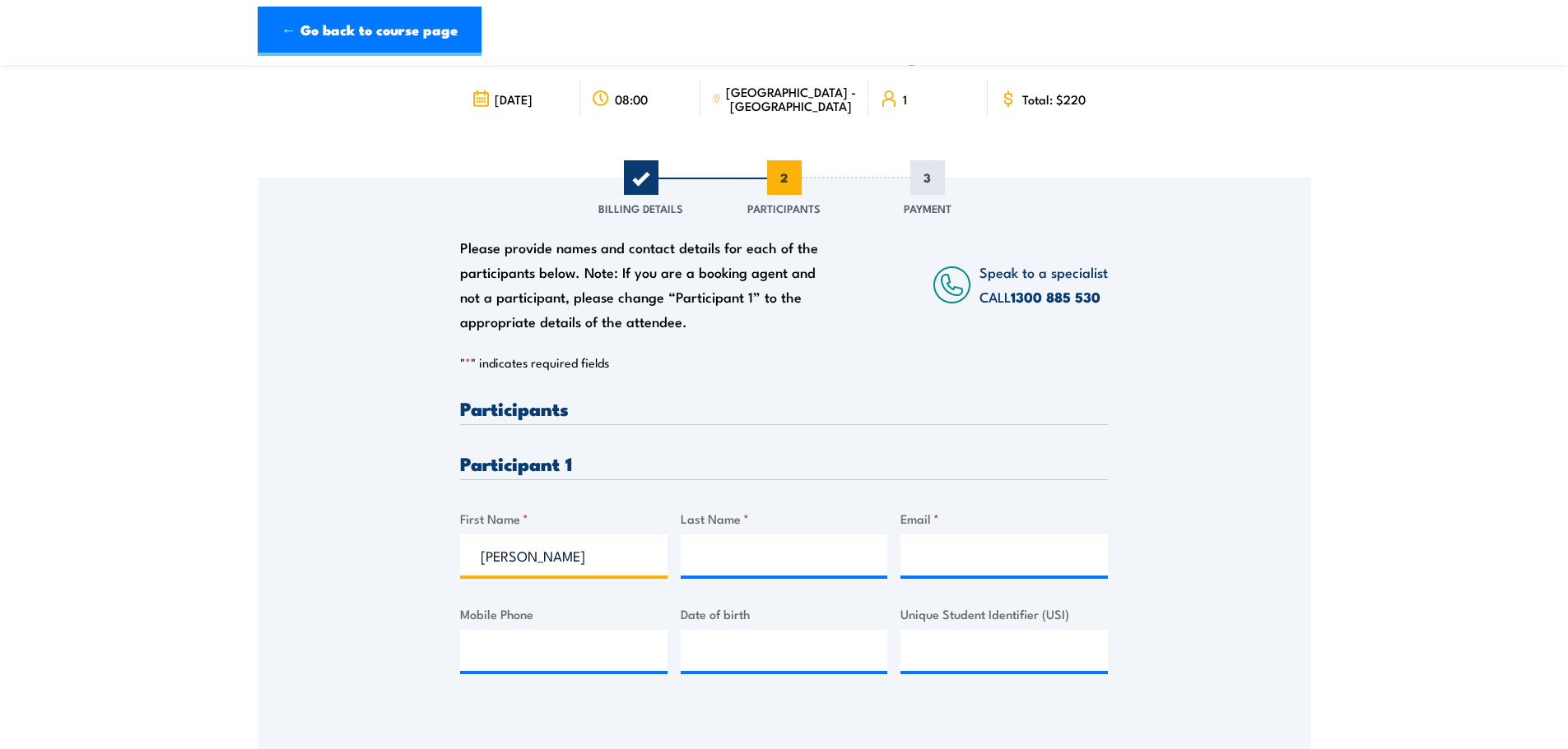
type input "Mitchell"
type input "Ramsay"
paste input "mitchells@catholiccemeteries.com.au"
type input "mitchells@catholiccemeteries.com.au"
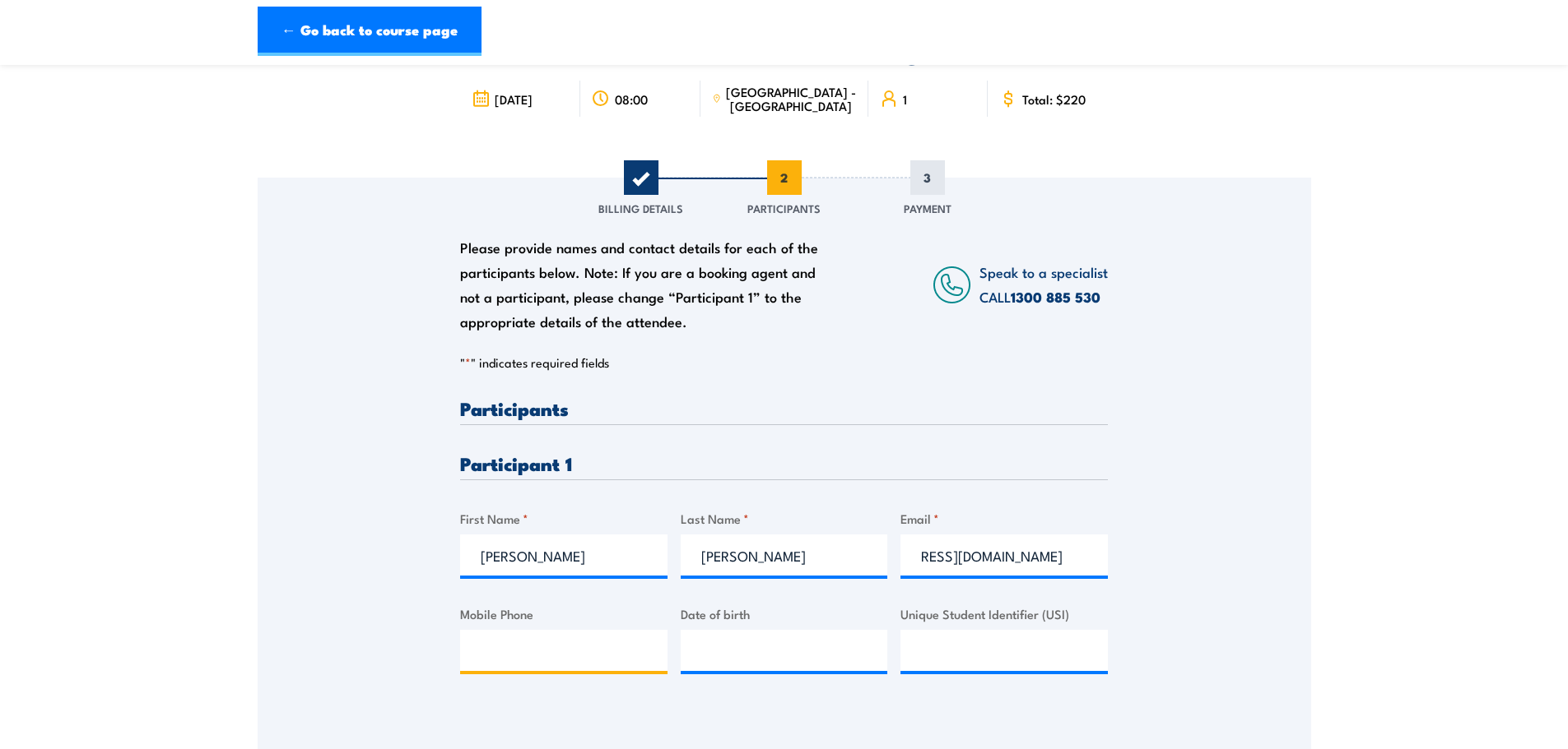
scroll to position [0, 0]
click at [533, 662] on input "Mobile Phone" at bounding box center [563, 650] width 208 height 41
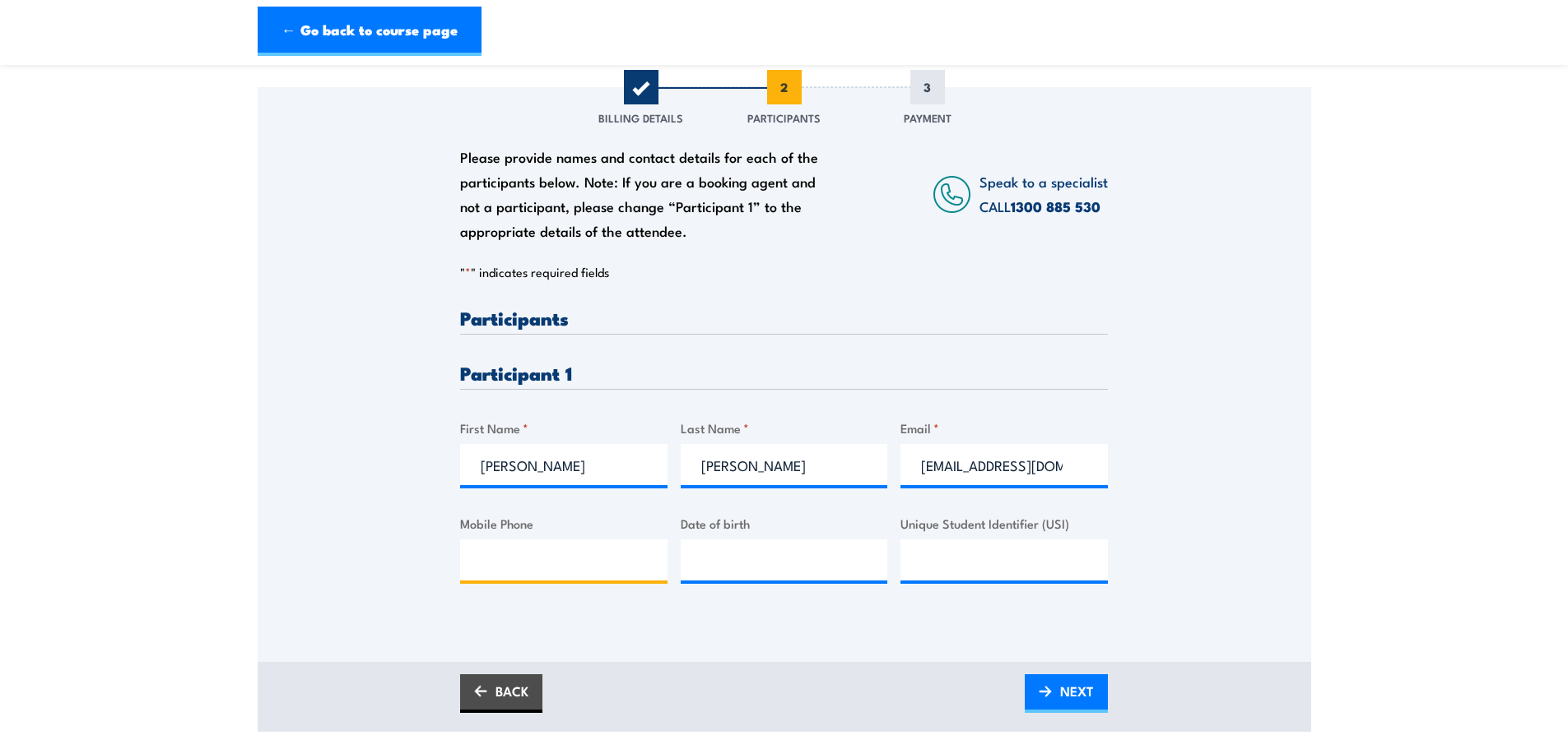
paste input "0434 406 415"
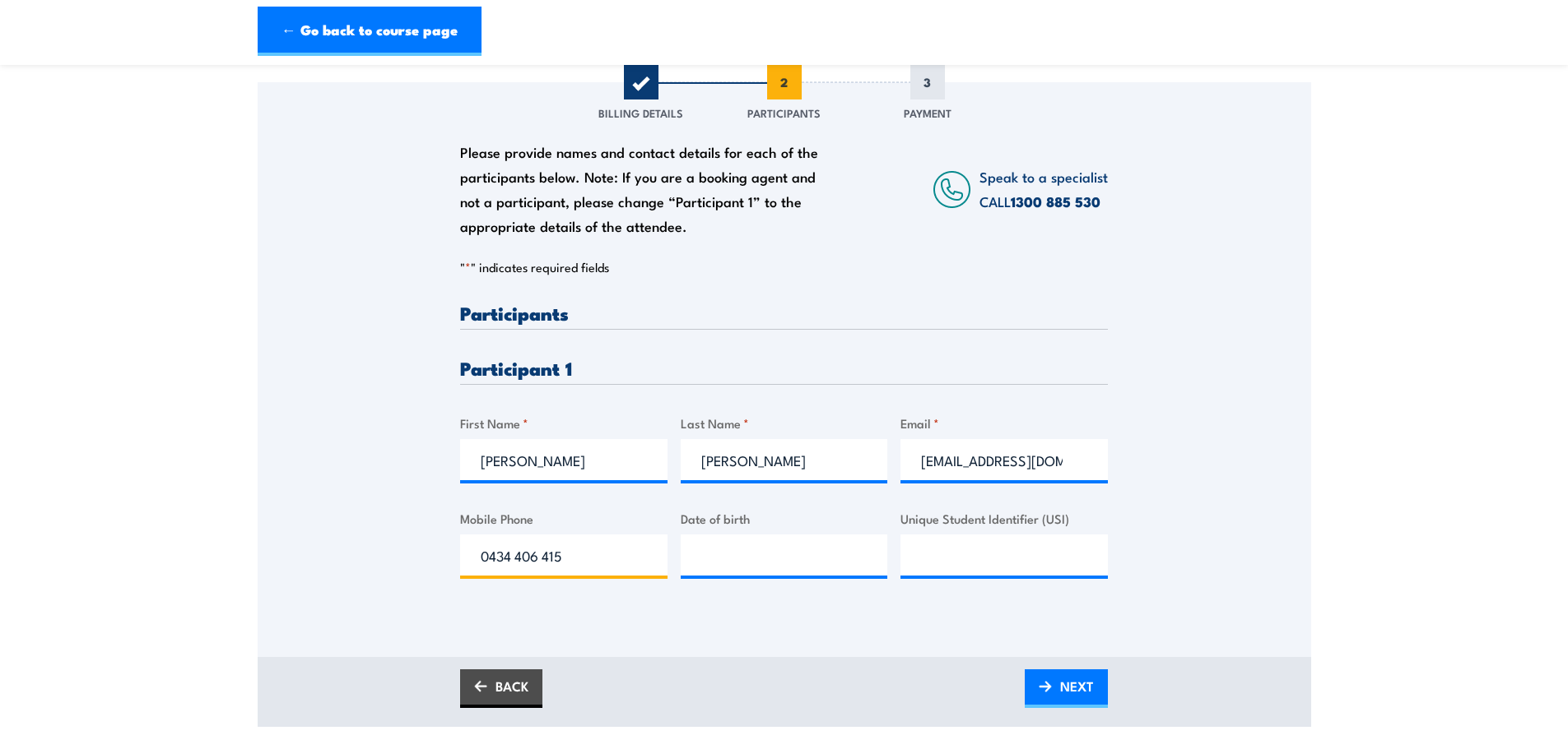
type input "0434 406 415"
click at [714, 557] on input "__/__/____" at bounding box center [784, 554] width 208 height 41
paste input "12/08/1989"
type input "12/08/1989"
click at [1267, 635] on div "Please provide names and contact details for each of the participants below. No…" at bounding box center [784, 370] width 1053 height 575
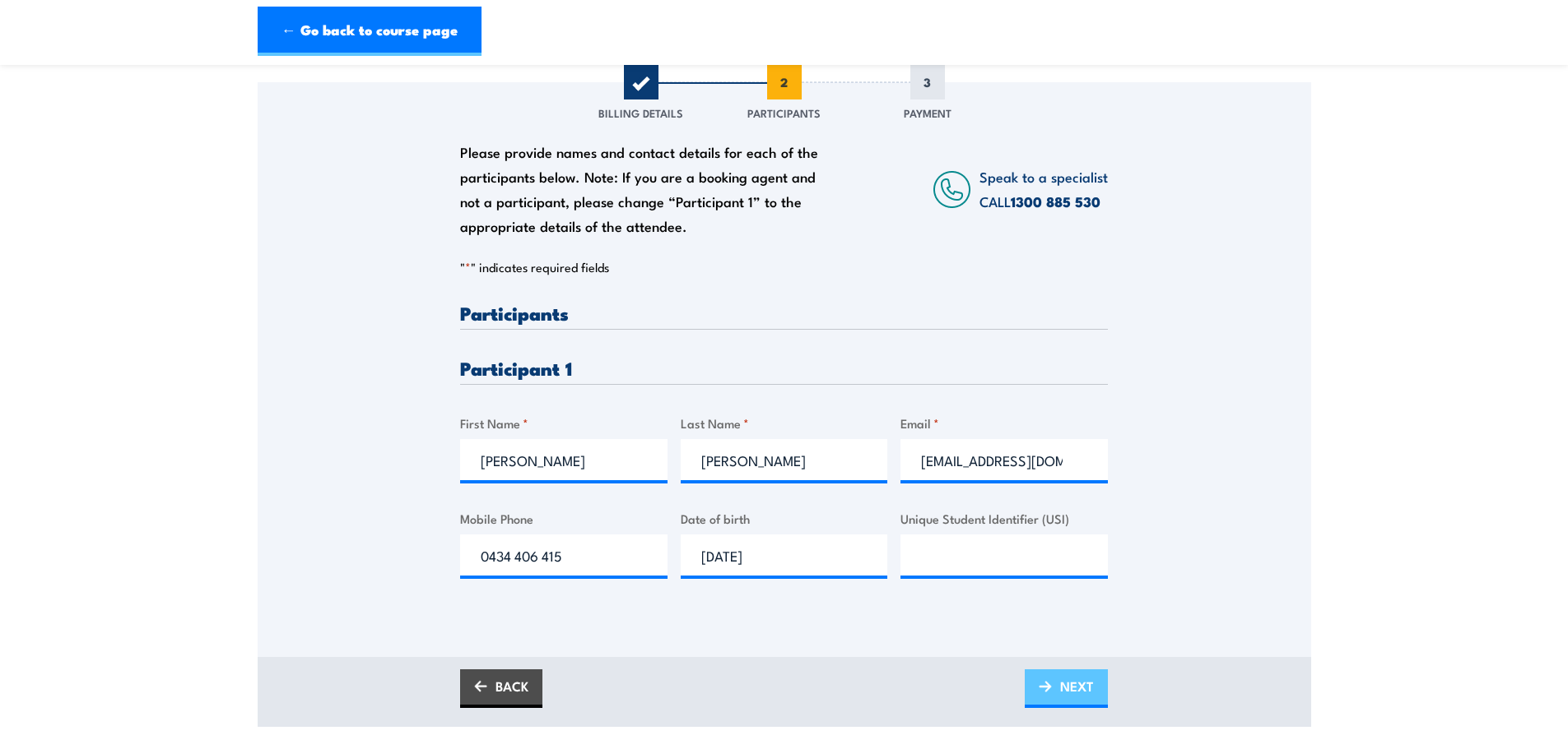
click at [1100, 681] on link "NEXT" at bounding box center [1066, 688] width 83 height 39
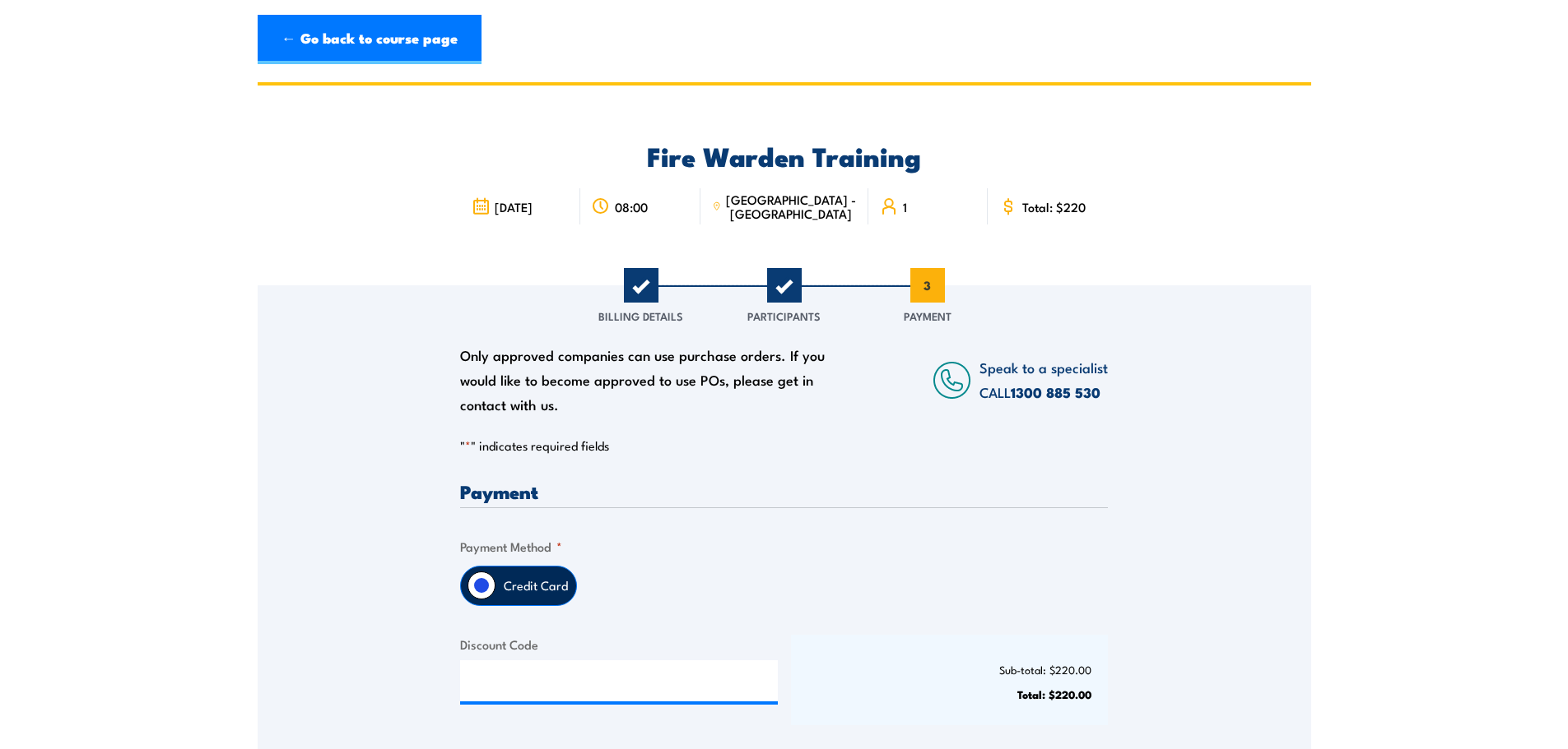
scroll to position [384, 0]
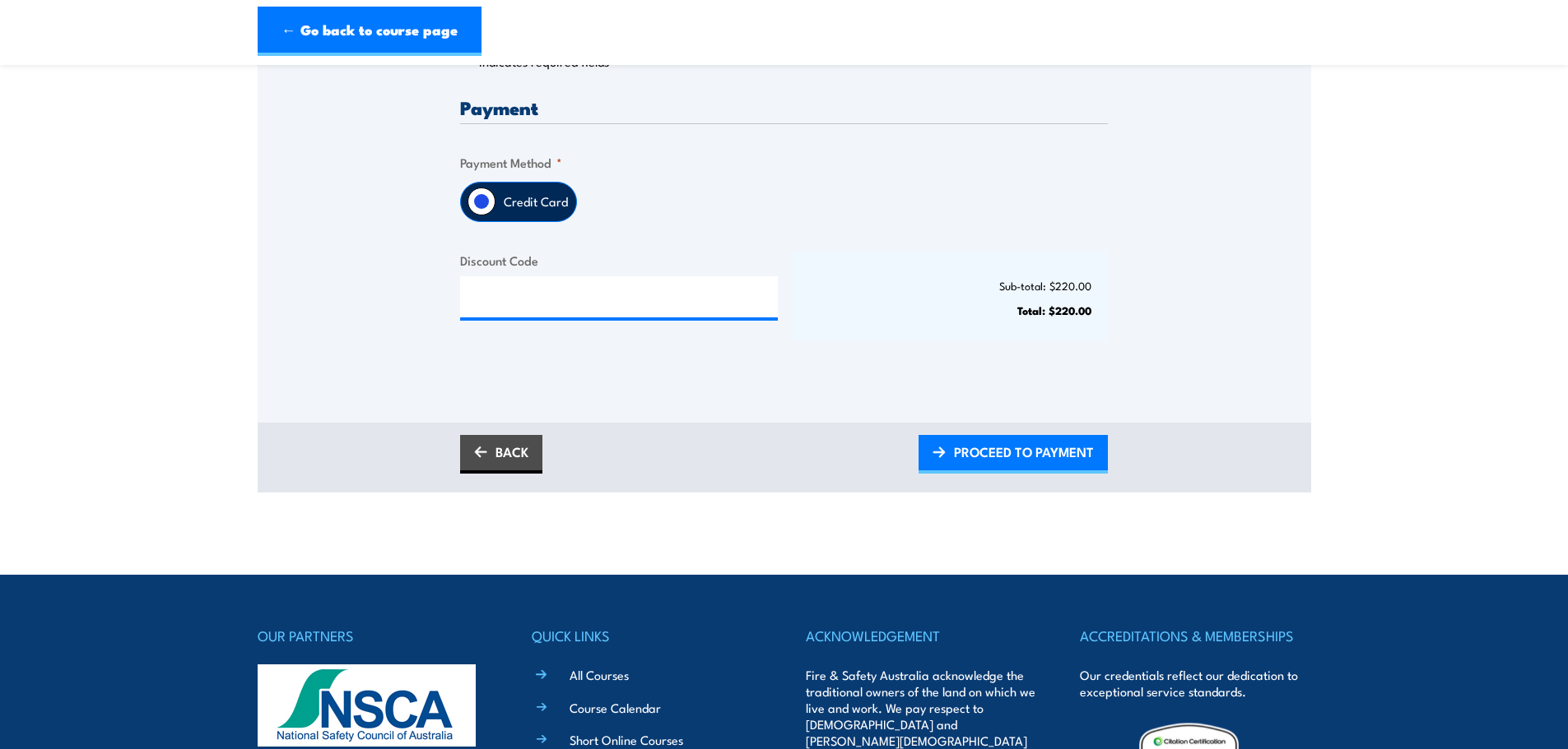
click at [534, 182] on div "Credit Card" at bounding box center [519, 202] width 117 height 41
click at [518, 213] on label "Credit Card" at bounding box center [536, 202] width 80 height 39
click at [496, 213] on input "Credit Card" at bounding box center [481, 202] width 28 height 28
click at [1030, 457] on span "PROCEED TO PAYMENT" at bounding box center [1023, 452] width 140 height 44
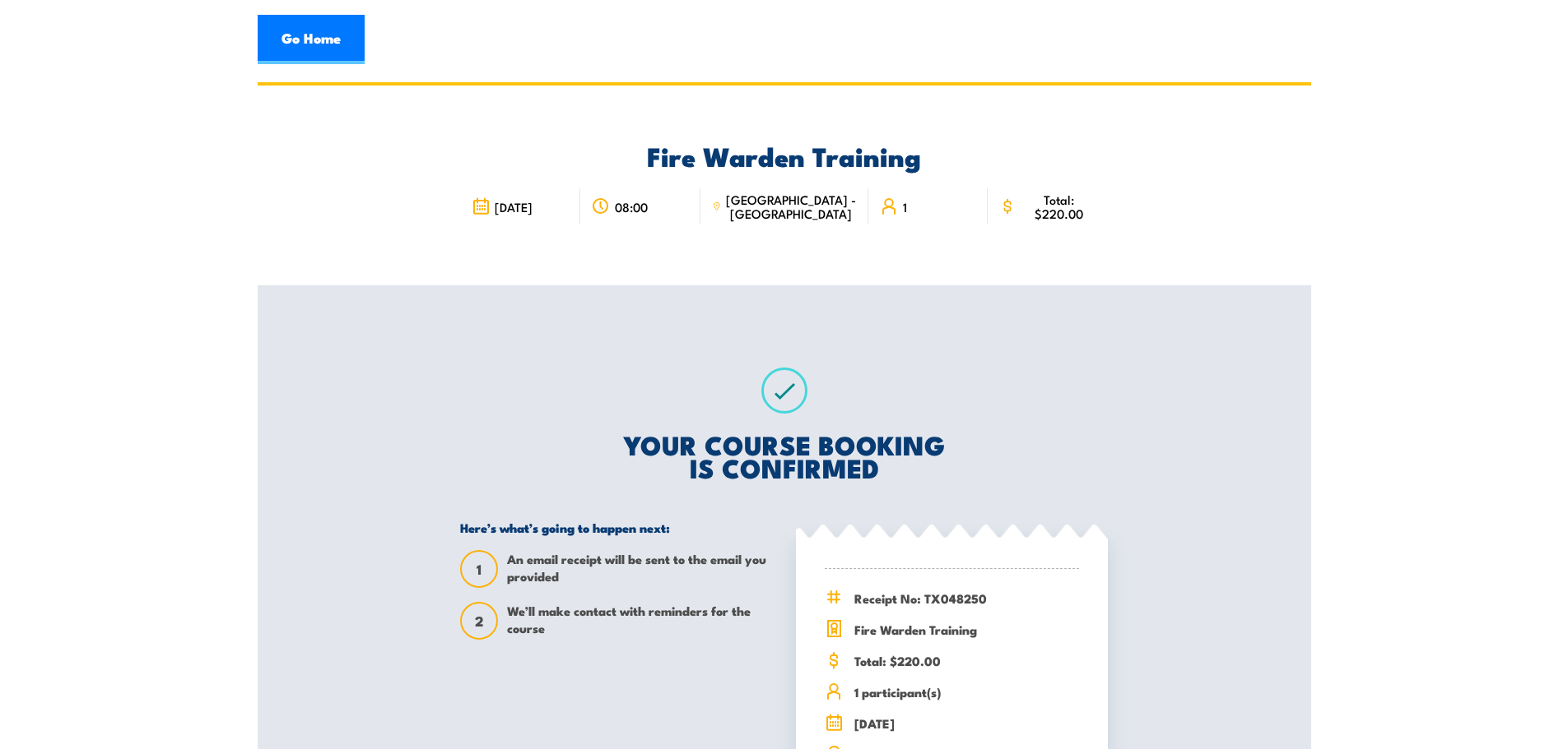
scroll to position [384, 0]
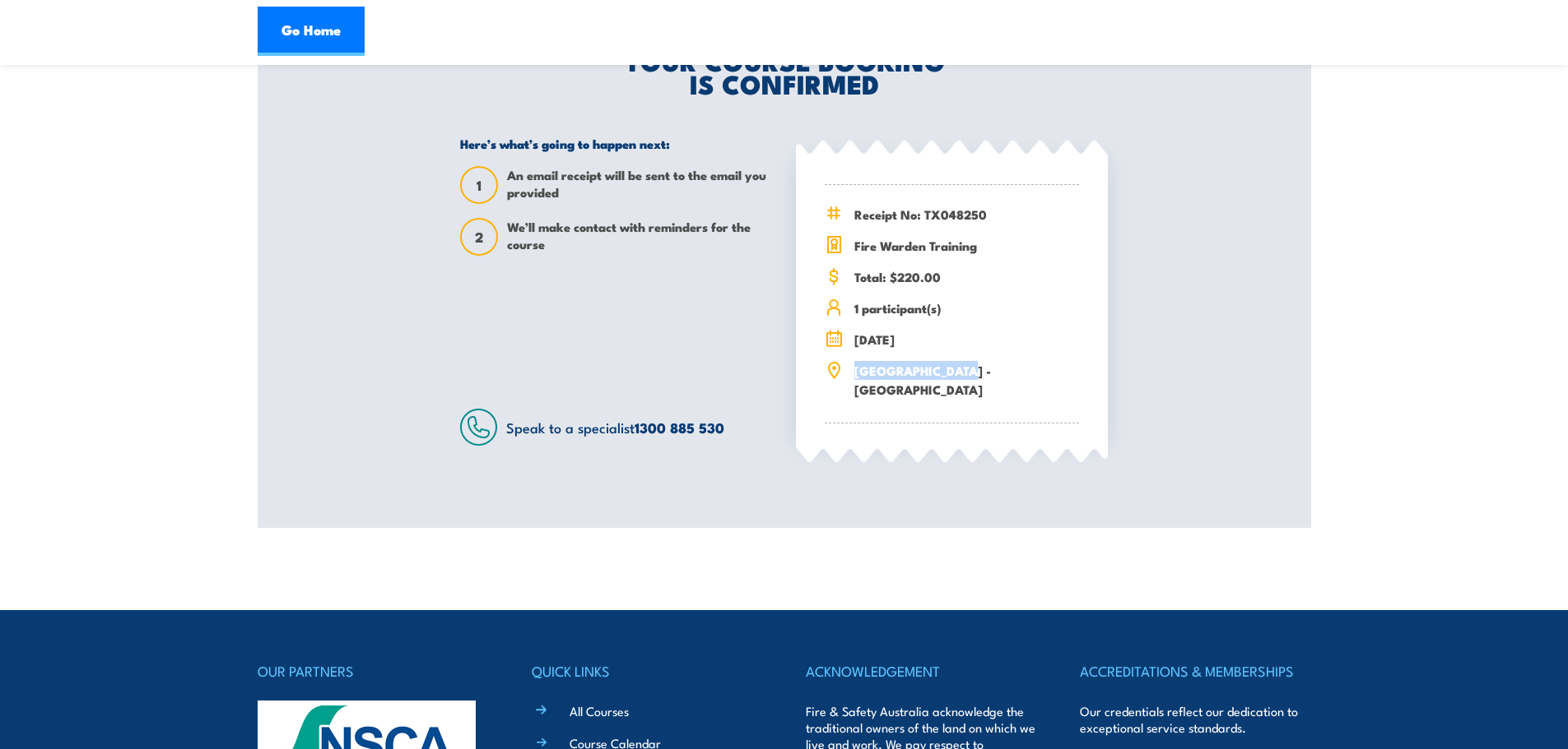
drag, startPoint x: 1017, startPoint y: 372, endPoint x: 803, endPoint y: 385, distance: 214.4
click at [803, 385] on div "Receipt No: TX048250 Fire Warden Training" at bounding box center [952, 301] width 312 height 289
copy span "[GEOGRAPHIC_DATA] - [GEOGRAPHIC_DATA]"
click at [1116, 301] on div "YOUR COURSE BOOKING IS CONFIRMED Here’s what’s going to happen next: 1 An email…" at bounding box center [784, 215] width 688 height 627
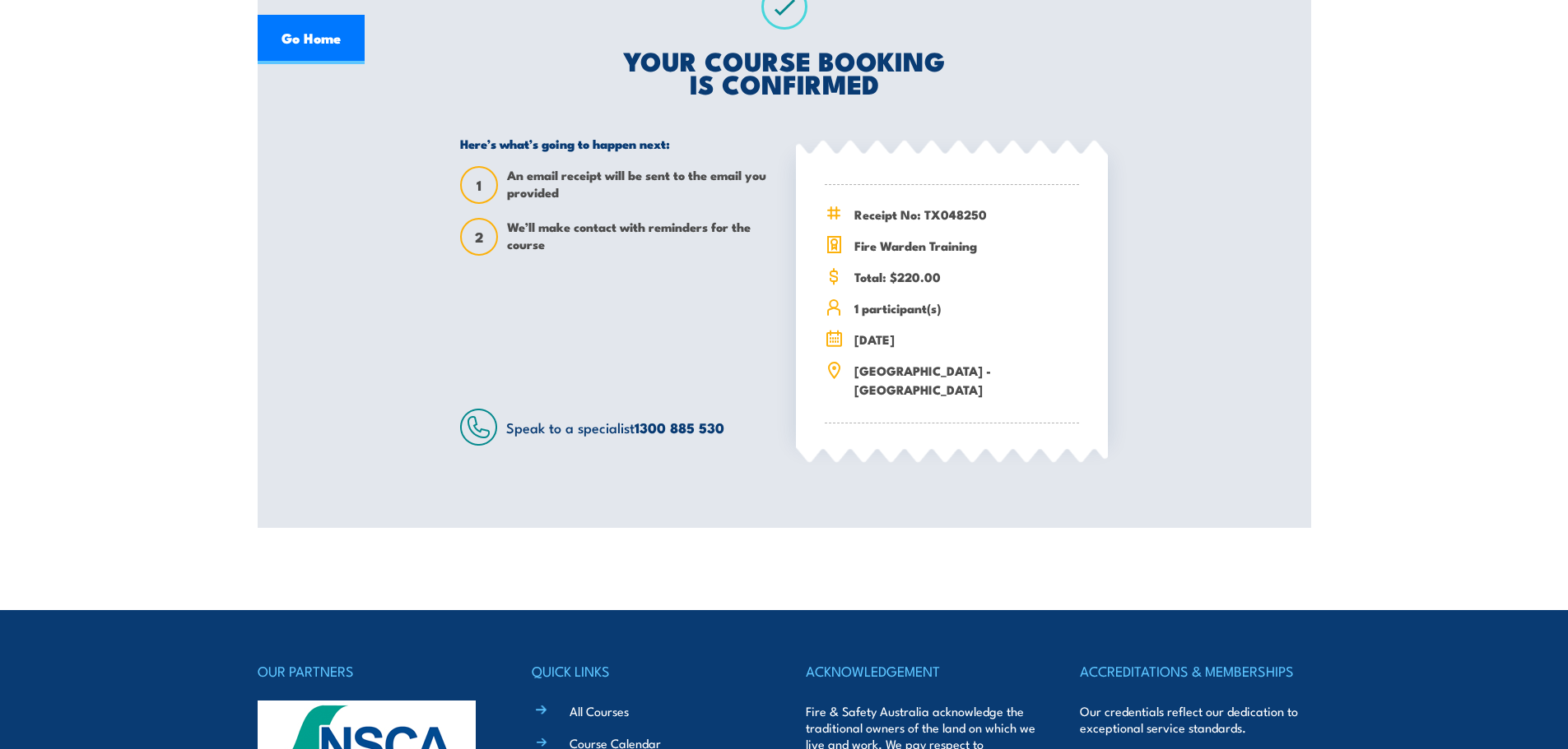
scroll to position [0, 0]
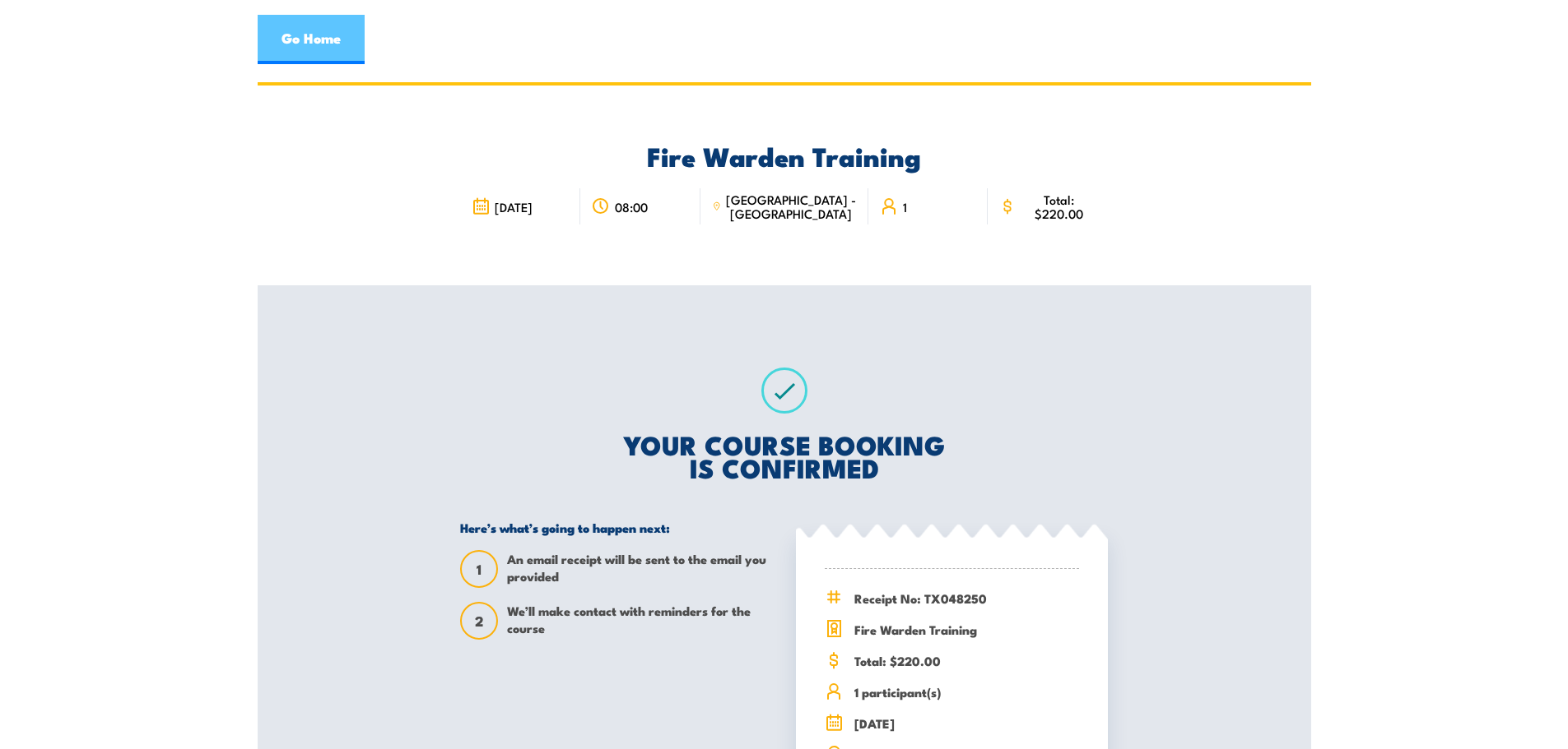
click at [339, 34] on link "Go Home" at bounding box center [311, 40] width 107 height 50
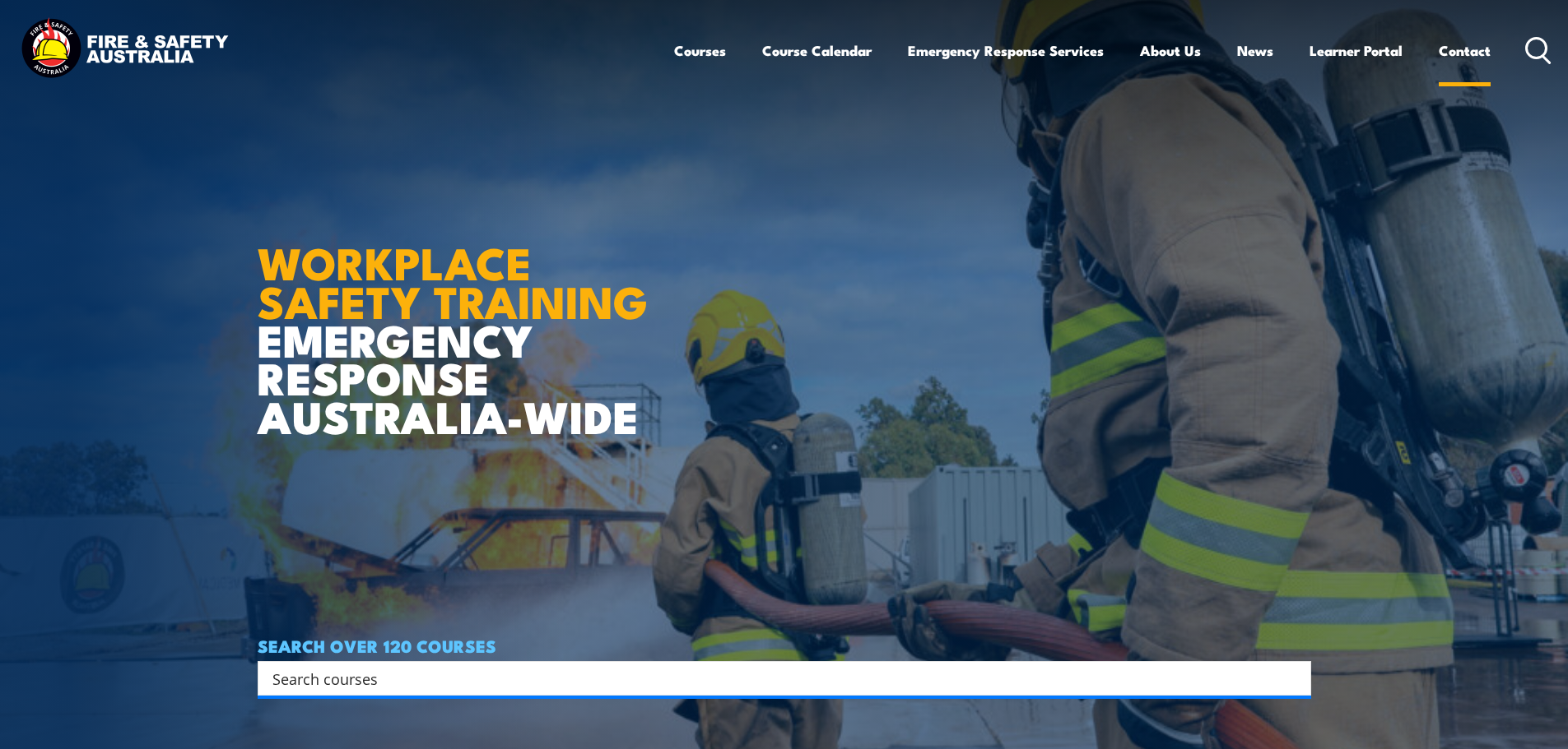
click at [1489, 58] on link "Contact" at bounding box center [1465, 51] width 52 height 44
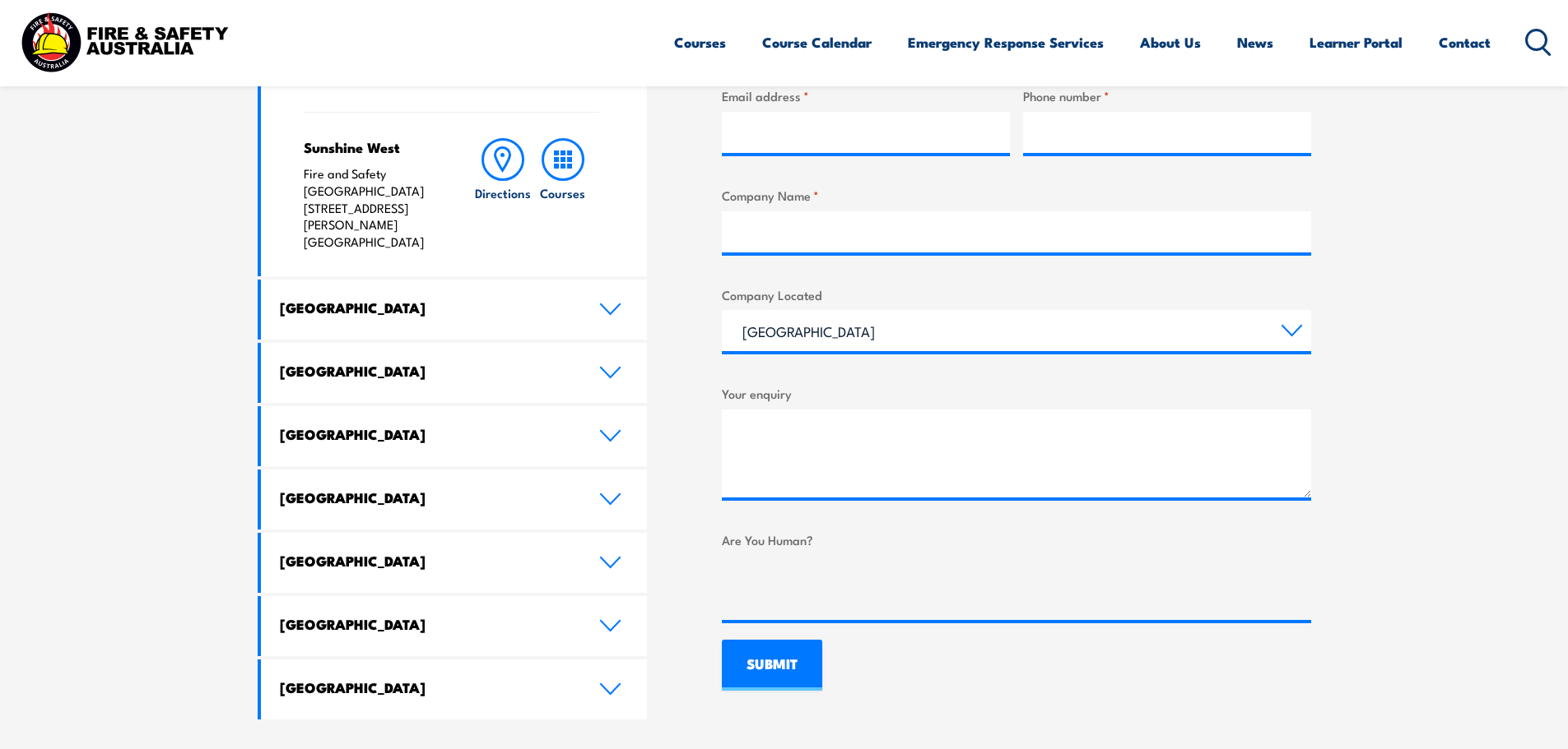
click at [502, 299] on h4 "[GEOGRAPHIC_DATA]" at bounding box center [427, 308] width 294 height 18
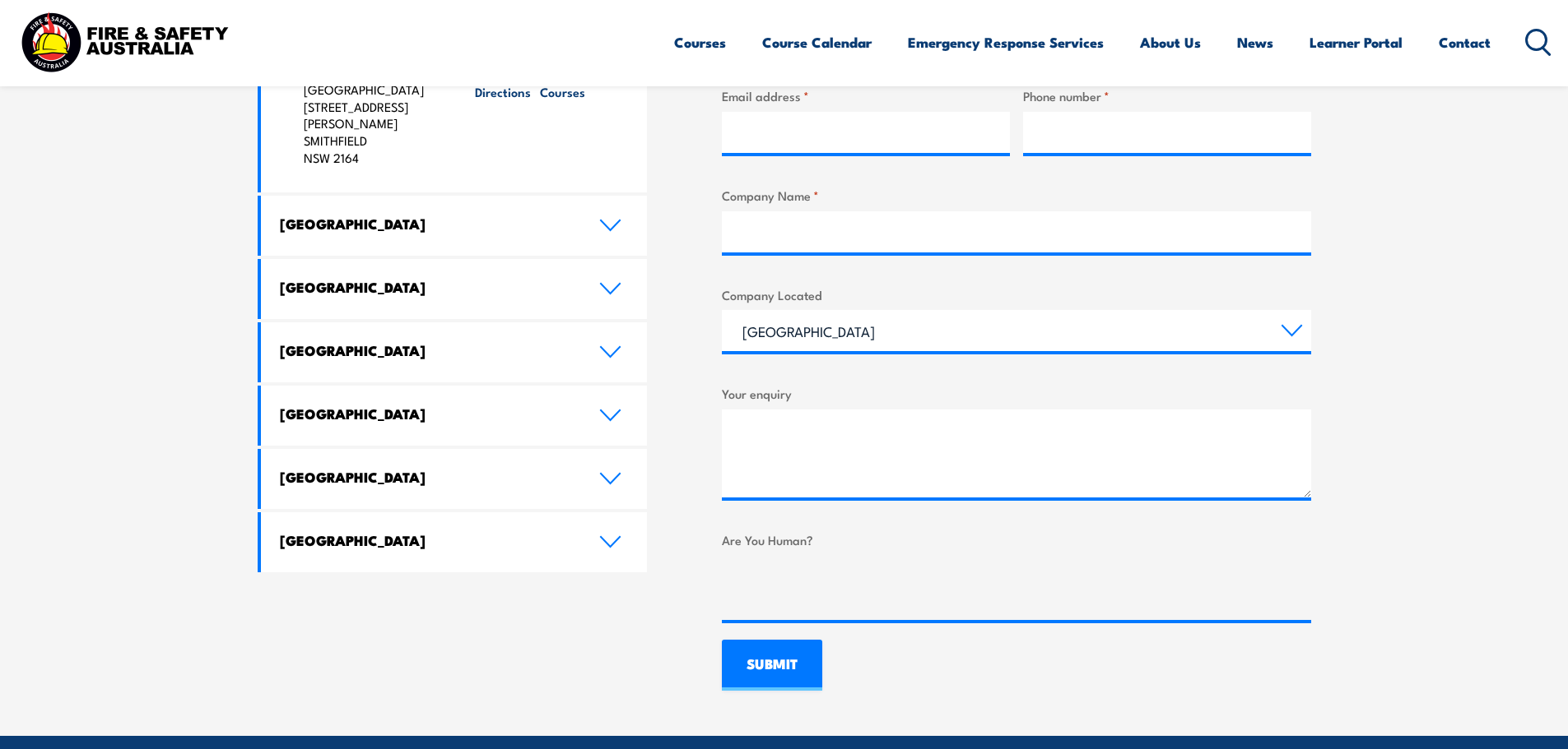
scroll to position [384, 0]
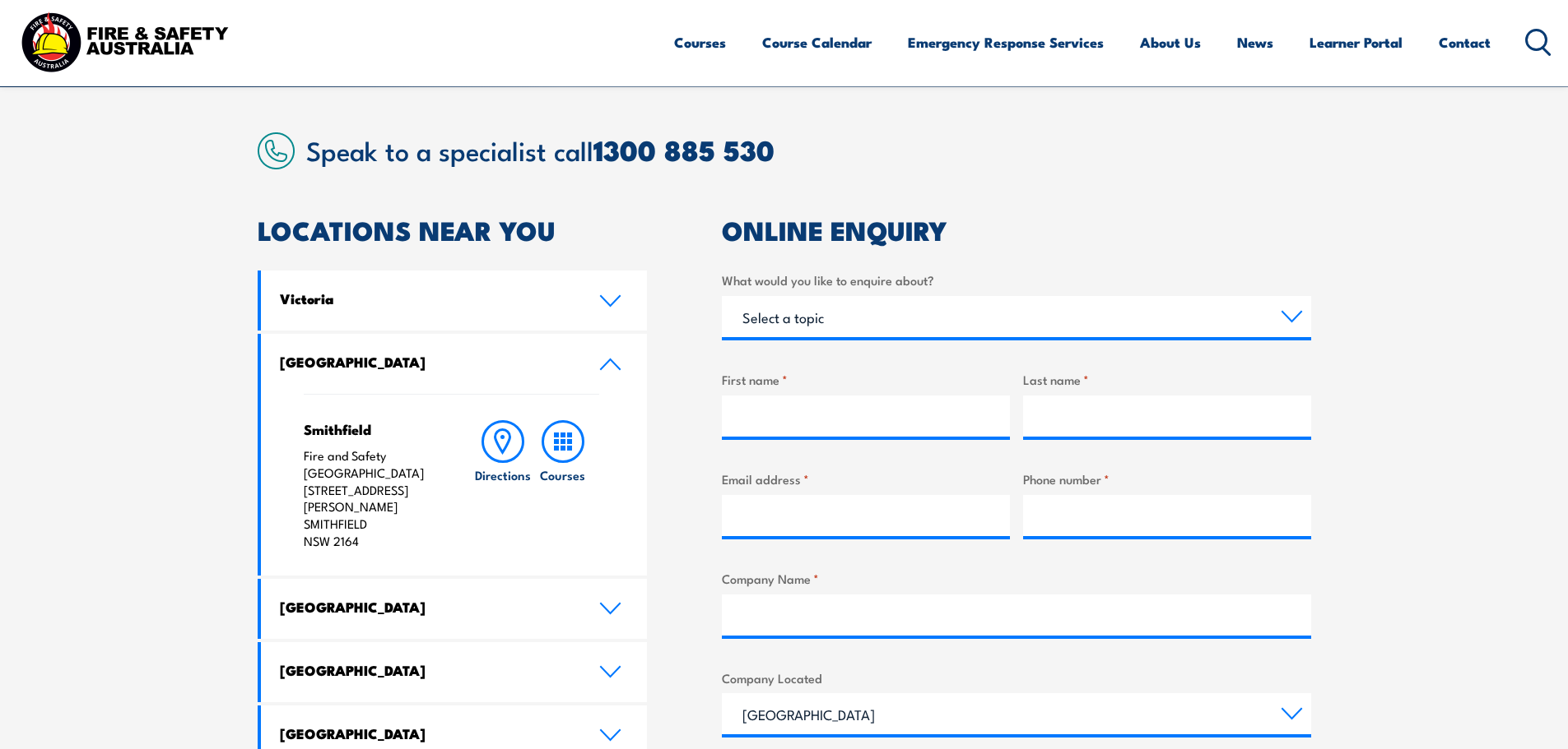
drag, startPoint x: 303, startPoint y: 454, endPoint x: 440, endPoint y: 499, distance: 144.2
click at [440, 499] on p "Fire and Safety Australia [STREET_ADDRESS][PERSON_NAME]" at bounding box center [373, 500] width 137 height 103
click at [367, 512] on p "Fire and Safety Australia [STREET_ADDRESS][PERSON_NAME]" at bounding box center [373, 500] width 137 height 103
drag, startPoint x: 375, startPoint y: 522, endPoint x: 299, endPoint y: 461, distance: 97.5
click at [299, 461] on div "Smithfield Fire and Safety Australia [STREET_ADDRESS][PERSON_NAME] Directions C…" at bounding box center [454, 485] width 387 height 182
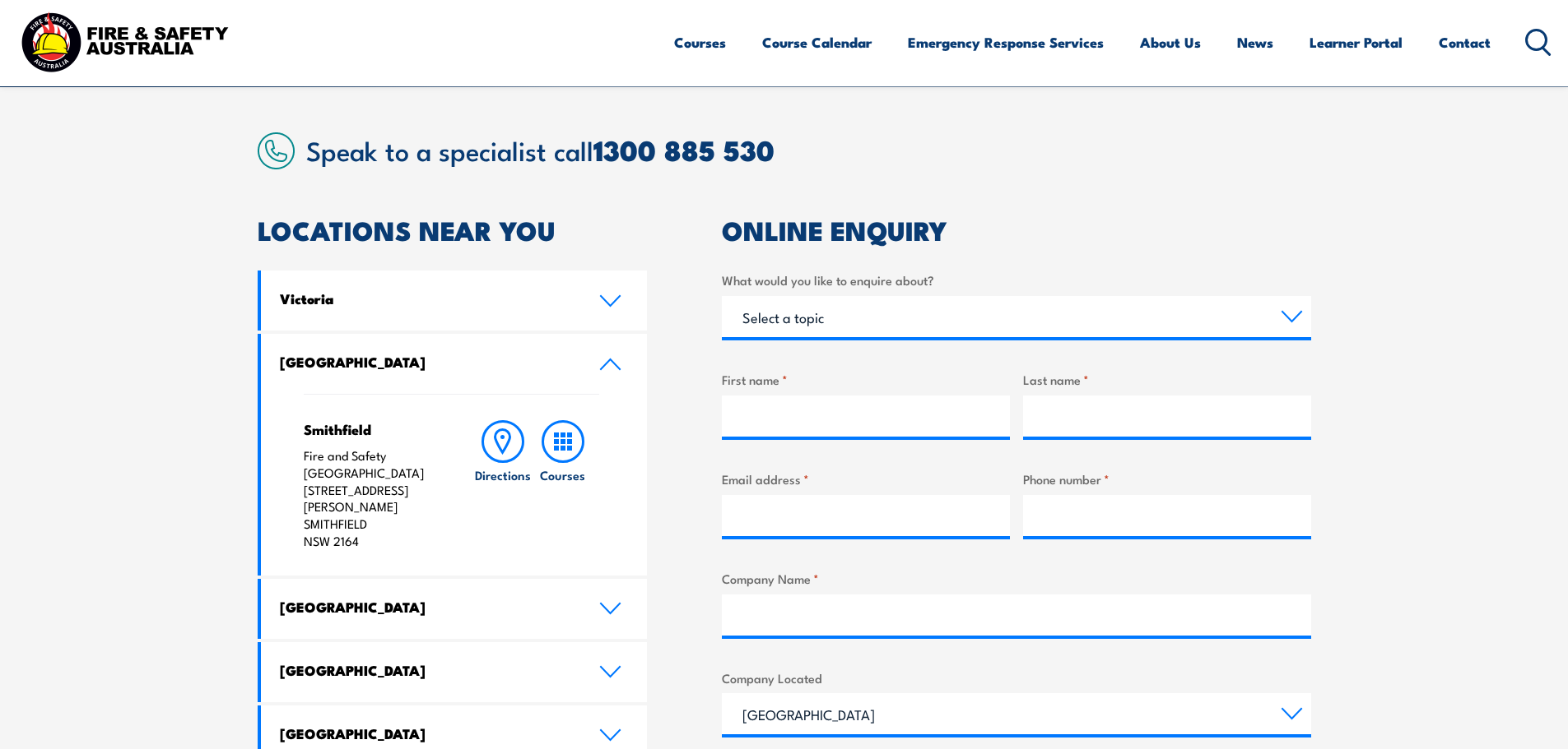
copy p "Fire and Safety Australia [STREET_ADDRESS][PERSON_NAME]"
